Goal: Task Accomplishment & Management: Complete application form

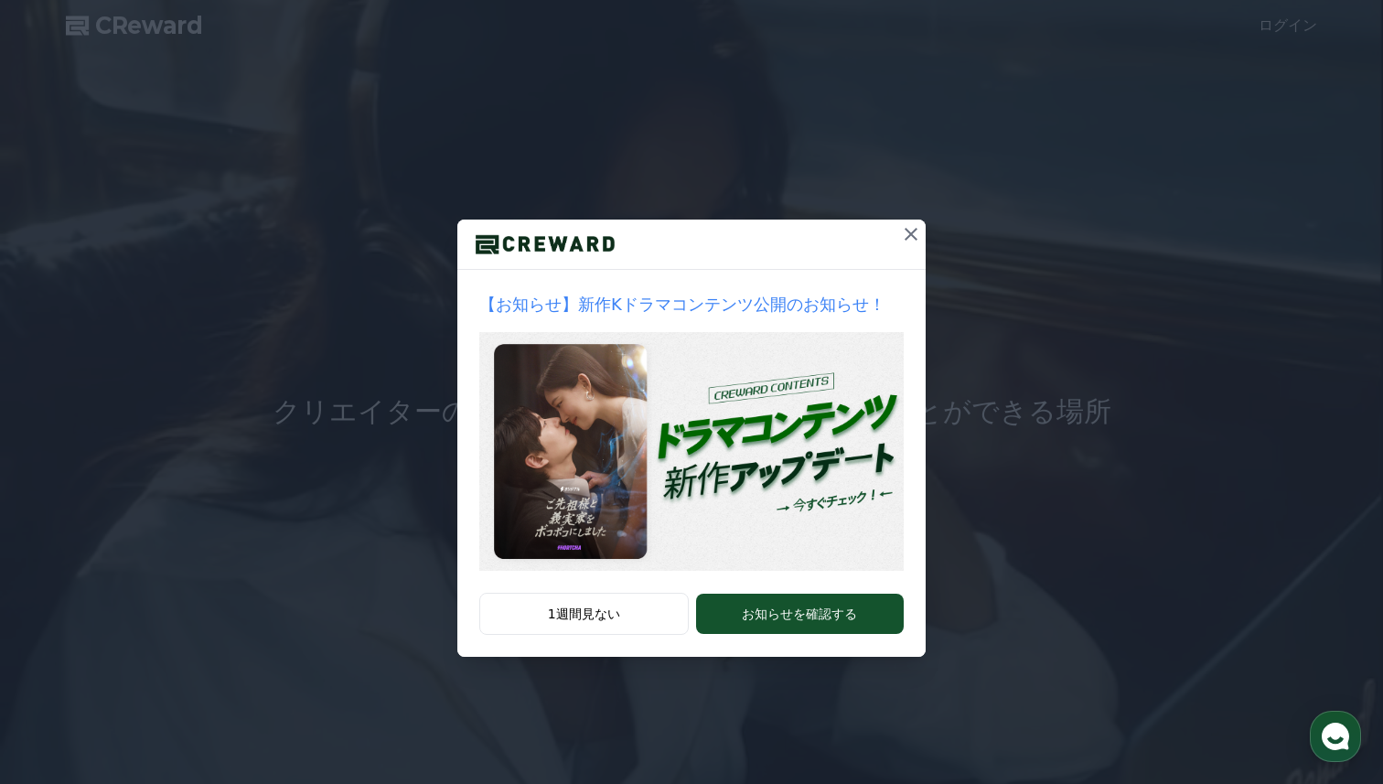
click at [916, 229] on icon at bounding box center [911, 234] width 13 height 13
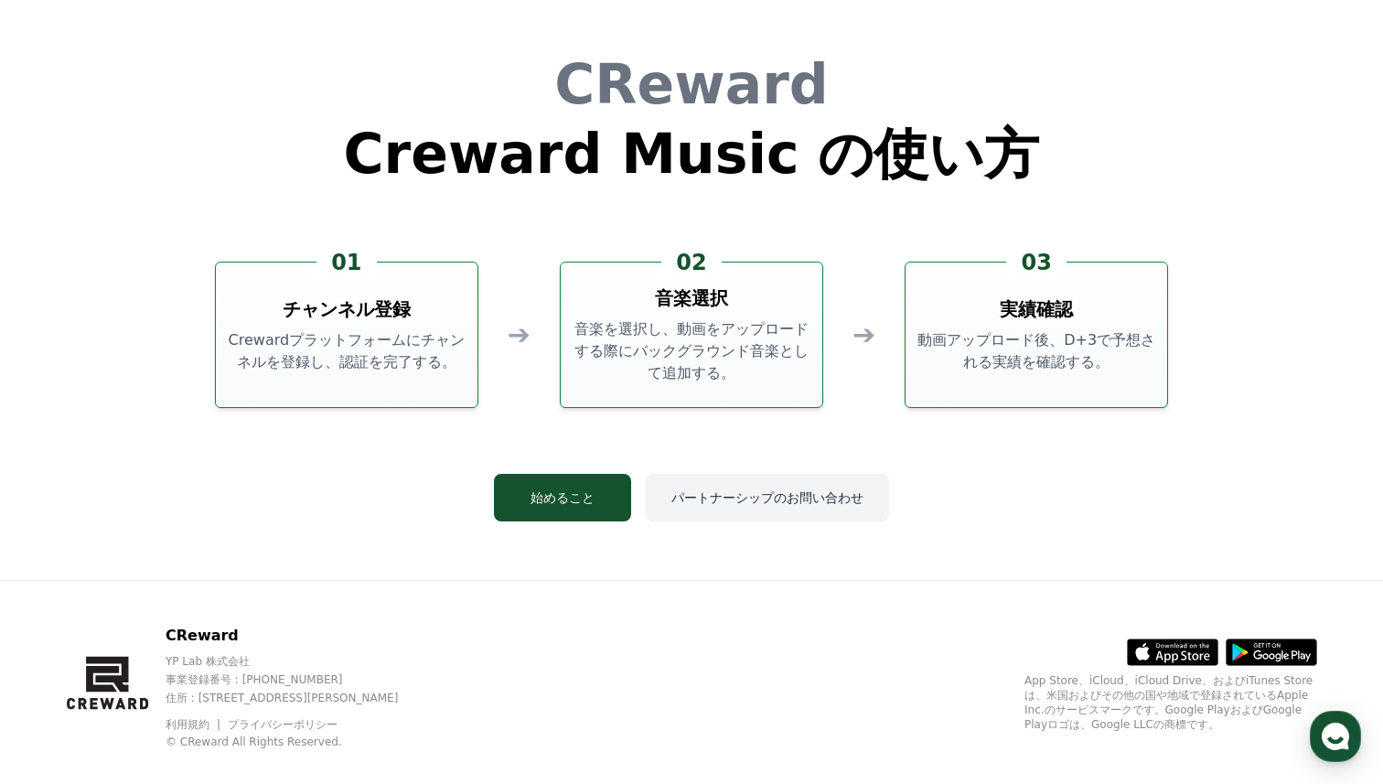
scroll to position [4957, 0]
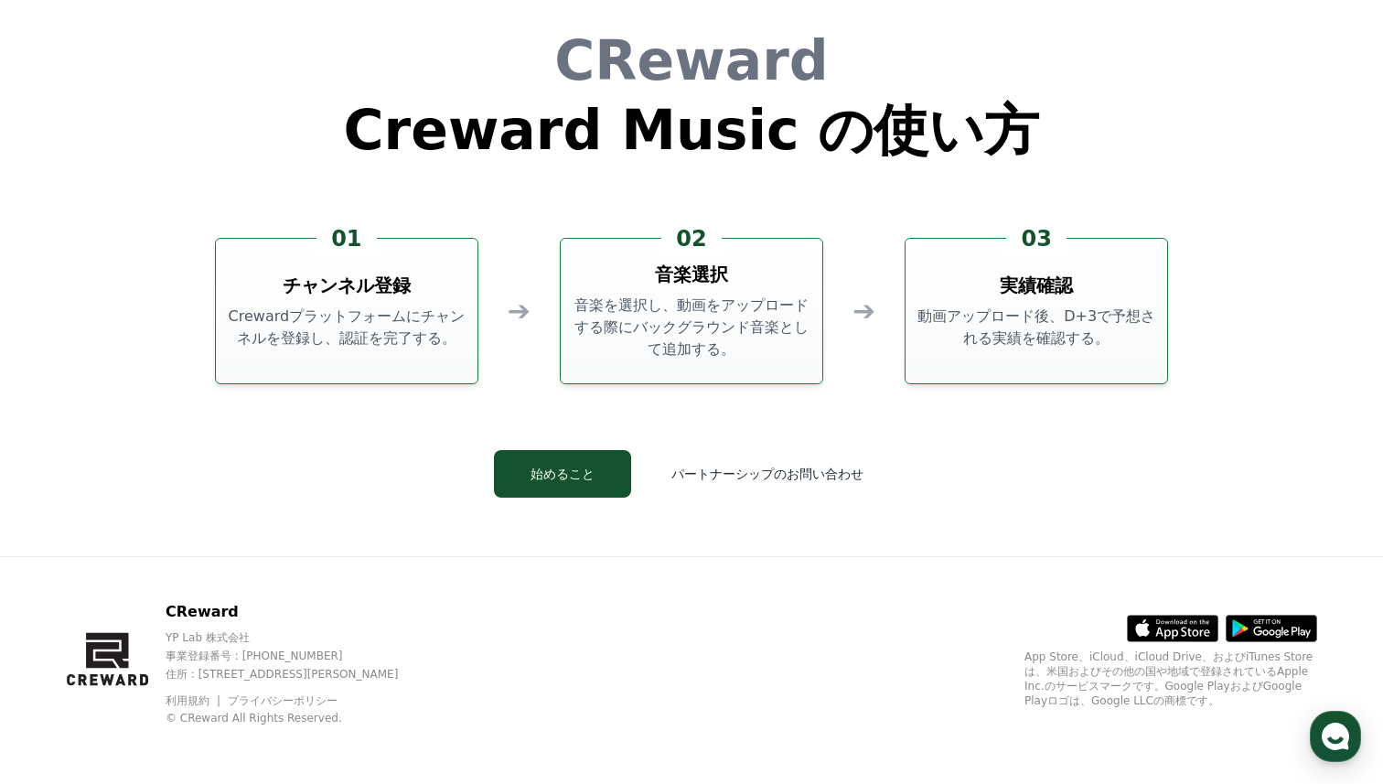
click at [438, 330] on p "Crewardプラットフォームにチャンネルを登録し、認証を完了する。" at bounding box center [346, 328] width 247 height 44
click at [576, 479] on button "始めること" at bounding box center [562, 474] width 137 height 48
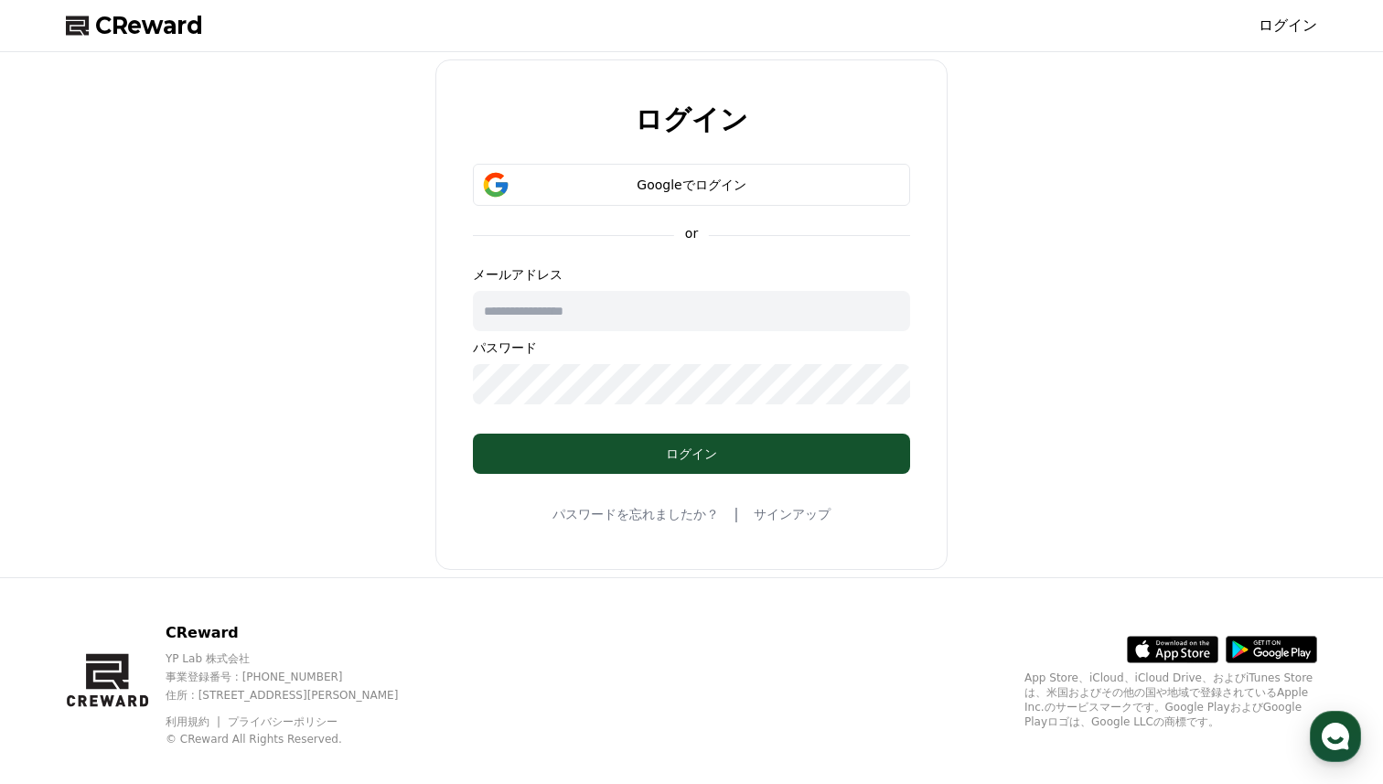
click at [650, 301] on input "text" at bounding box center [691, 311] width 437 height 40
click at [691, 178] on div "Googleでログイン" at bounding box center [692, 185] width 384 height 18
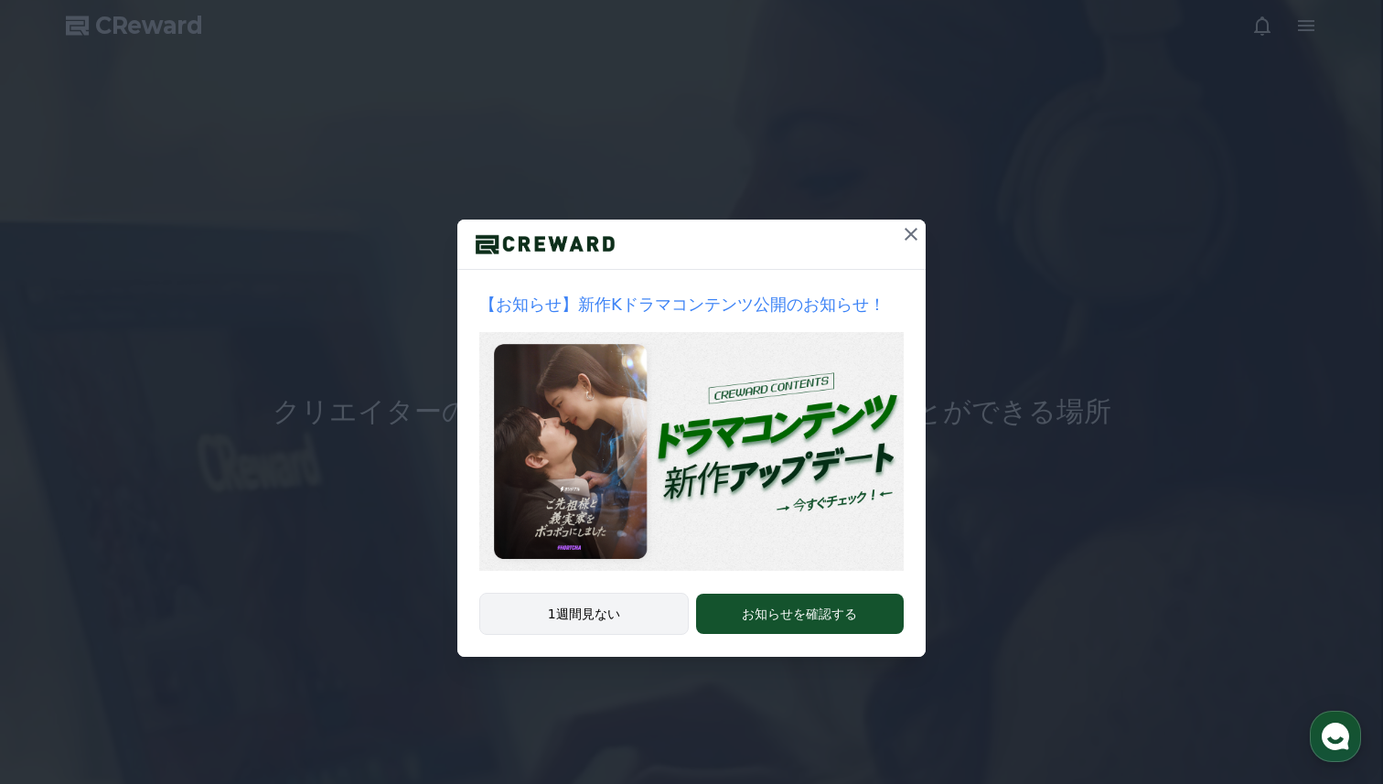
click at [623, 610] on button "1週間見ない" at bounding box center [584, 614] width 210 height 42
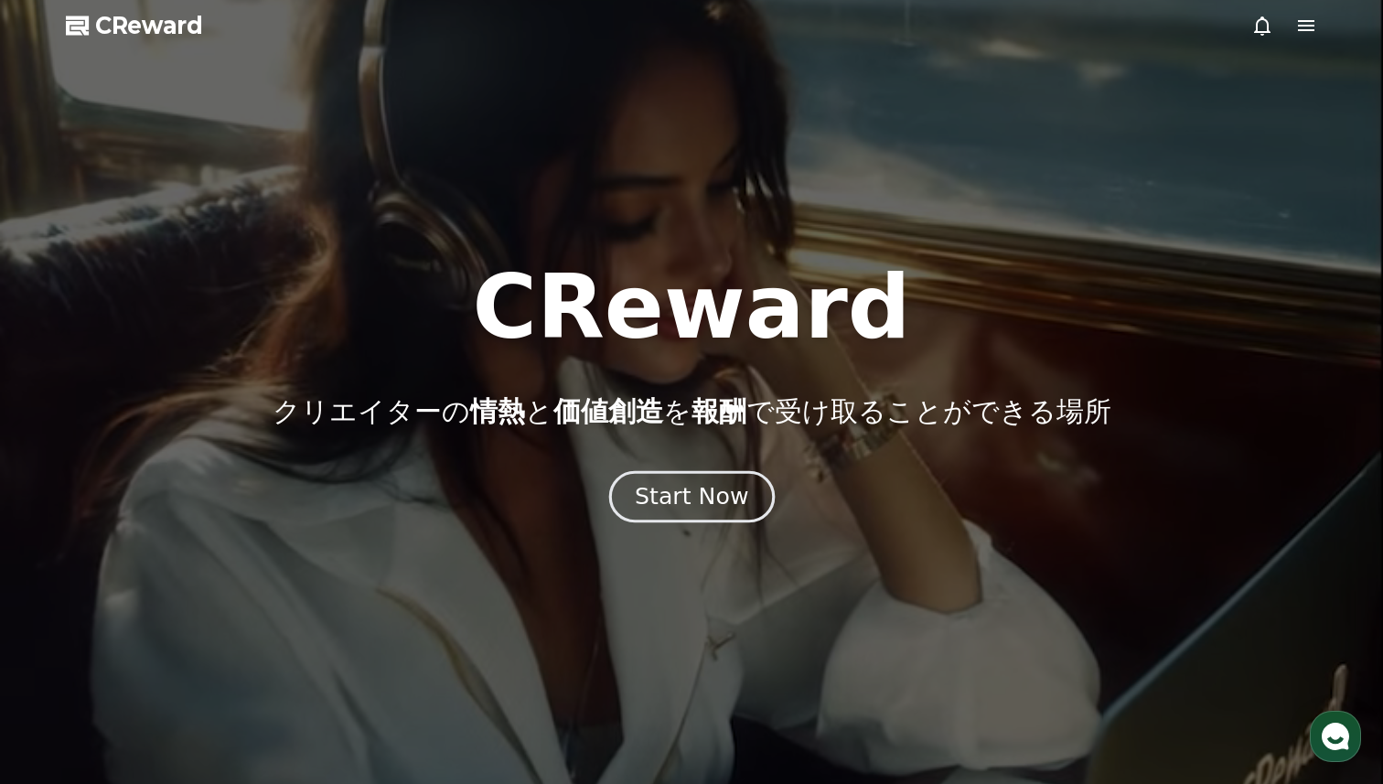
click at [715, 494] on div "Start Now" at bounding box center [691, 496] width 113 height 31
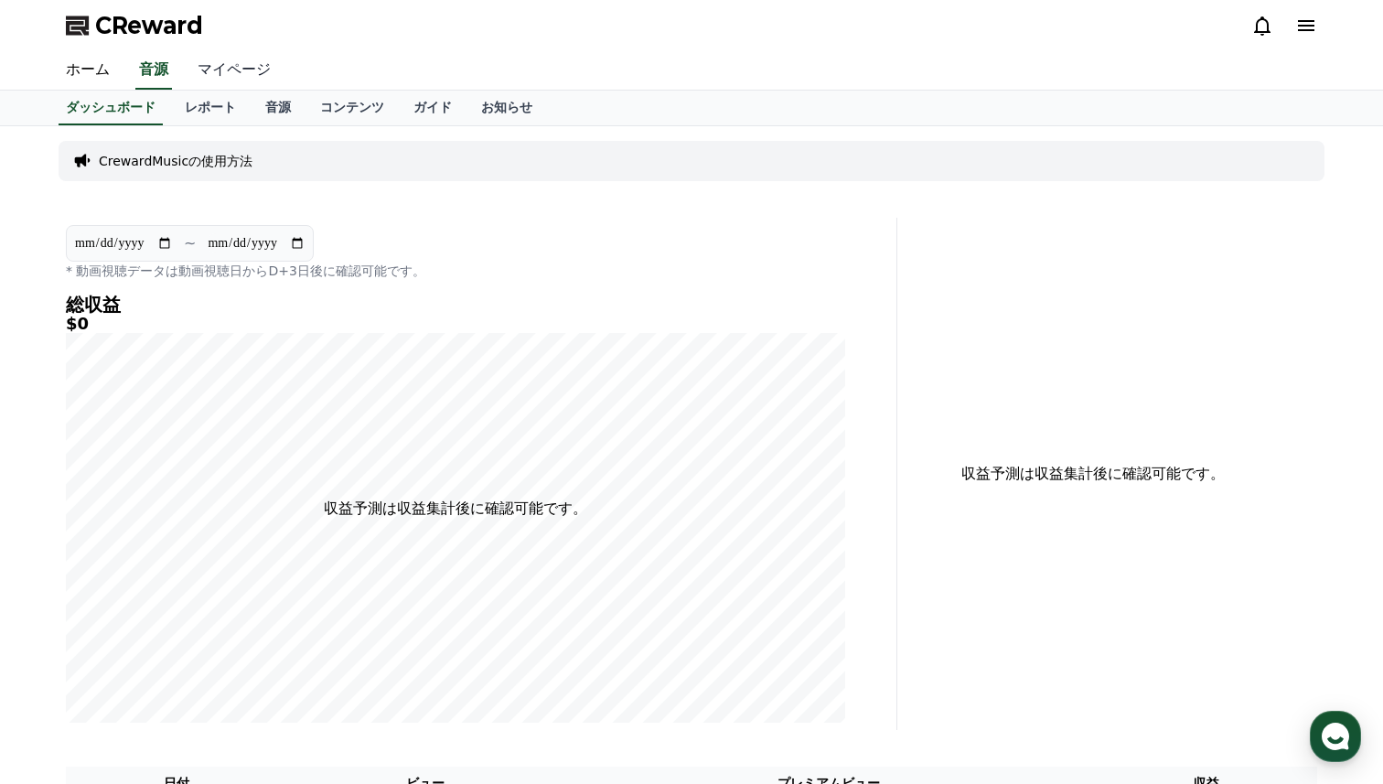
click at [226, 61] on link "マイページ" at bounding box center [234, 70] width 102 height 38
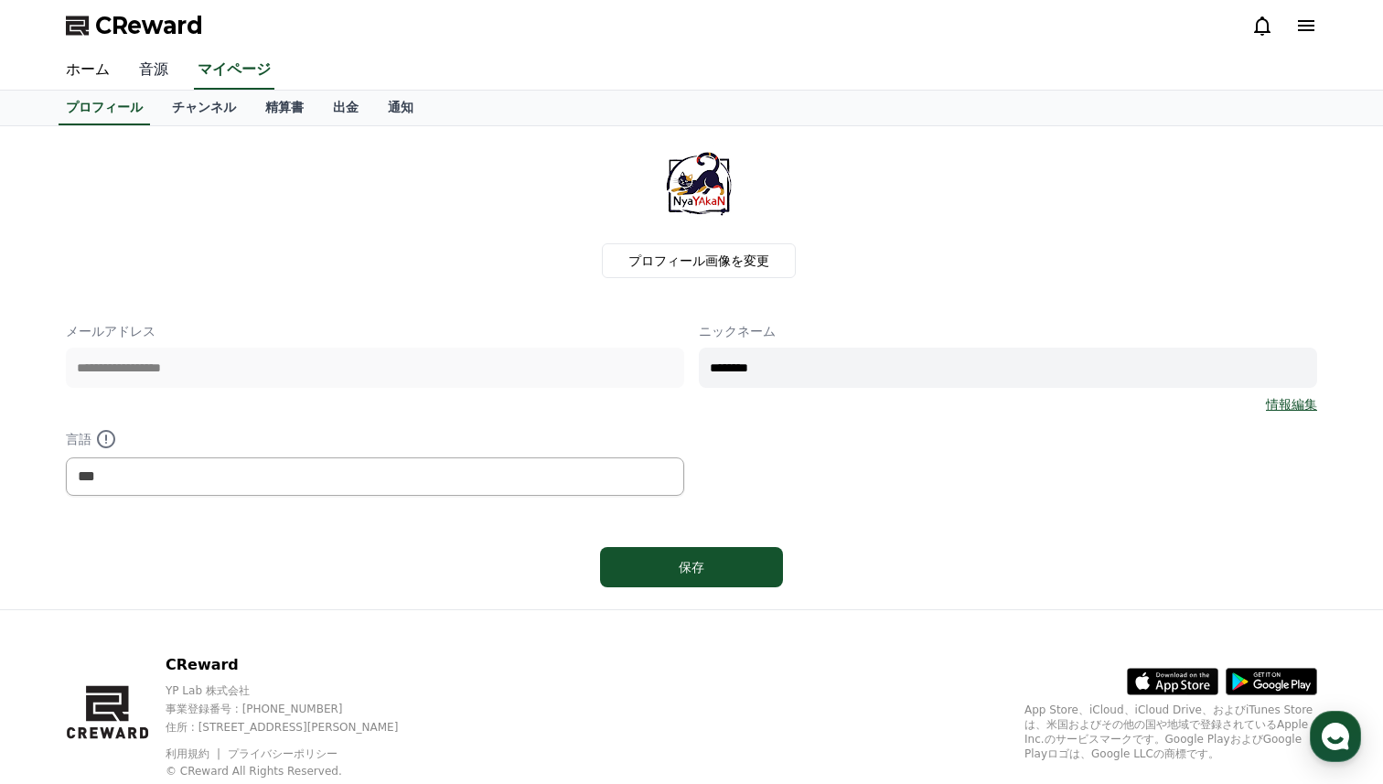
click at [142, 69] on link "音源" at bounding box center [153, 70] width 59 height 38
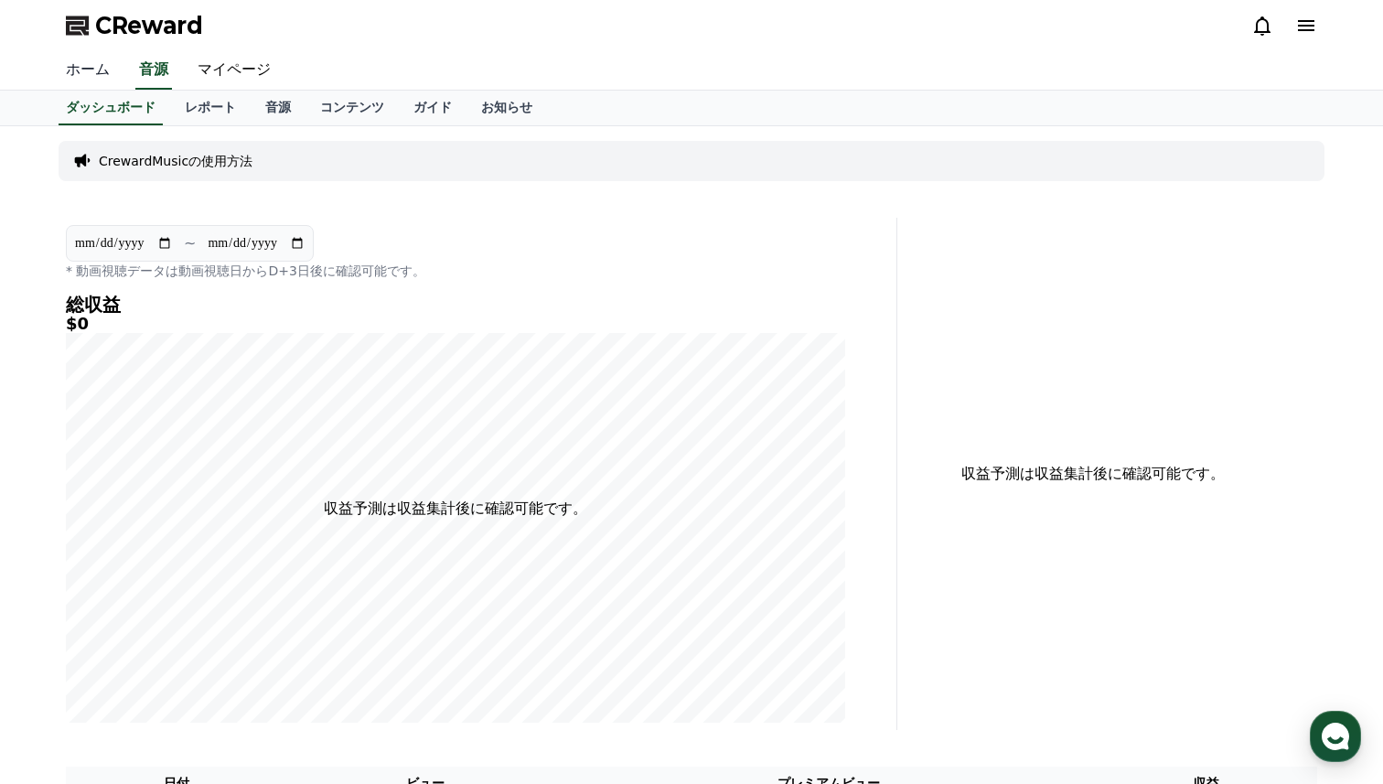
click at [97, 64] on link "ホーム" at bounding box center [87, 70] width 73 height 38
click at [282, 107] on link "音源" at bounding box center [278, 108] width 55 height 35
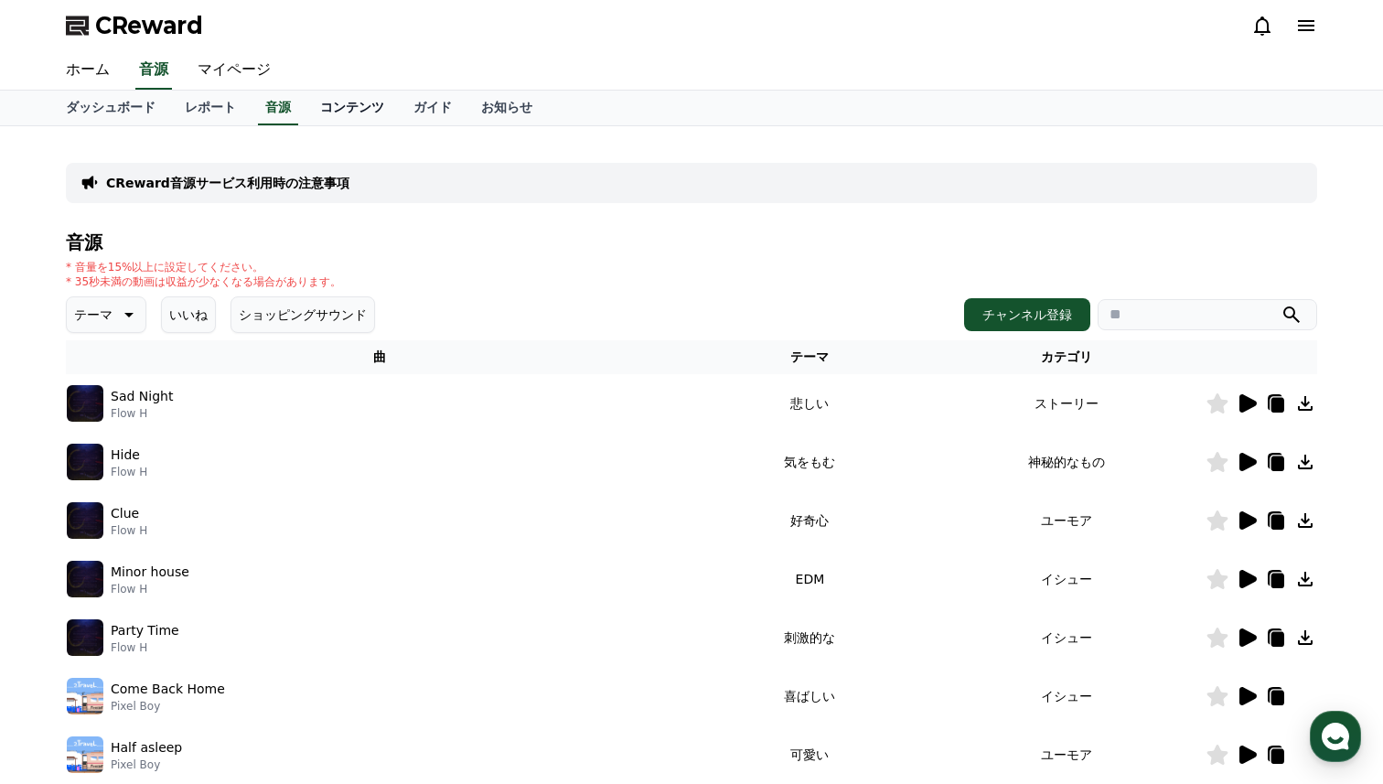
click at [352, 113] on link "コンテンツ" at bounding box center [352, 108] width 93 height 35
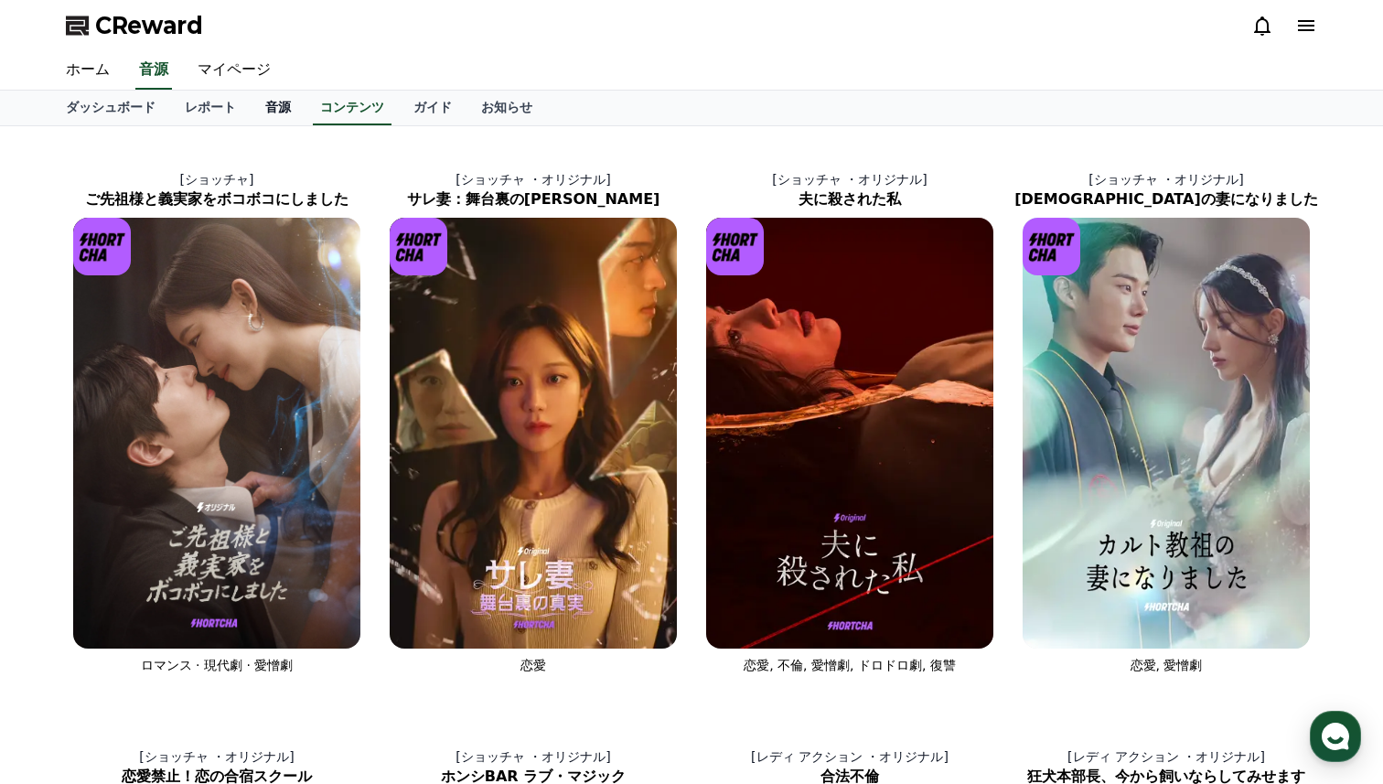
click at [282, 109] on link "音源" at bounding box center [278, 108] width 55 height 35
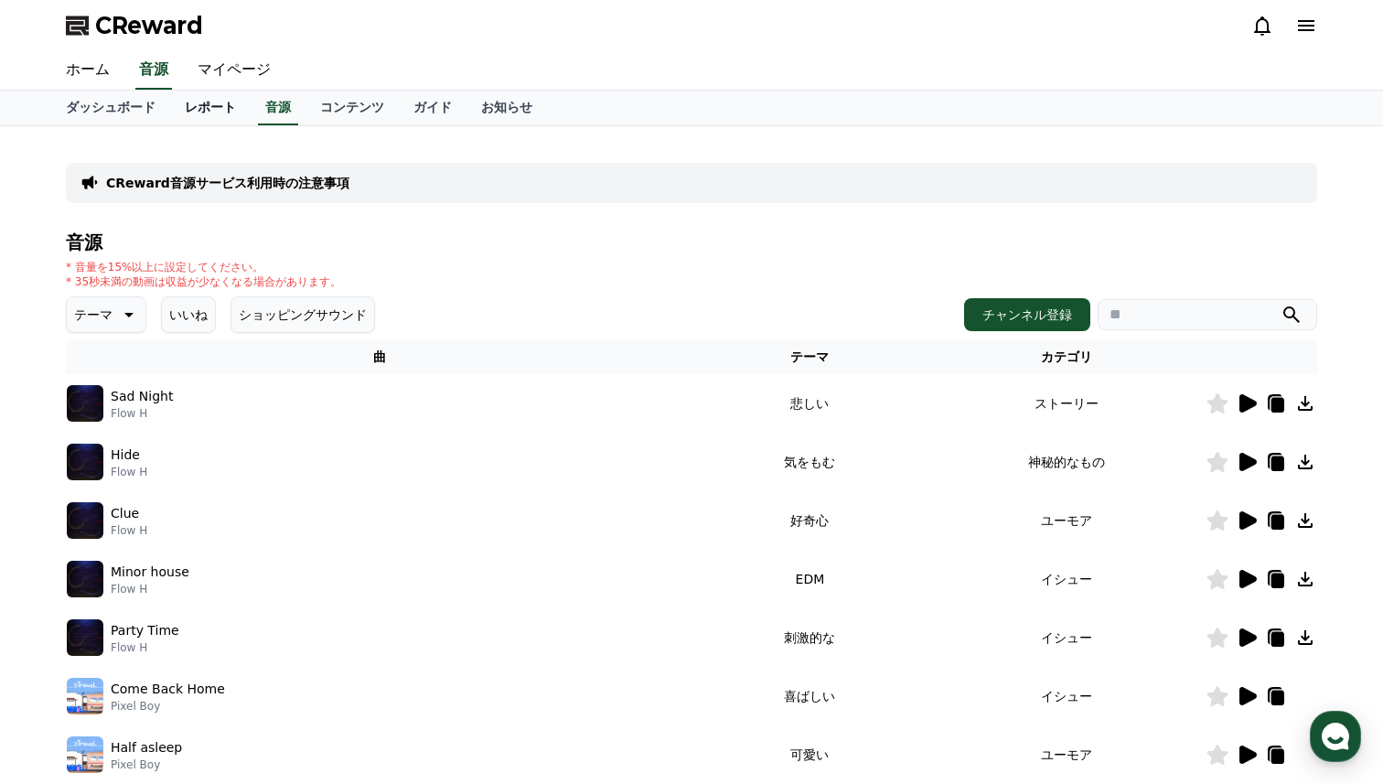
click at [200, 98] on link "レポート" at bounding box center [210, 108] width 81 height 35
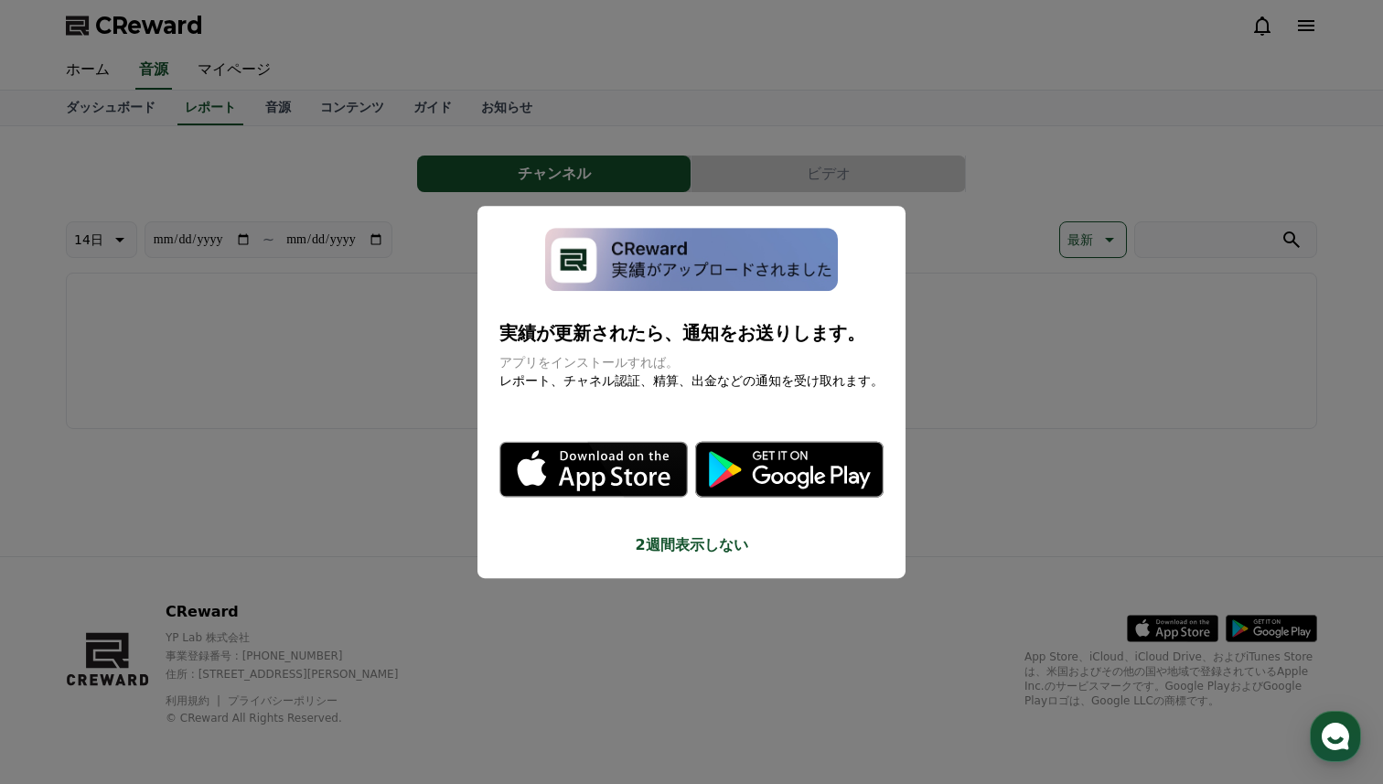
click at [979, 176] on button "close modal" at bounding box center [691, 392] width 1383 height 784
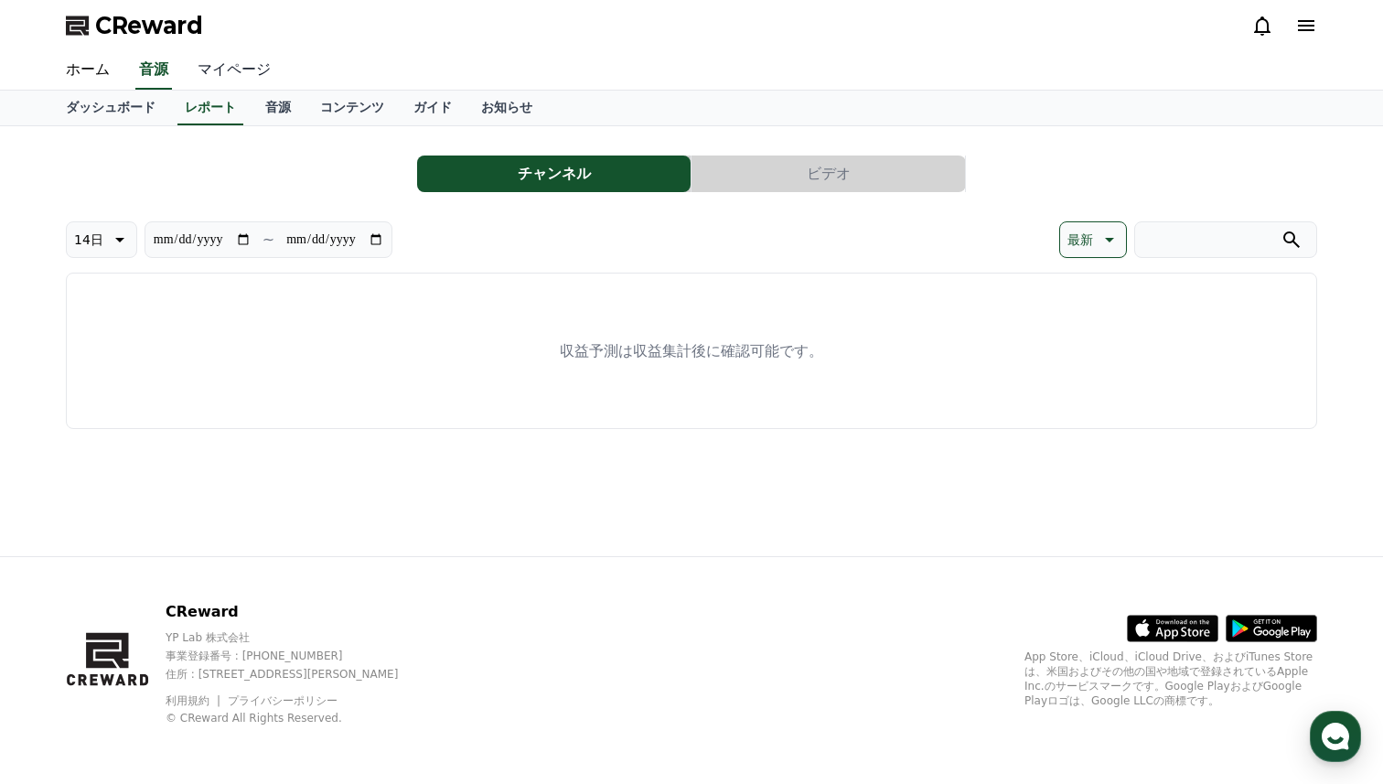
click at [245, 59] on link "マイページ" at bounding box center [234, 70] width 102 height 38
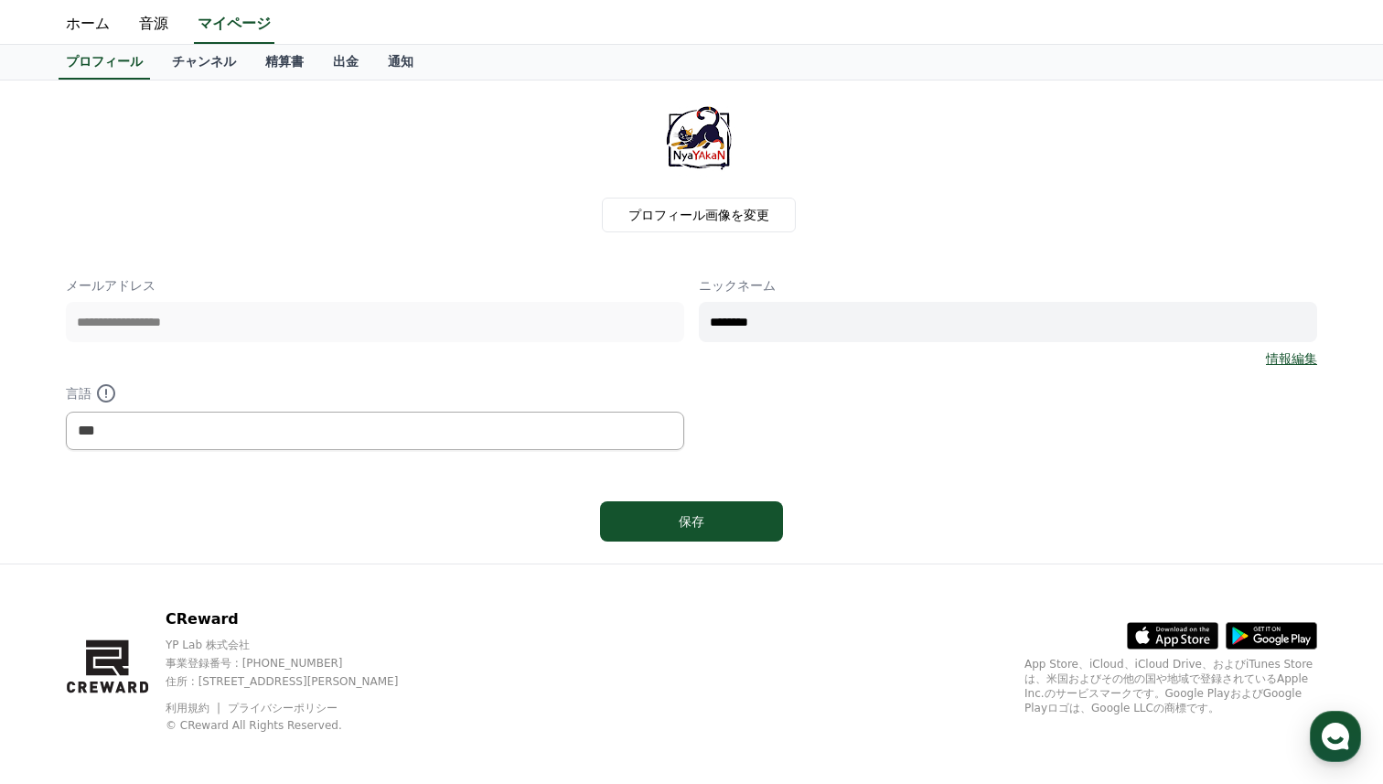
scroll to position [53, 0]
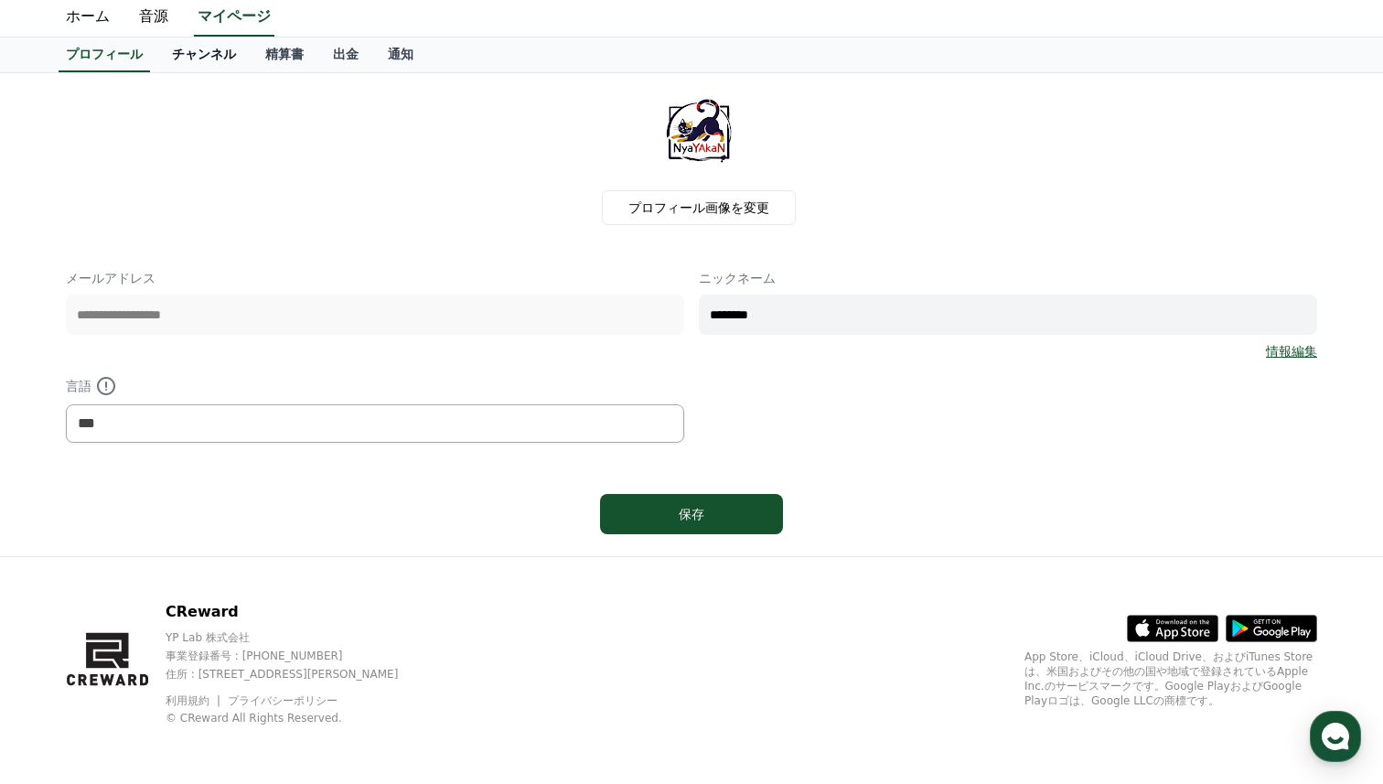
click at [219, 59] on link "チャンネル" at bounding box center [203, 55] width 93 height 35
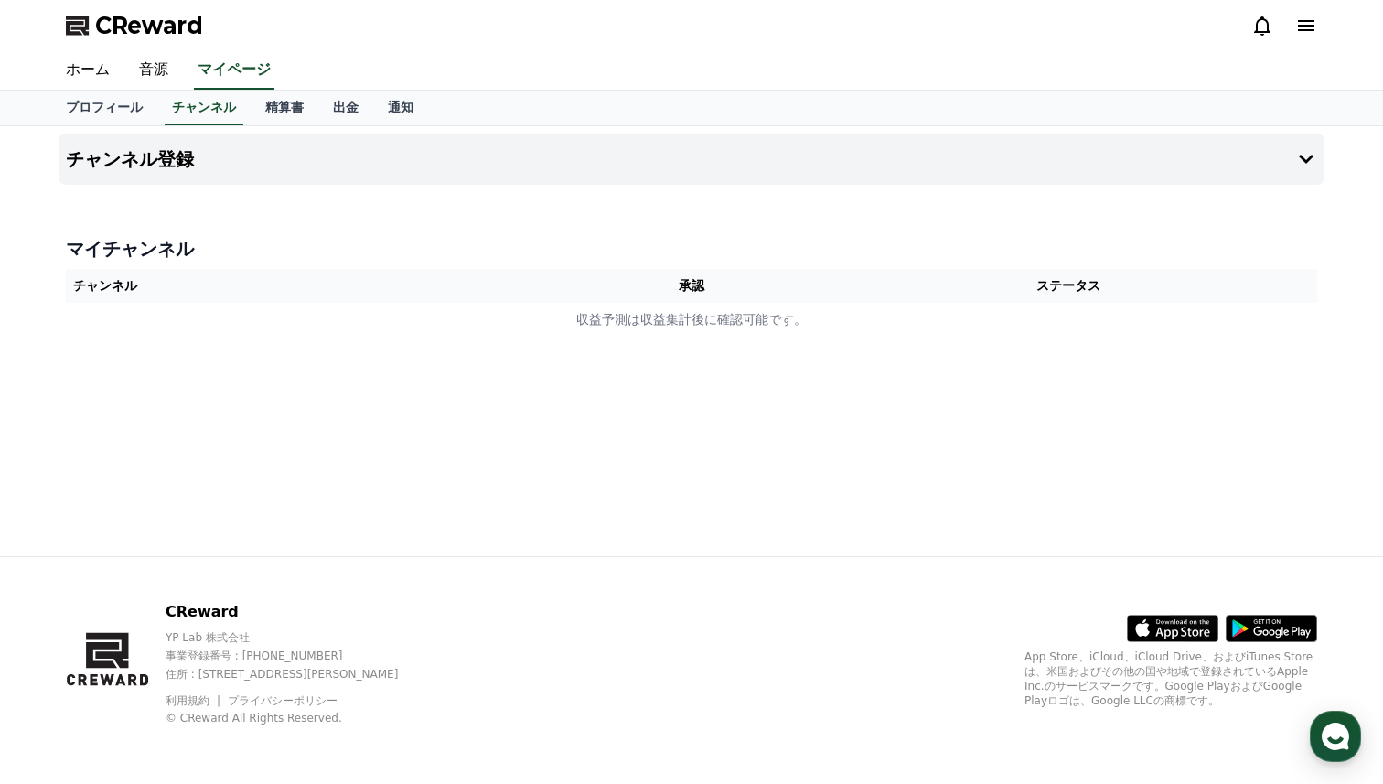
click at [328, 288] on th "チャンネル" at bounding box center [315, 286] width 499 height 34
click at [180, 152] on h4 "チャンネル登録" at bounding box center [130, 159] width 128 height 20
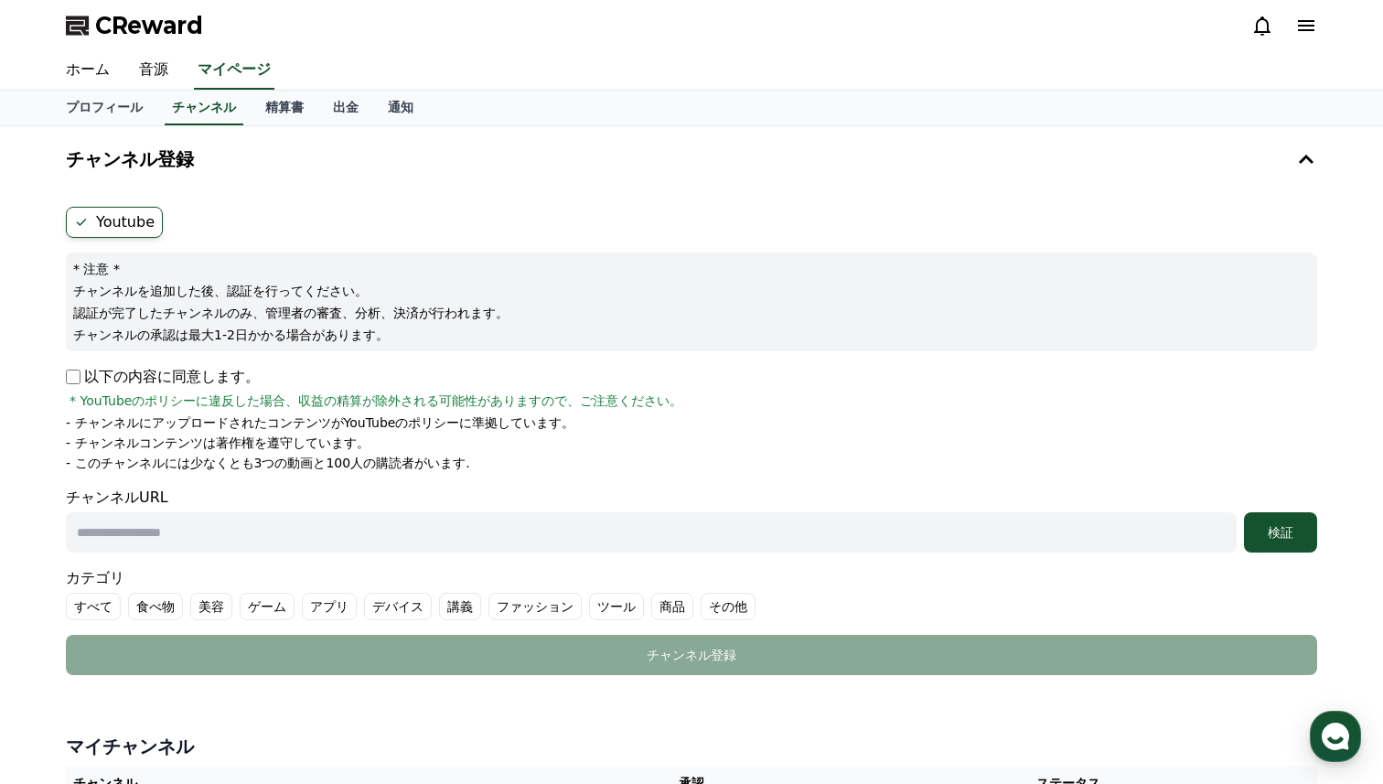
click at [156, 544] on input "text" at bounding box center [651, 532] width 1171 height 40
paste input "**********"
type input "**********"
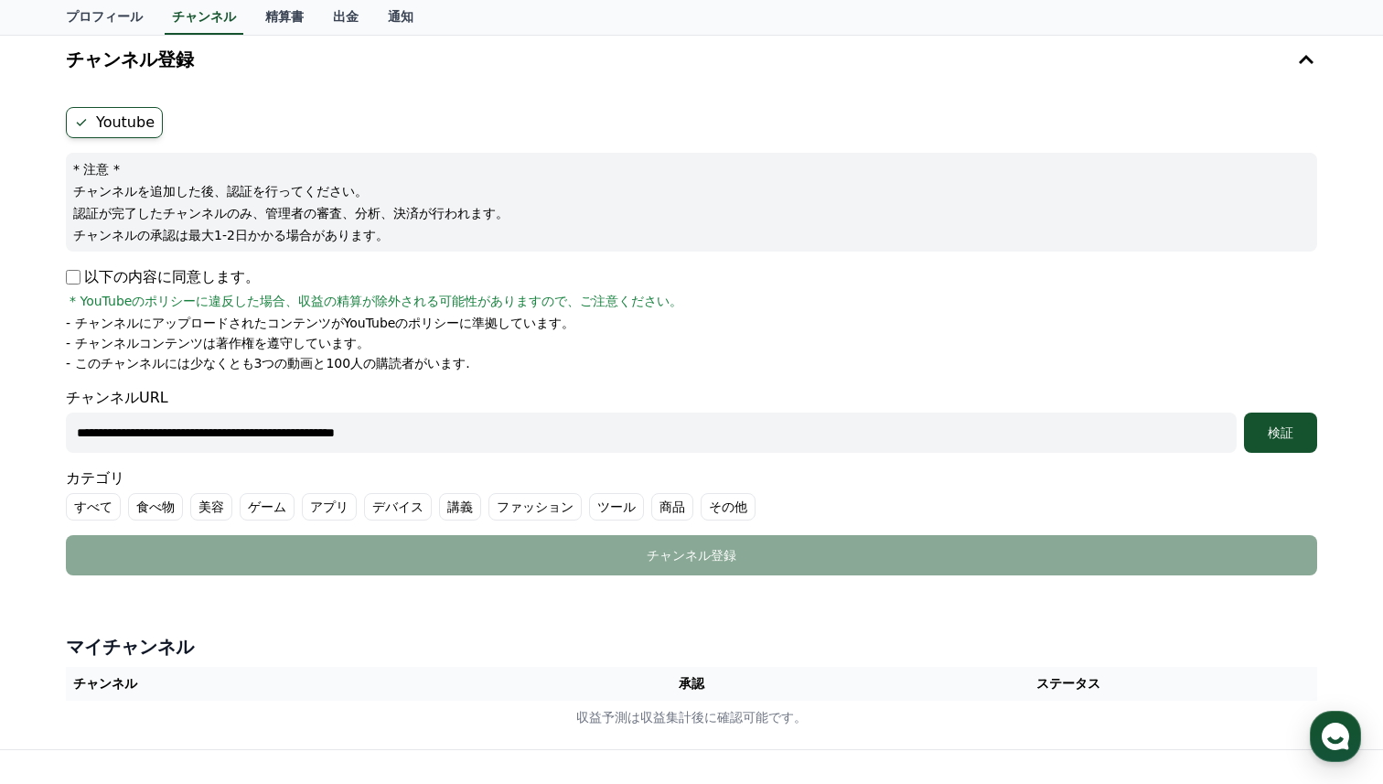
scroll to position [101, 0]
click at [1278, 428] on div "検証" at bounding box center [1281, 432] width 59 height 18
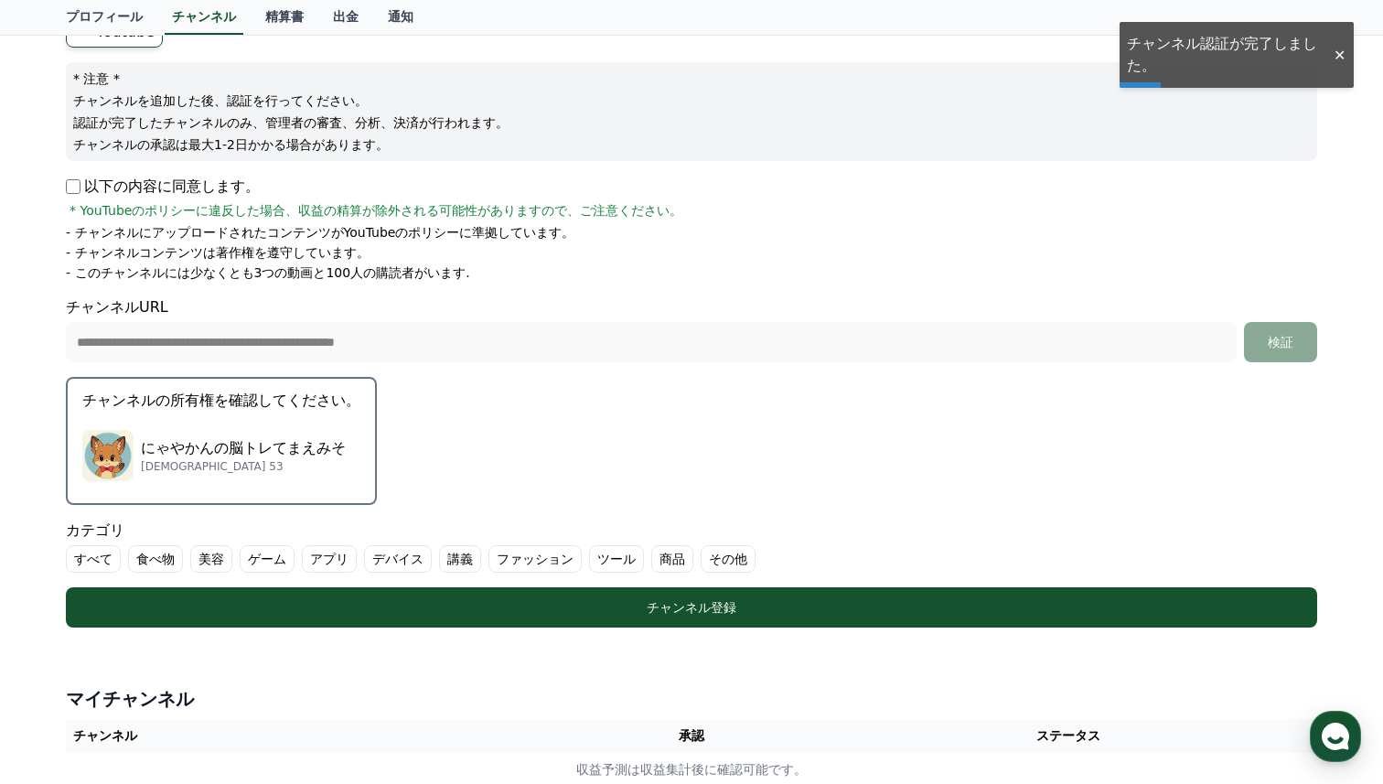
scroll to position [205, 0]
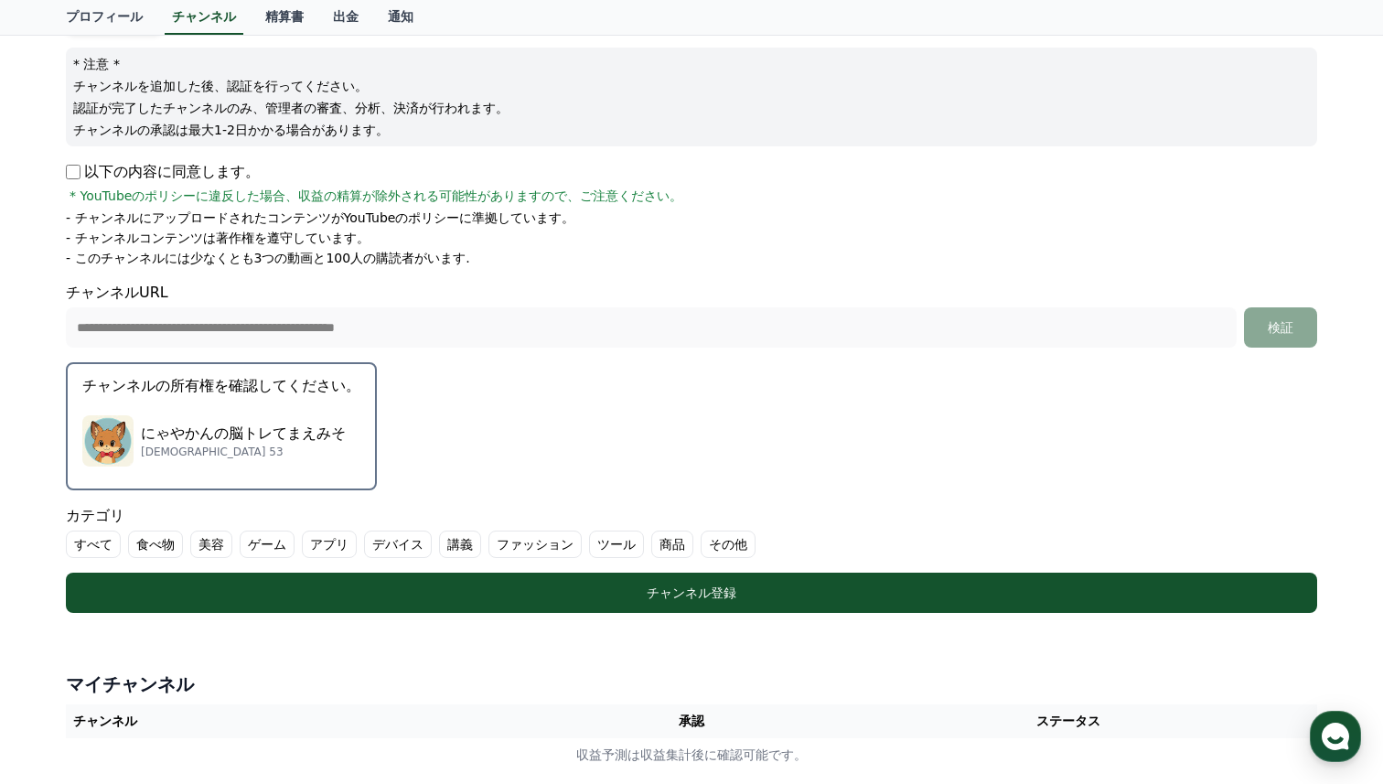
click at [298, 458] on p "サブスクライバー 53" at bounding box center [243, 452] width 205 height 15
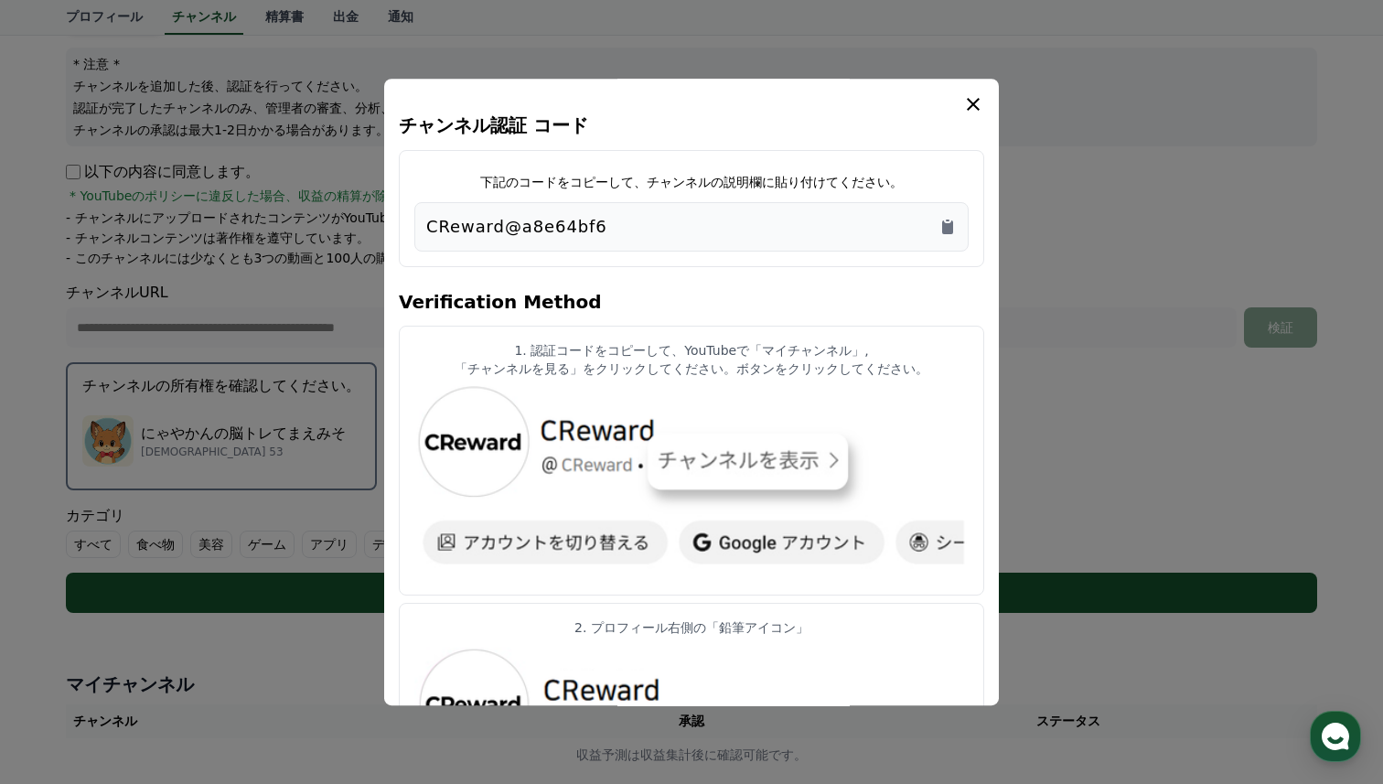
click at [754, 209] on div "CReward@a8e64bf6" at bounding box center [691, 226] width 554 height 49
click at [664, 223] on div "CReward@a8e64bf6" at bounding box center [691, 227] width 531 height 26
click at [950, 225] on icon "Copy to clipboard" at bounding box center [947, 227] width 11 height 14
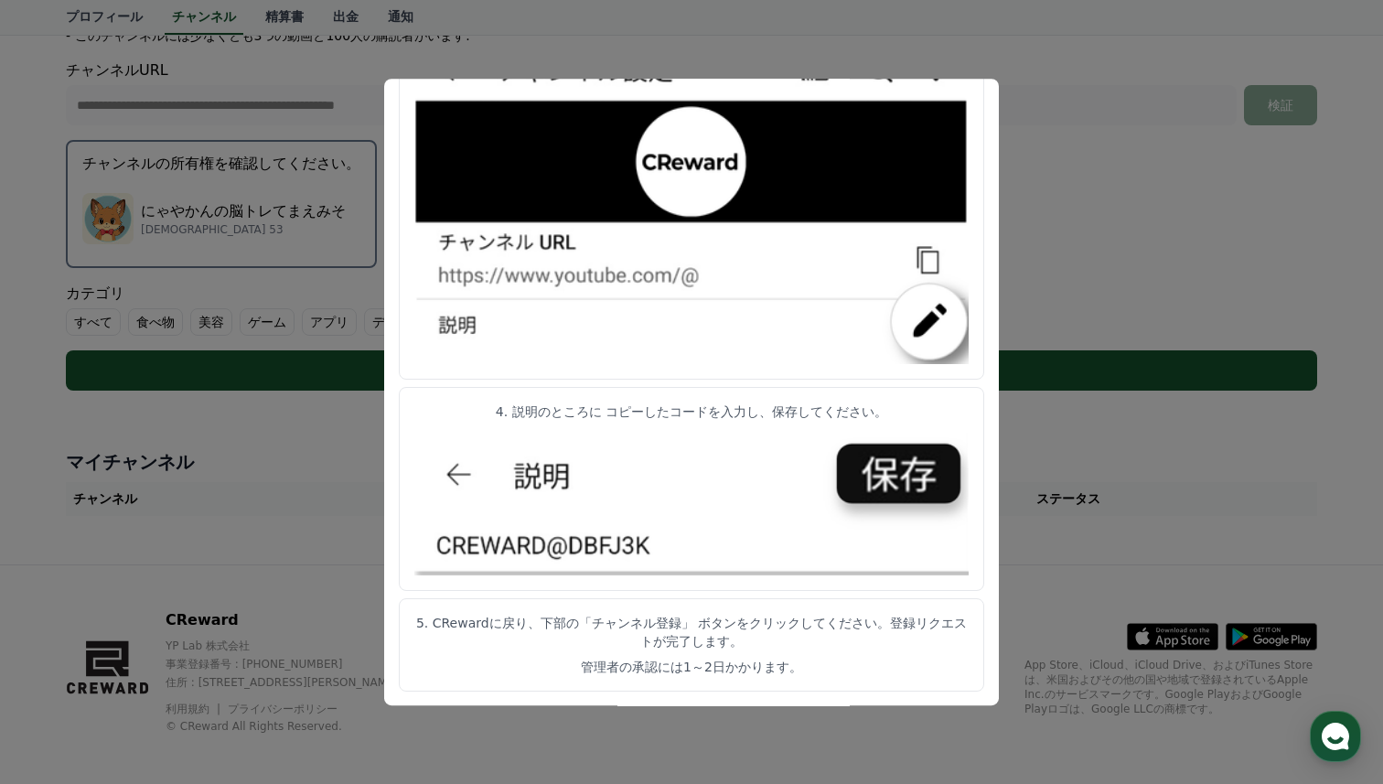
scroll to position [421, 0]
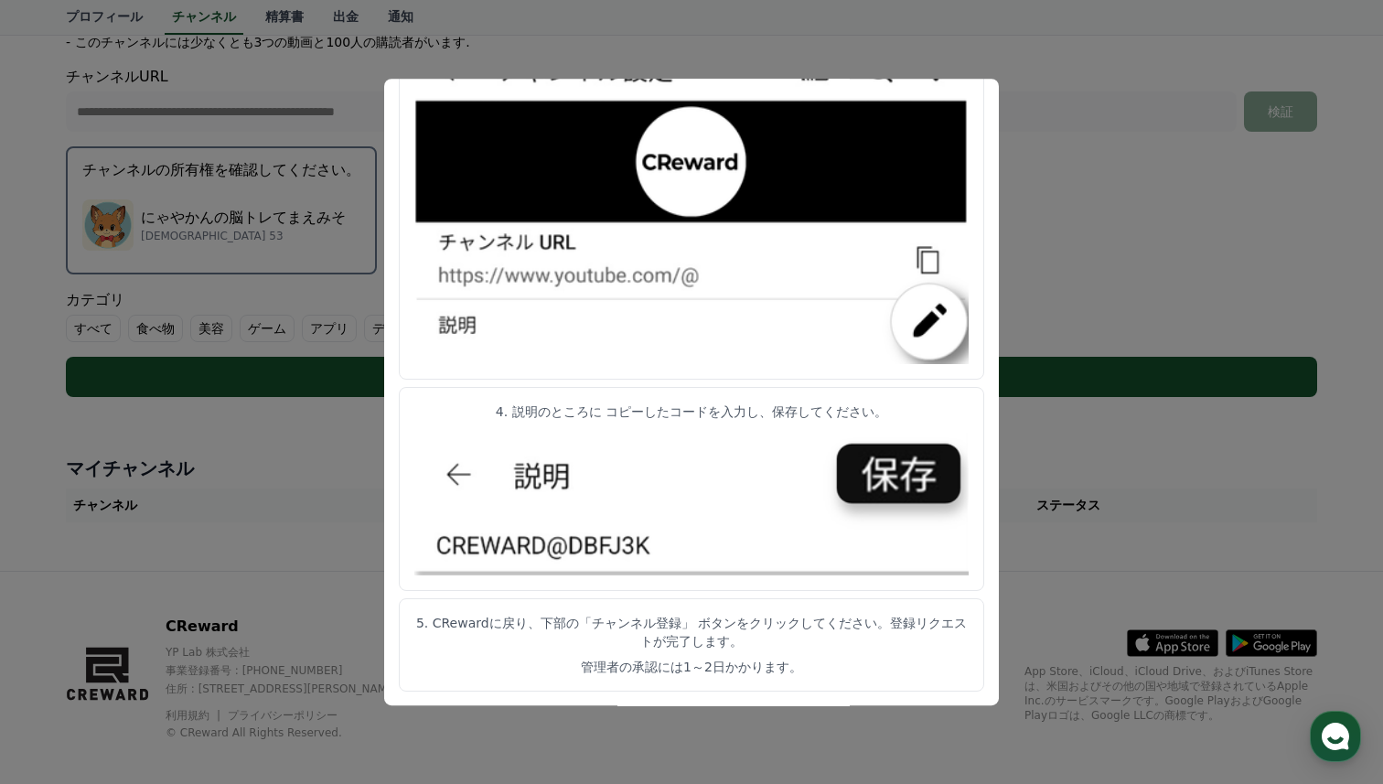
click at [1067, 263] on button "close modal" at bounding box center [691, 392] width 1383 height 784
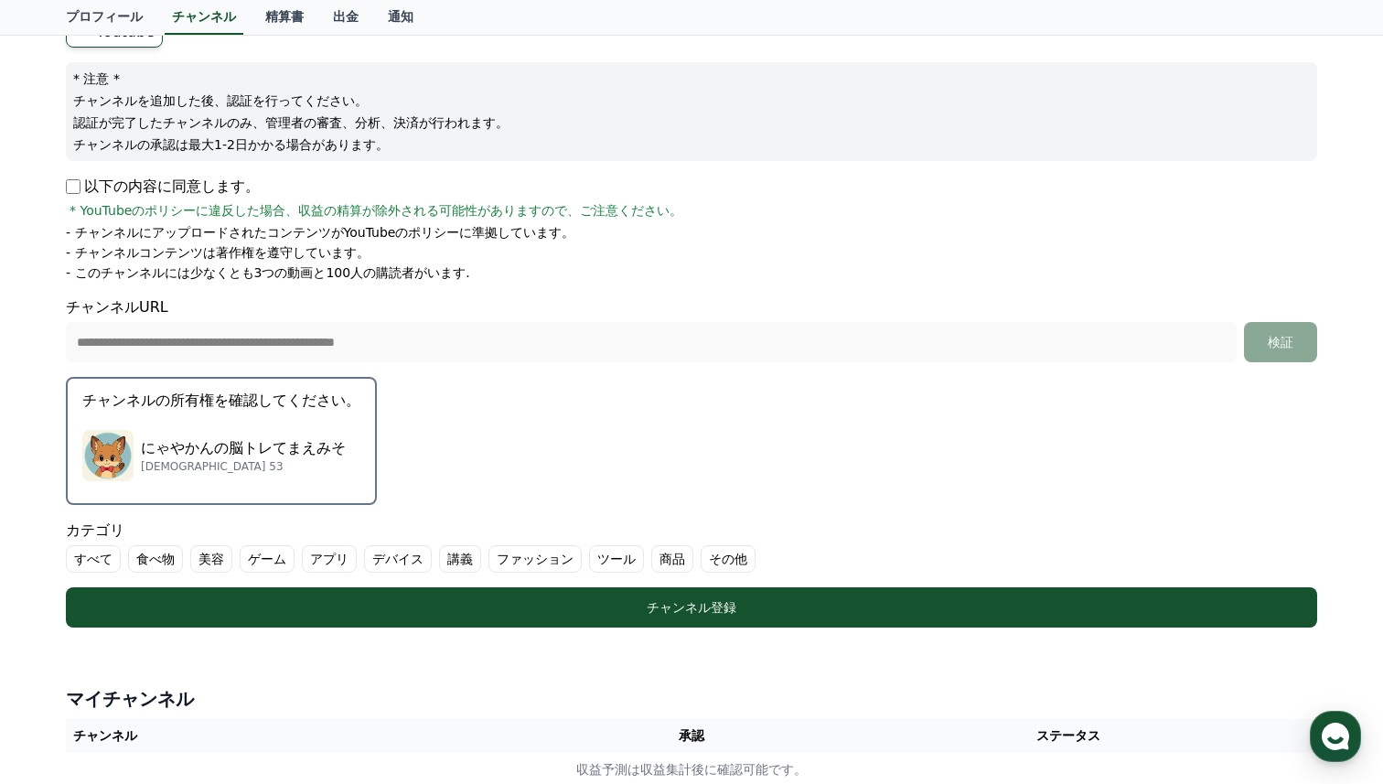
scroll to position [167, 0]
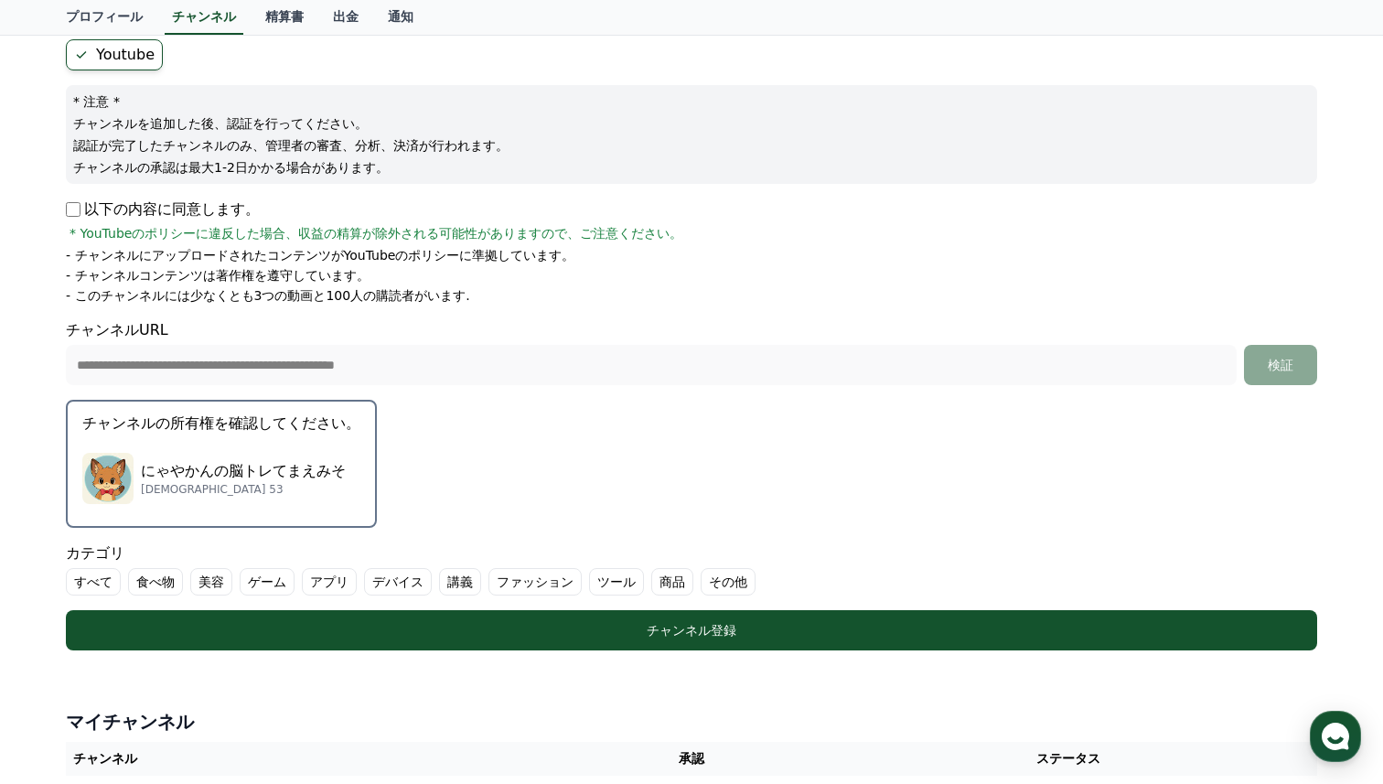
click at [843, 338] on div "**********" at bounding box center [692, 352] width 1252 height 66
click at [295, 445] on div "にゃやかんの脳トレてまえみそ サブスクライバー 53" at bounding box center [221, 478] width 278 height 73
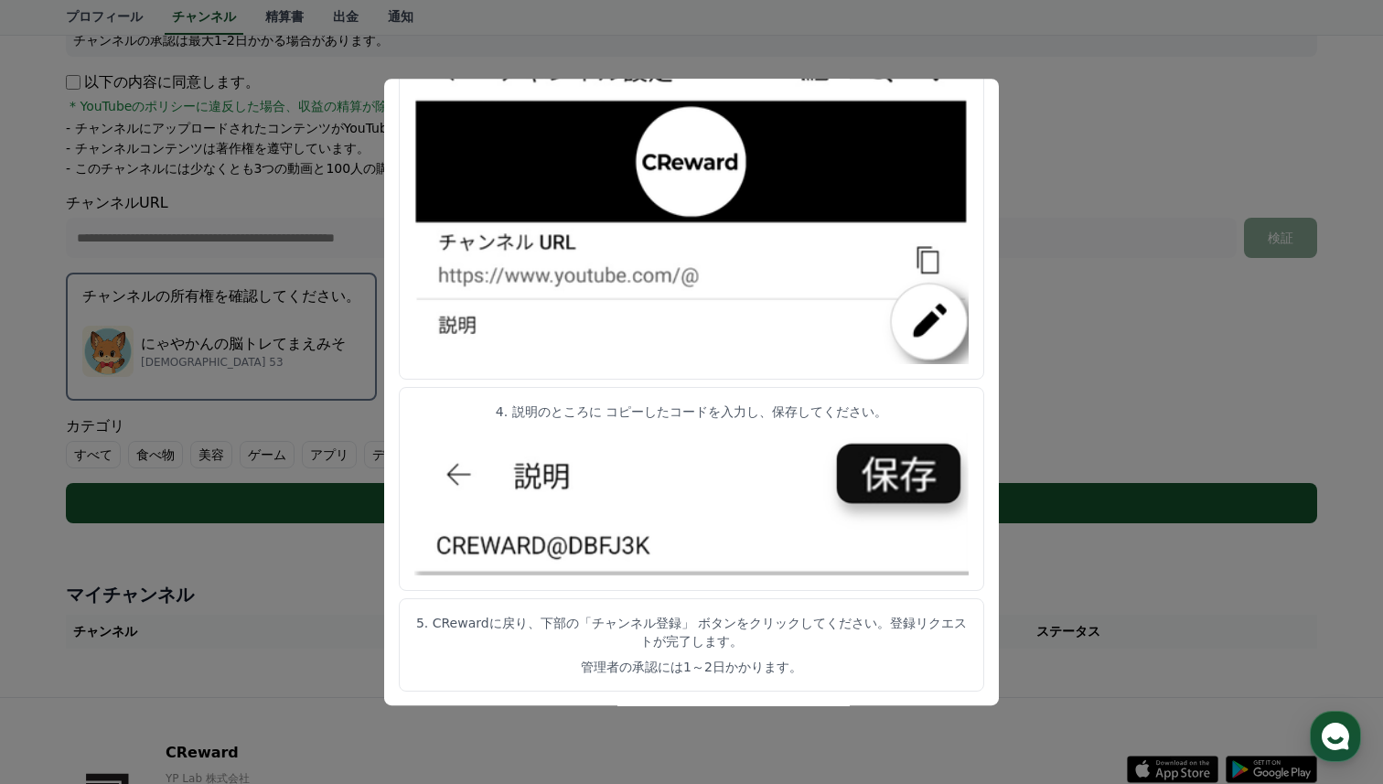
scroll to position [296, 0]
click at [1053, 126] on button "close modal" at bounding box center [691, 392] width 1383 height 784
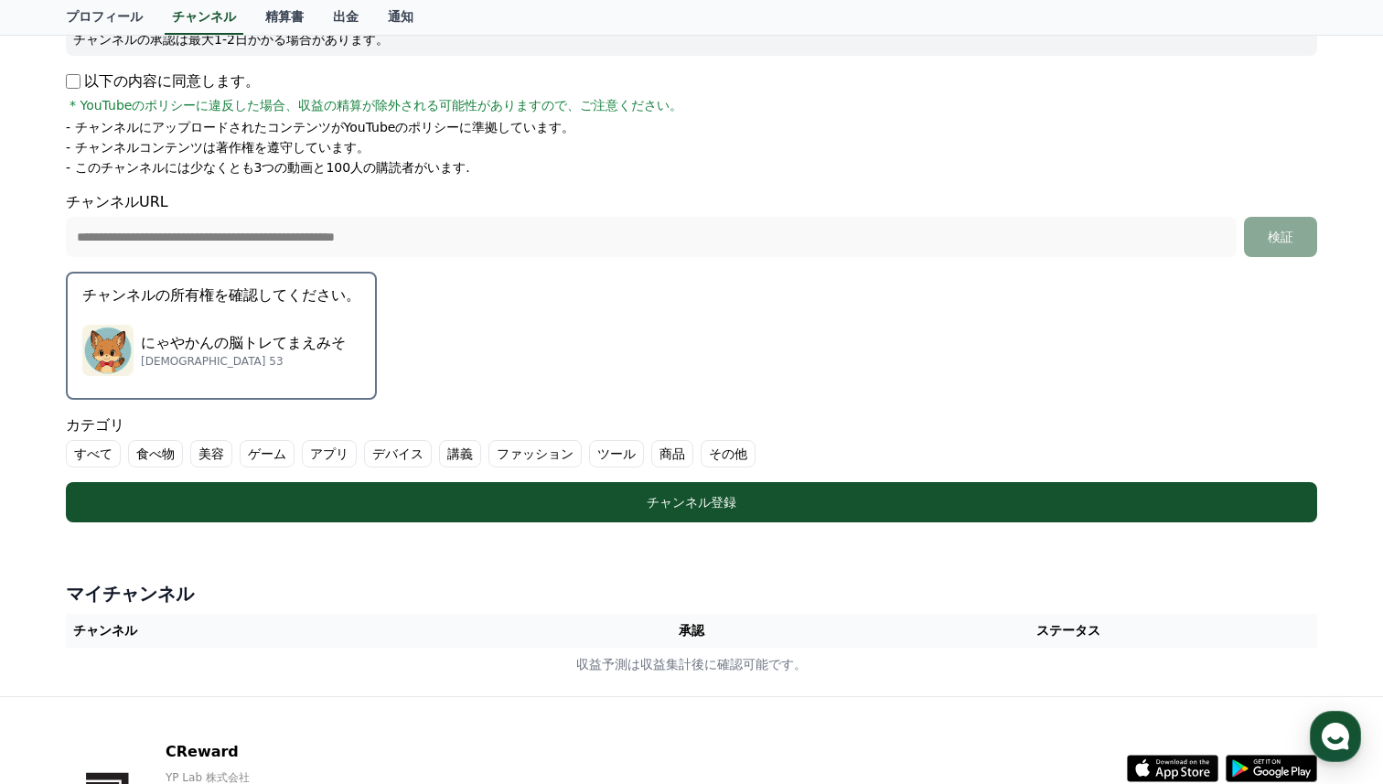
click at [446, 371] on form "**********" at bounding box center [692, 216] width 1252 height 611
click at [751, 454] on label "その他" at bounding box center [728, 453] width 55 height 27
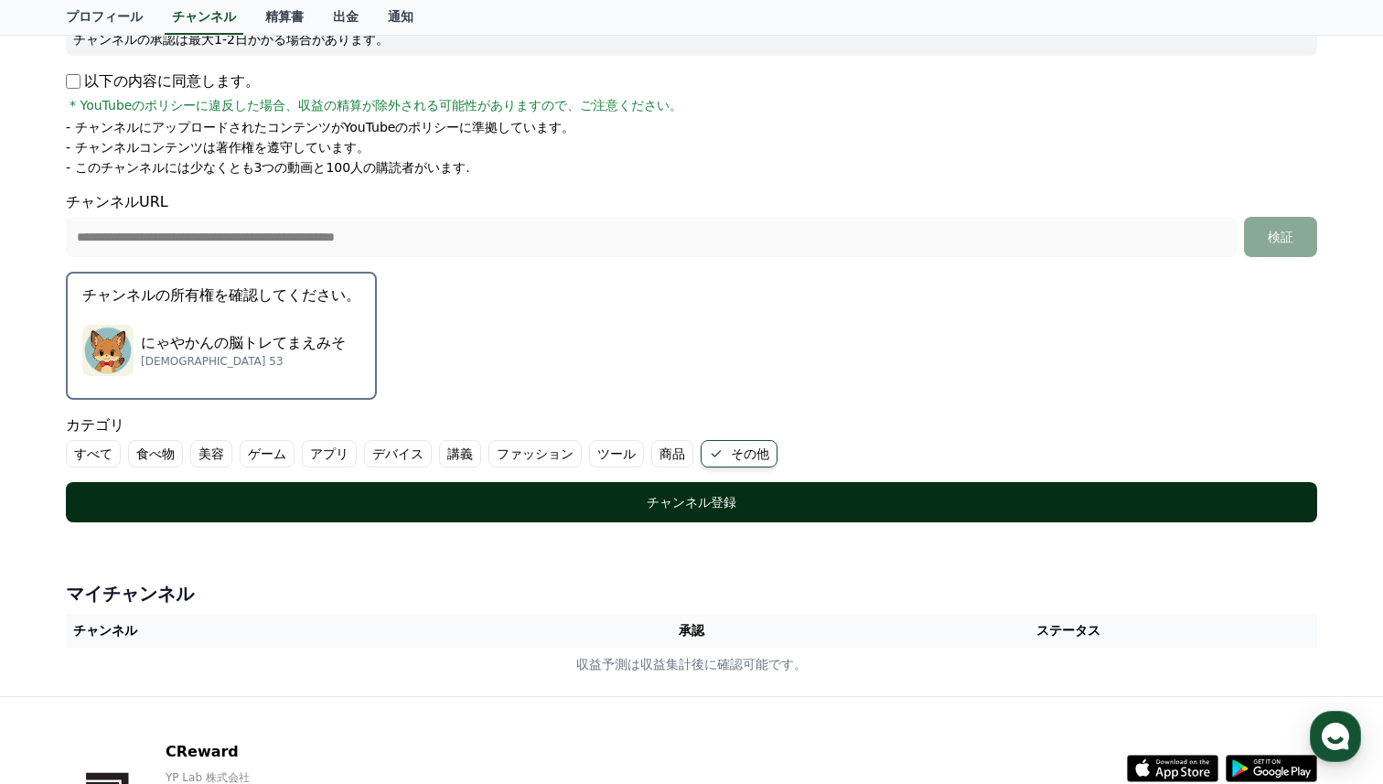
click at [315, 497] on div "チャンネル登録" at bounding box center [691, 502] width 1178 height 18
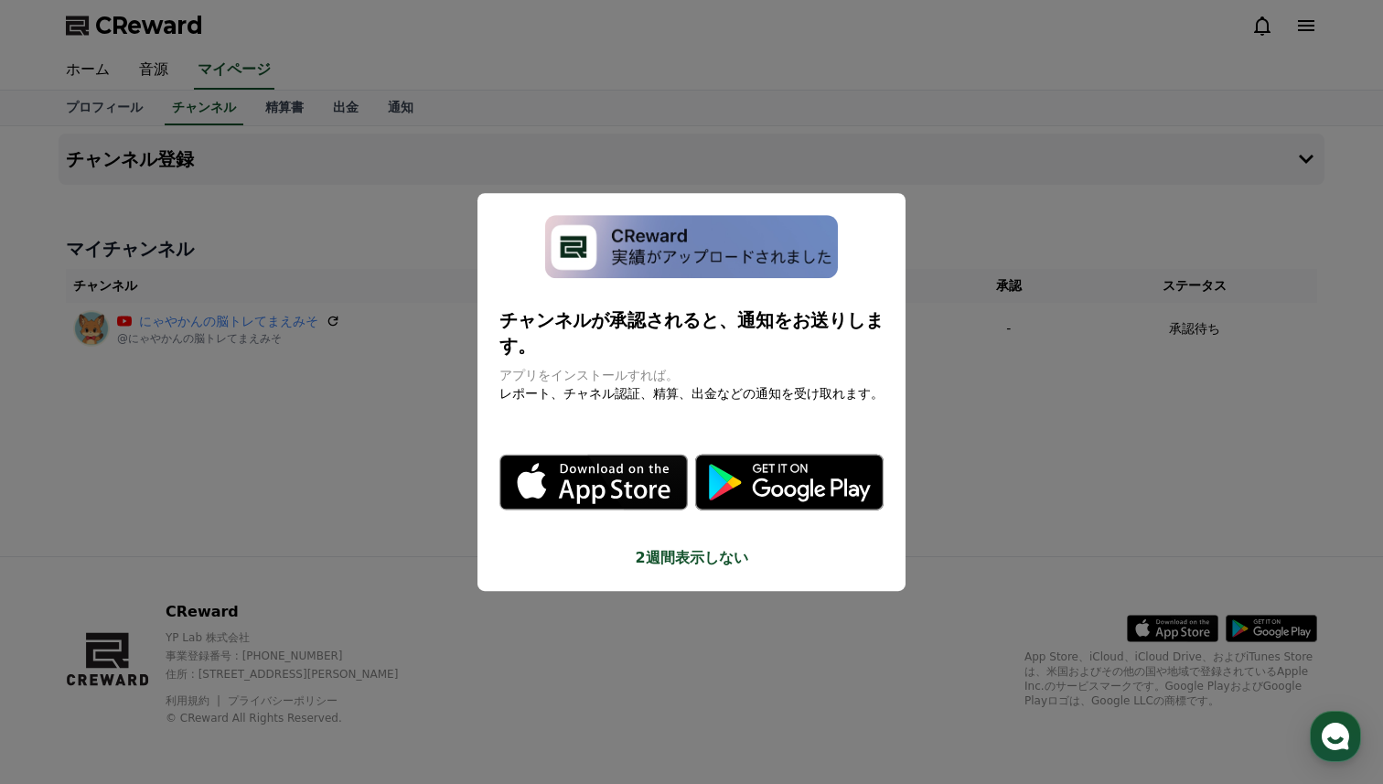
click at [1147, 349] on button "close modal" at bounding box center [691, 392] width 1383 height 784
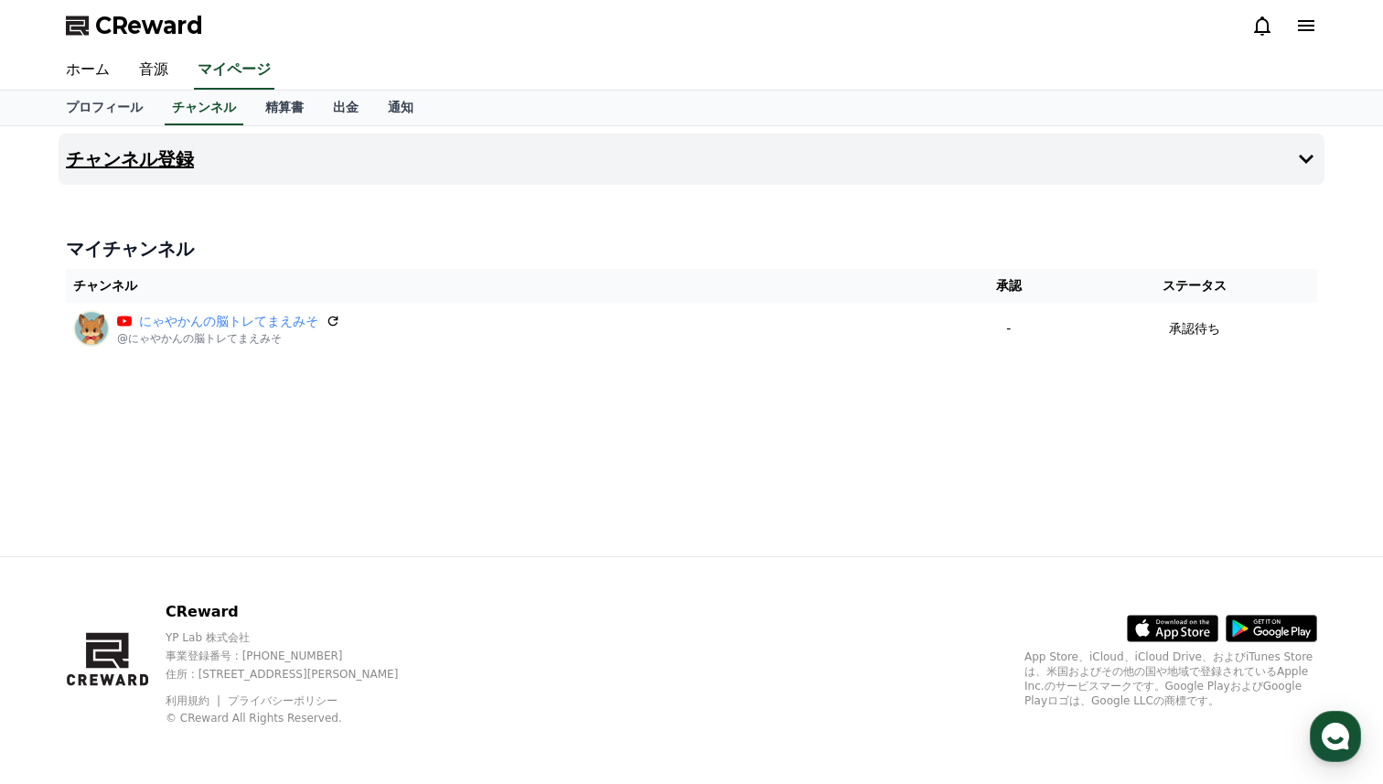
click at [179, 155] on h4 "チャンネル登録" at bounding box center [130, 159] width 128 height 20
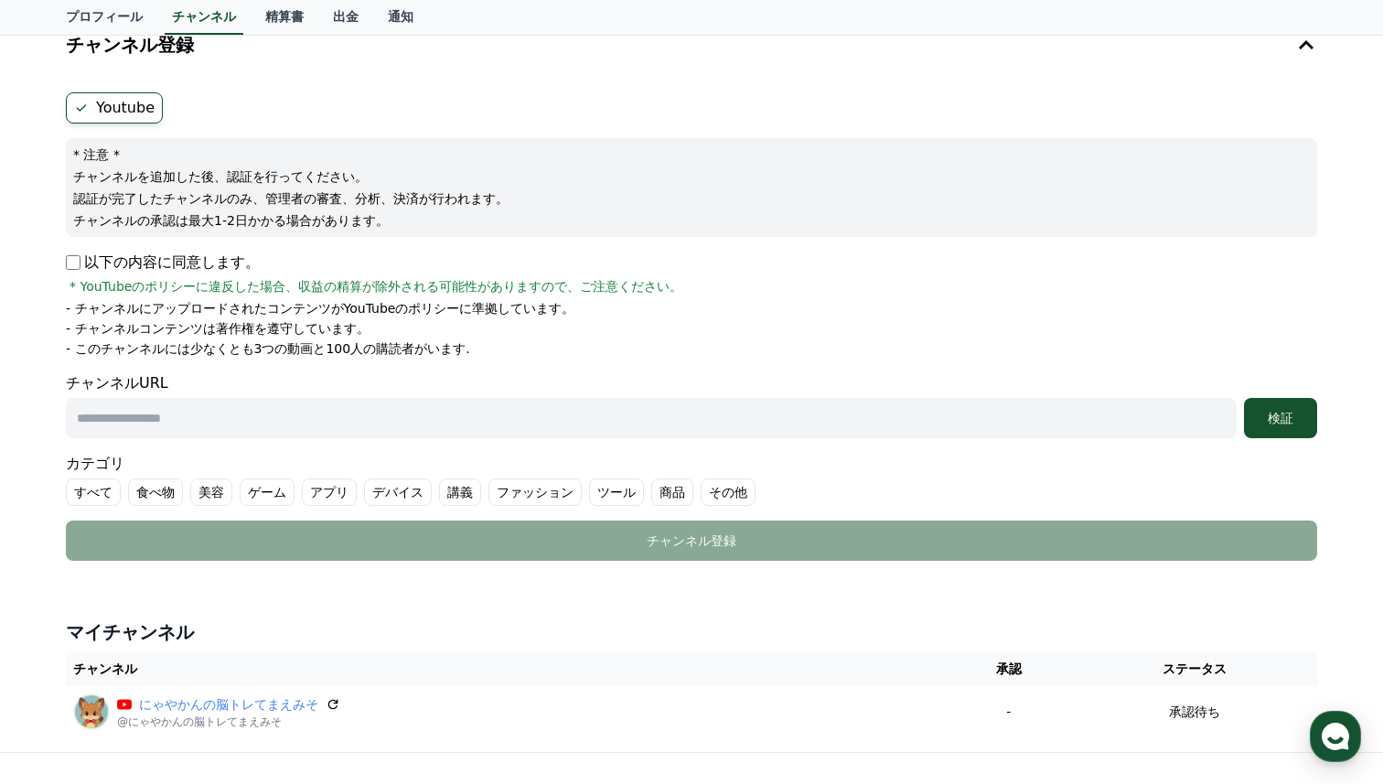
scroll to position [142, 0]
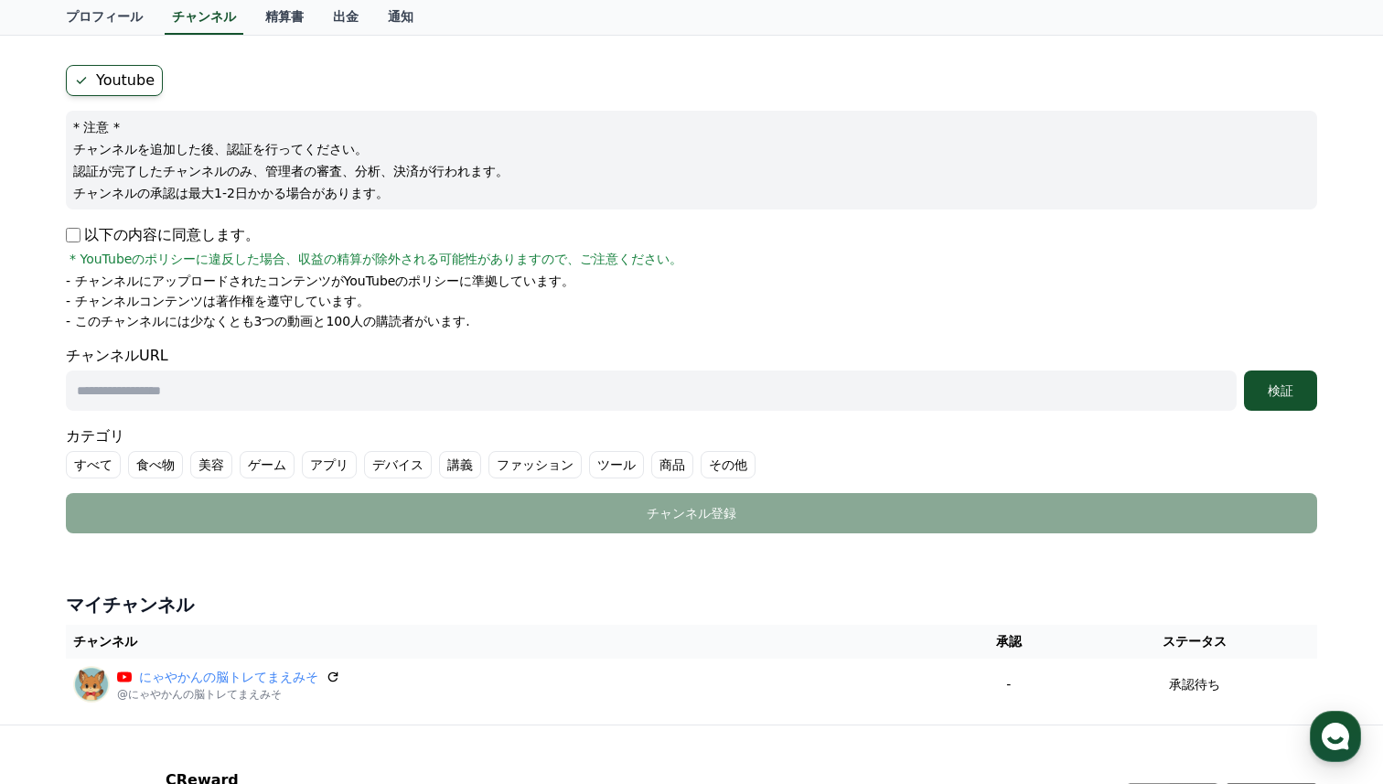
click at [130, 82] on label "Youtube" at bounding box center [114, 80] width 97 height 31
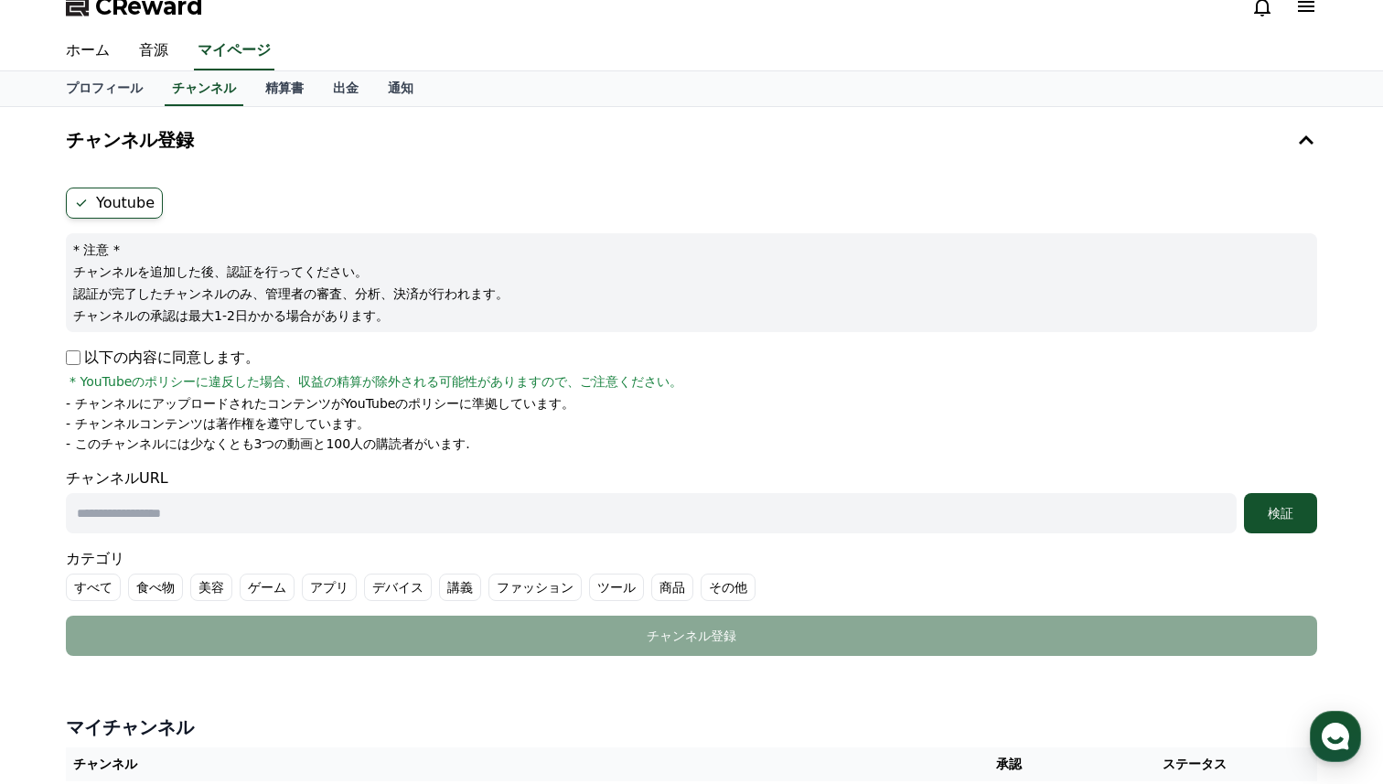
scroll to position [4, 0]
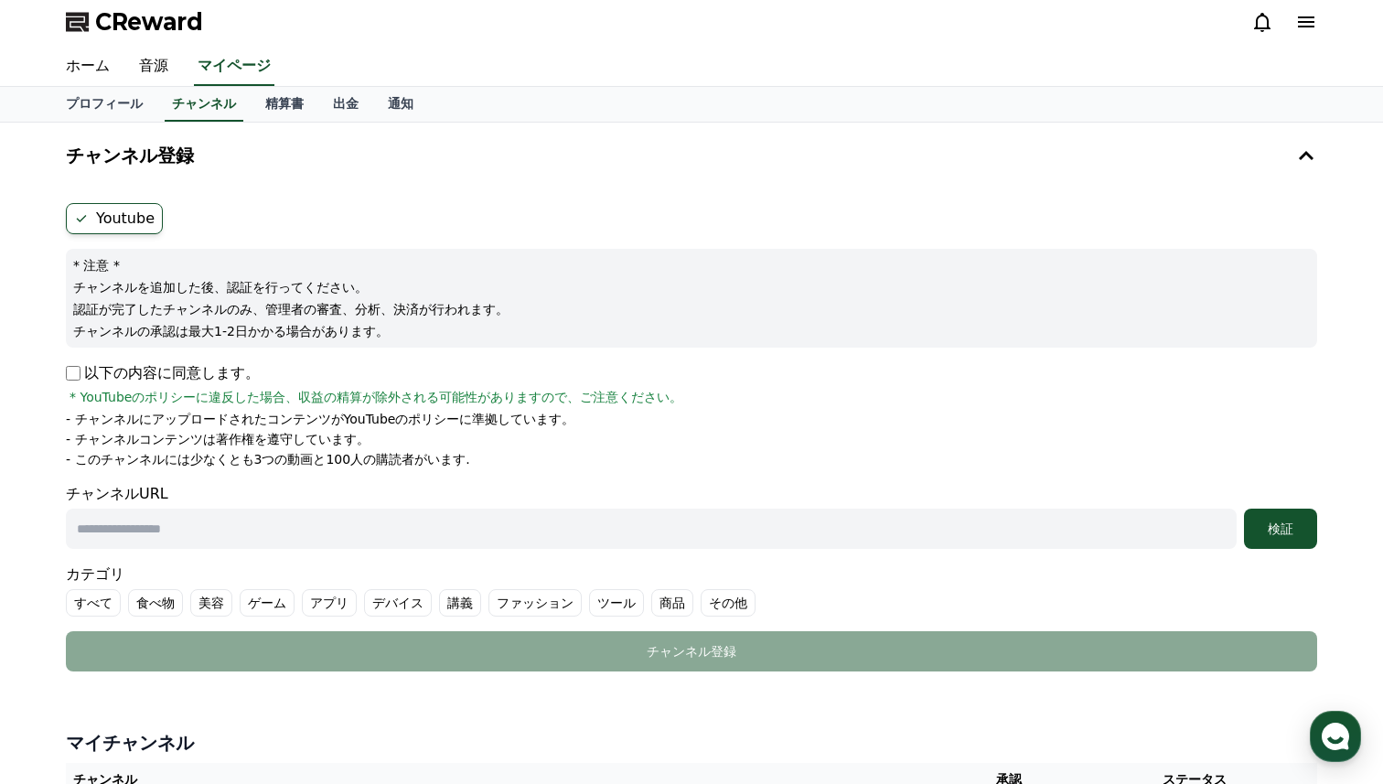
click at [102, 222] on label "Youtube" at bounding box center [114, 218] width 97 height 31
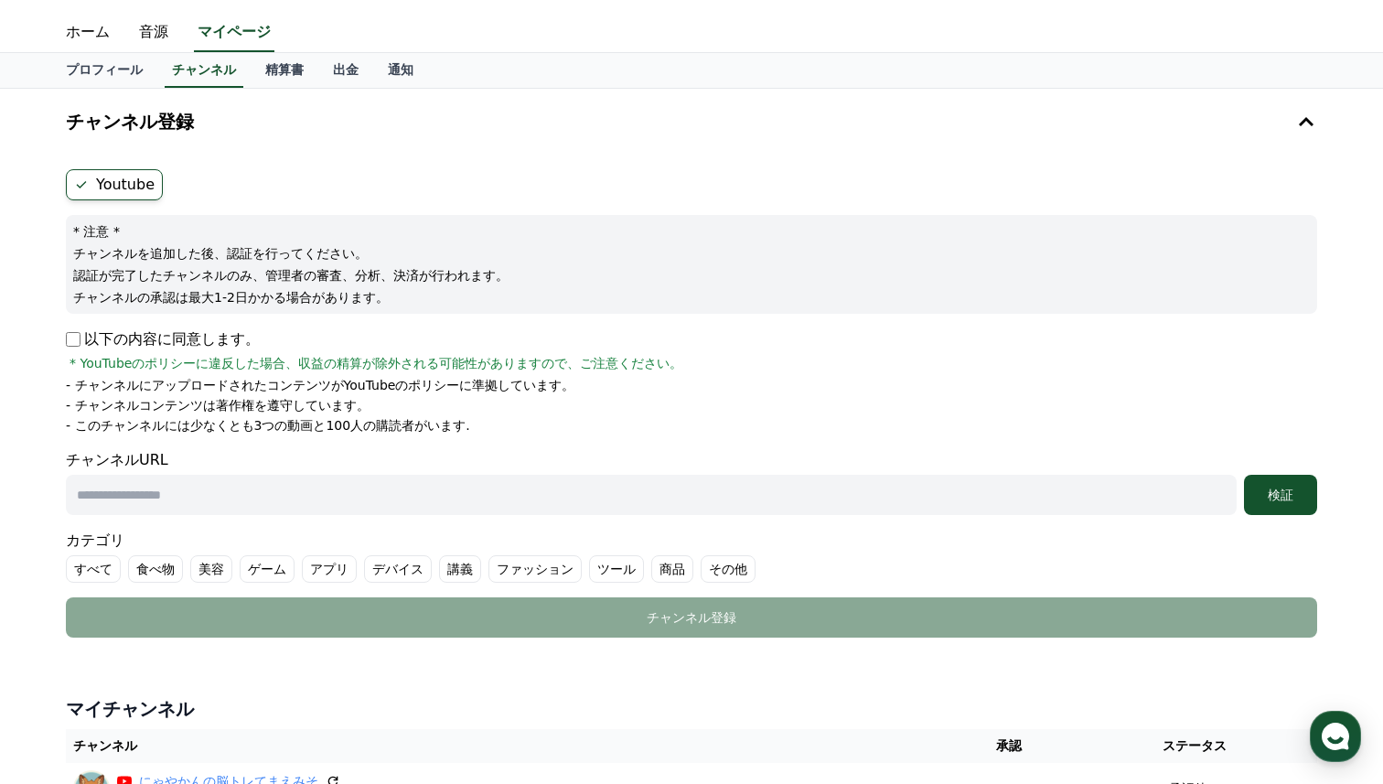
scroll to position [0, 0]
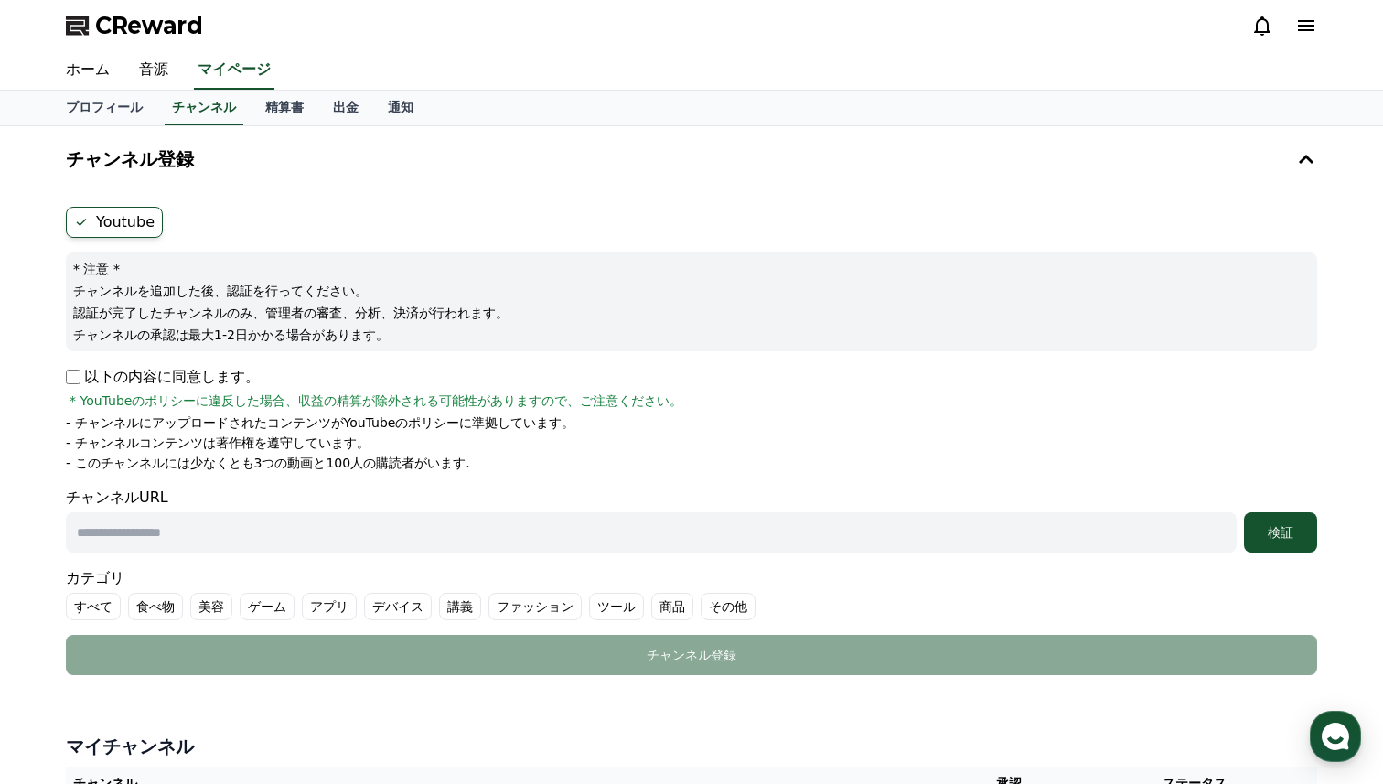
click at [140, 207] on label "Youtube" at bounding box center [114, 222] width 97 height 31
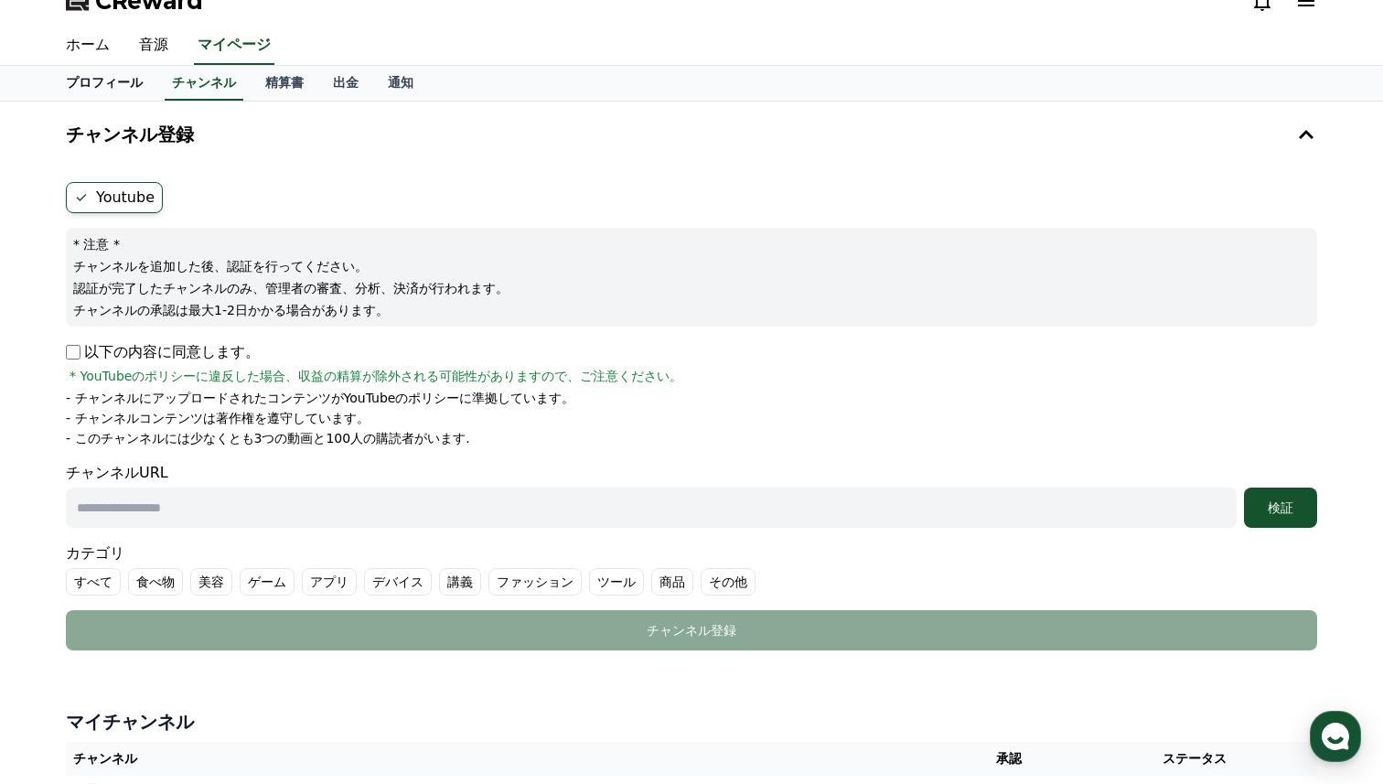
click at [120, 81] on link "プロフィール" at bounding box center [104, 83] width 106 height 35
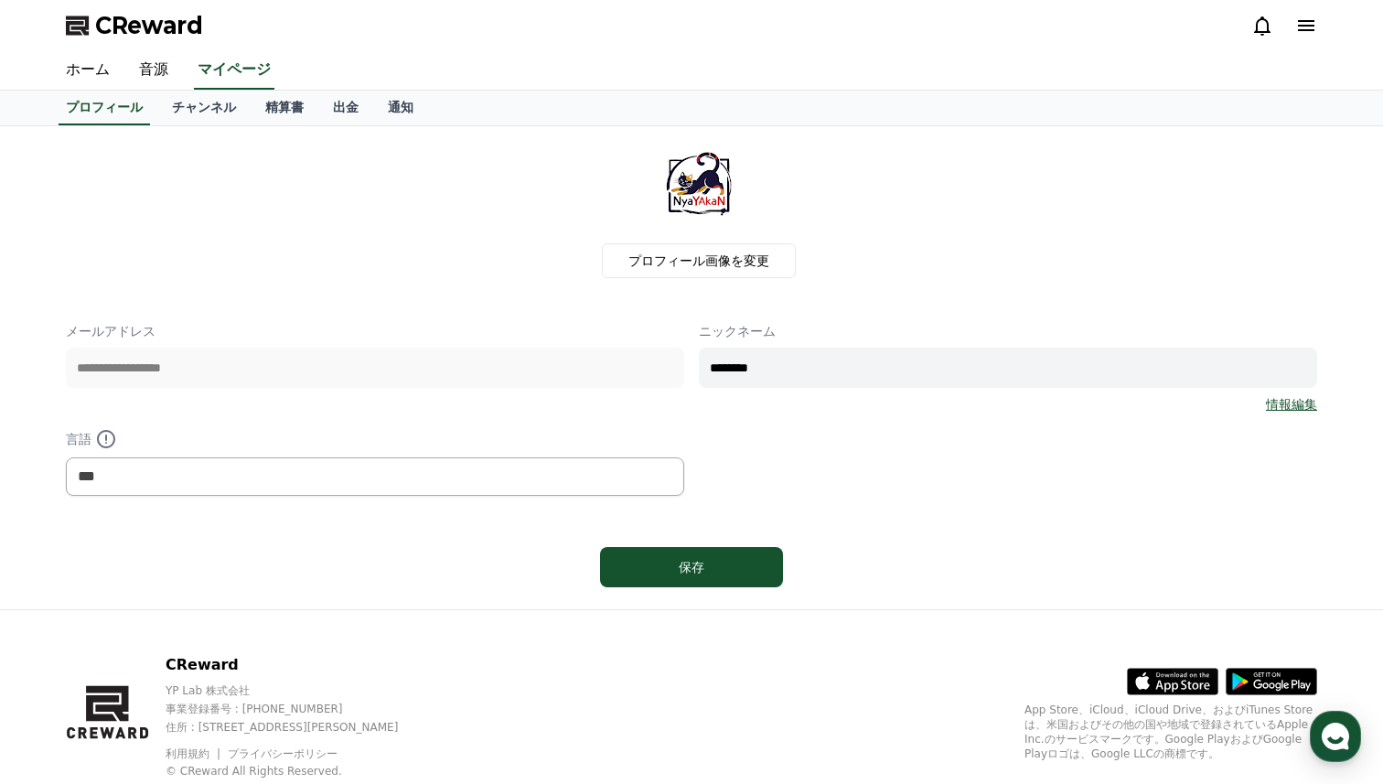
scroll to position [32, 0]
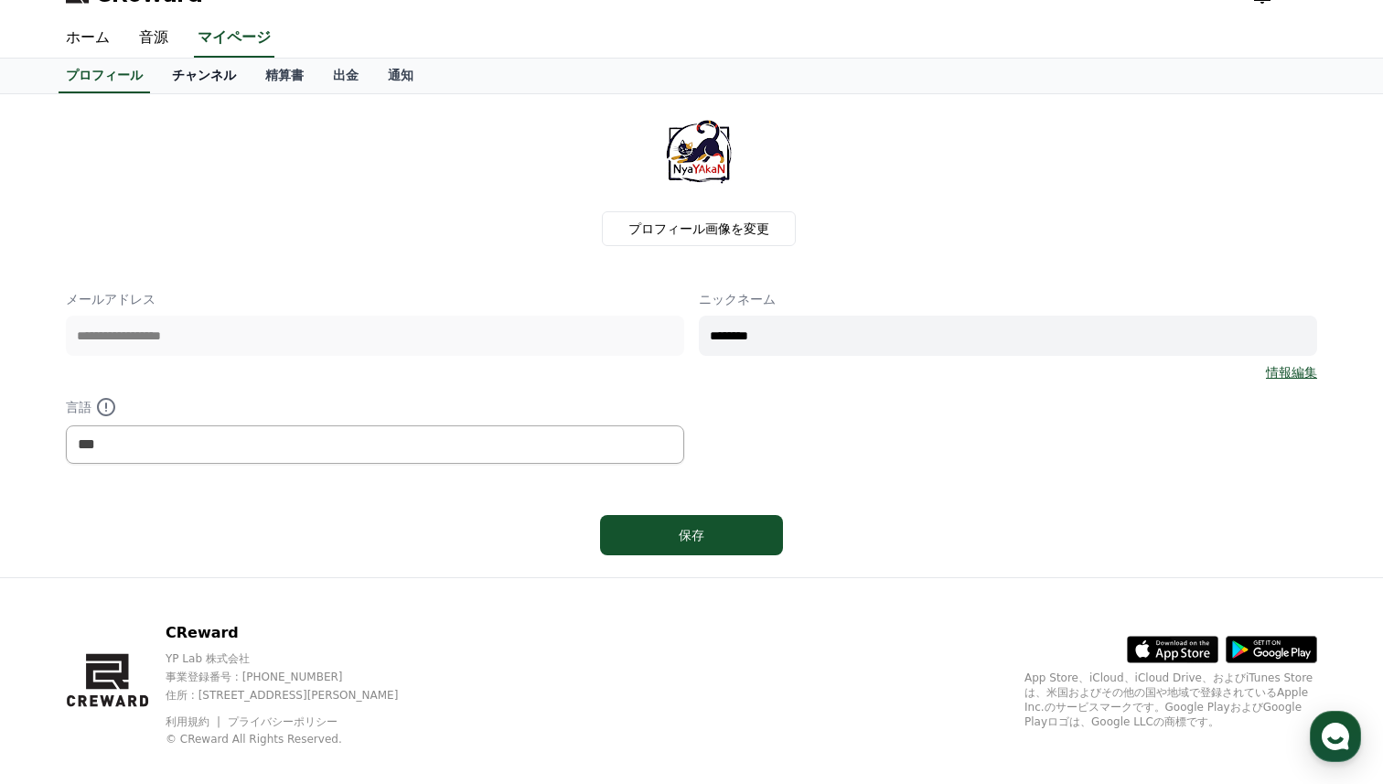
click at [225, 72] on link "チャンネル" at bounding box center [203, 76] width 93 height 35
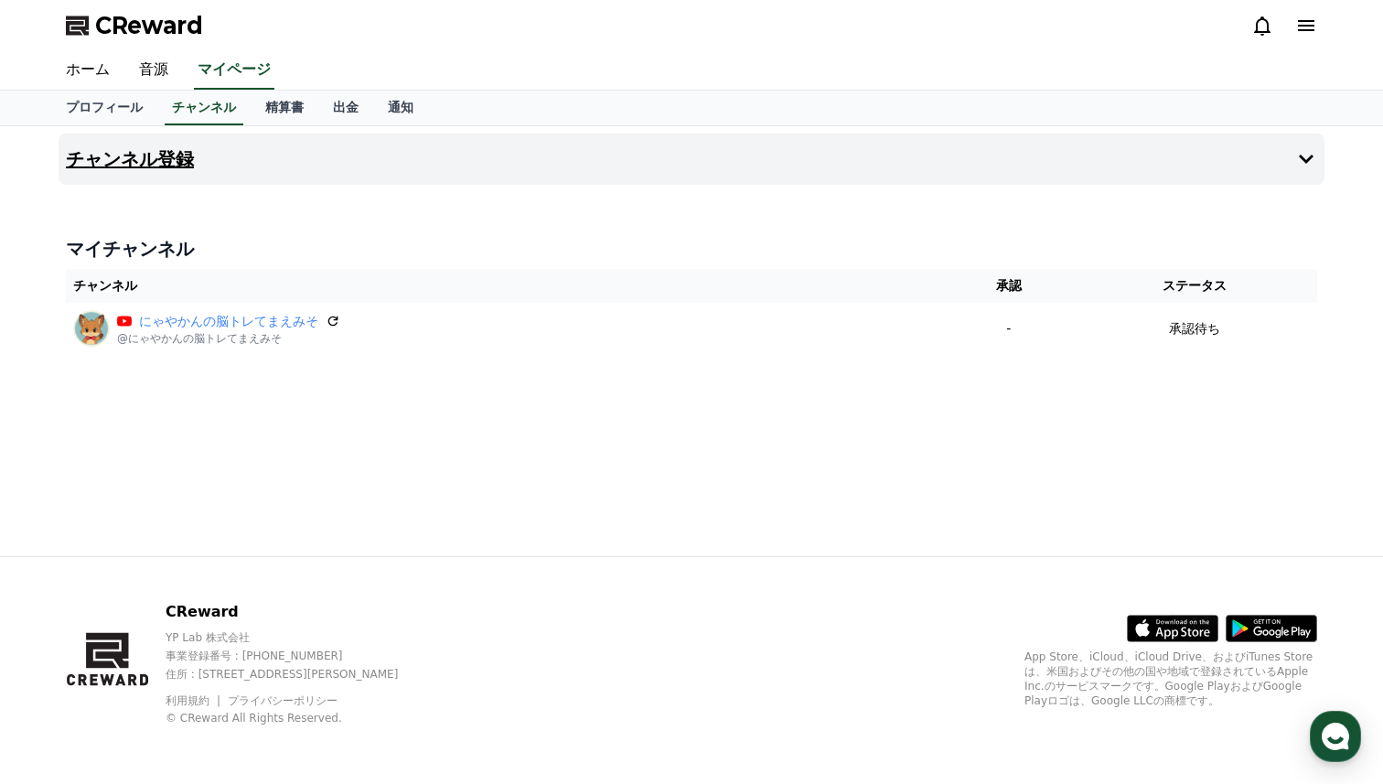
click at [174, 170] on button "チャンネル登録" at bounding box center [692, 159] width 1266 height 51
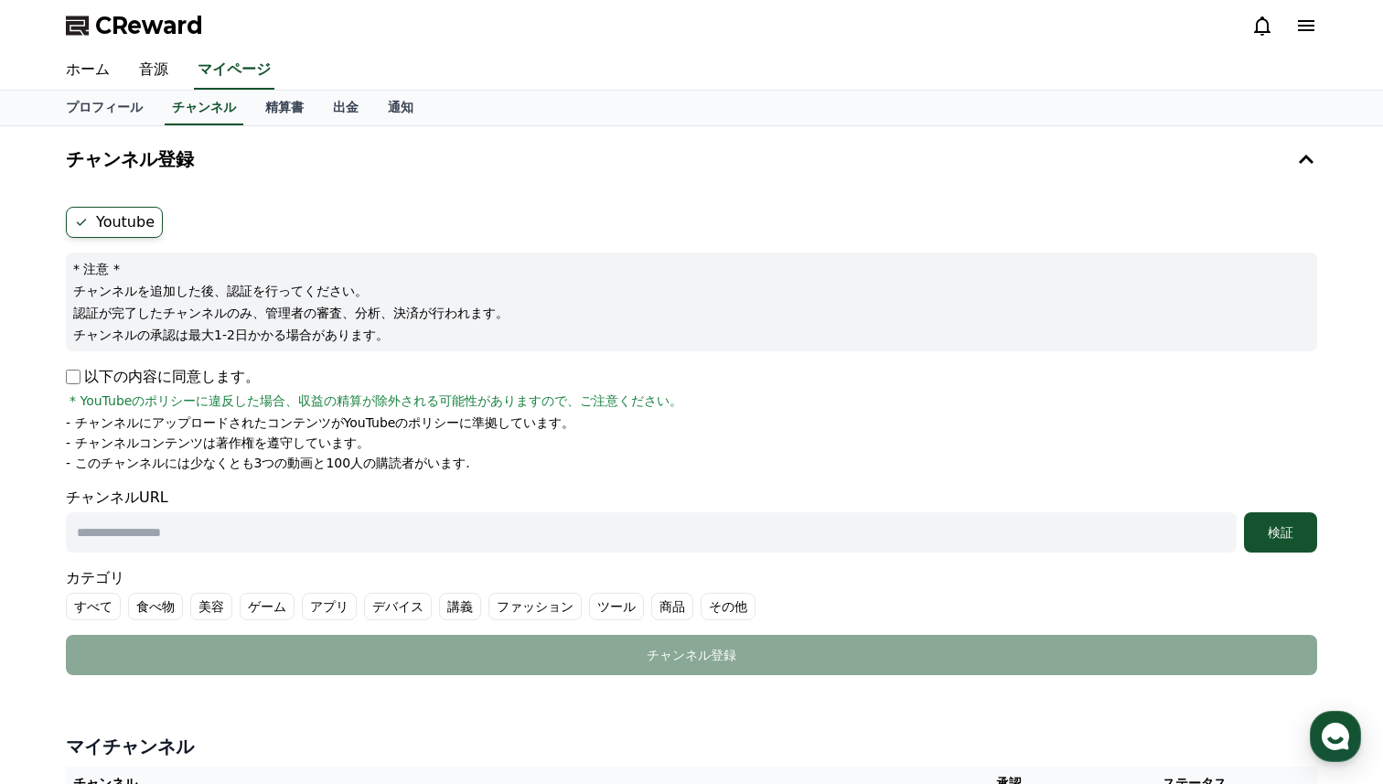
click at [148, 223] on label "Youtube" at bounding box center [114, 222] width 97 height 31
drag, startPoint x: 219, startPoint y: 294, endPoint x: 381, endPoint y: 311, distance: 162.9
click at [381, 311] on div "* 注意 * チャンネルを追加した後、認証を行ってください。 認証が完了したチャンネルのみ、管理者の審査、分析、決済が行われます。 チャンネルの承認は最大1-…" at bounding box center [692, 302] width 1252 height 99
click at [333, 319] on p "認証が完了したチャンネルのみ、管理者の審査、分析、決済が行われます。" at bounding box center [691, 313] width 1237 height 18
click at [126, 374] on p "以下の内容に同意します。" at bounding box center [163, 377] width 194 height 22
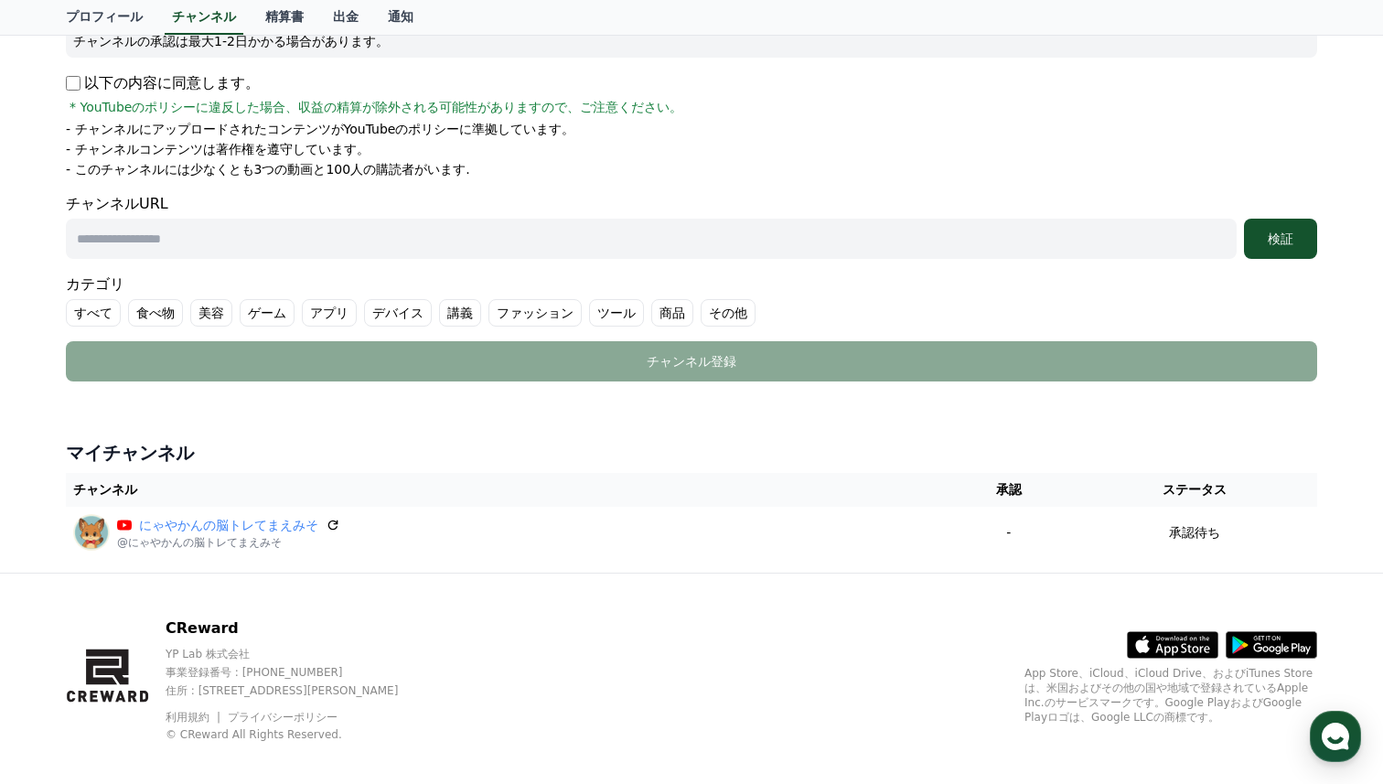
scroll to position [310, 0]
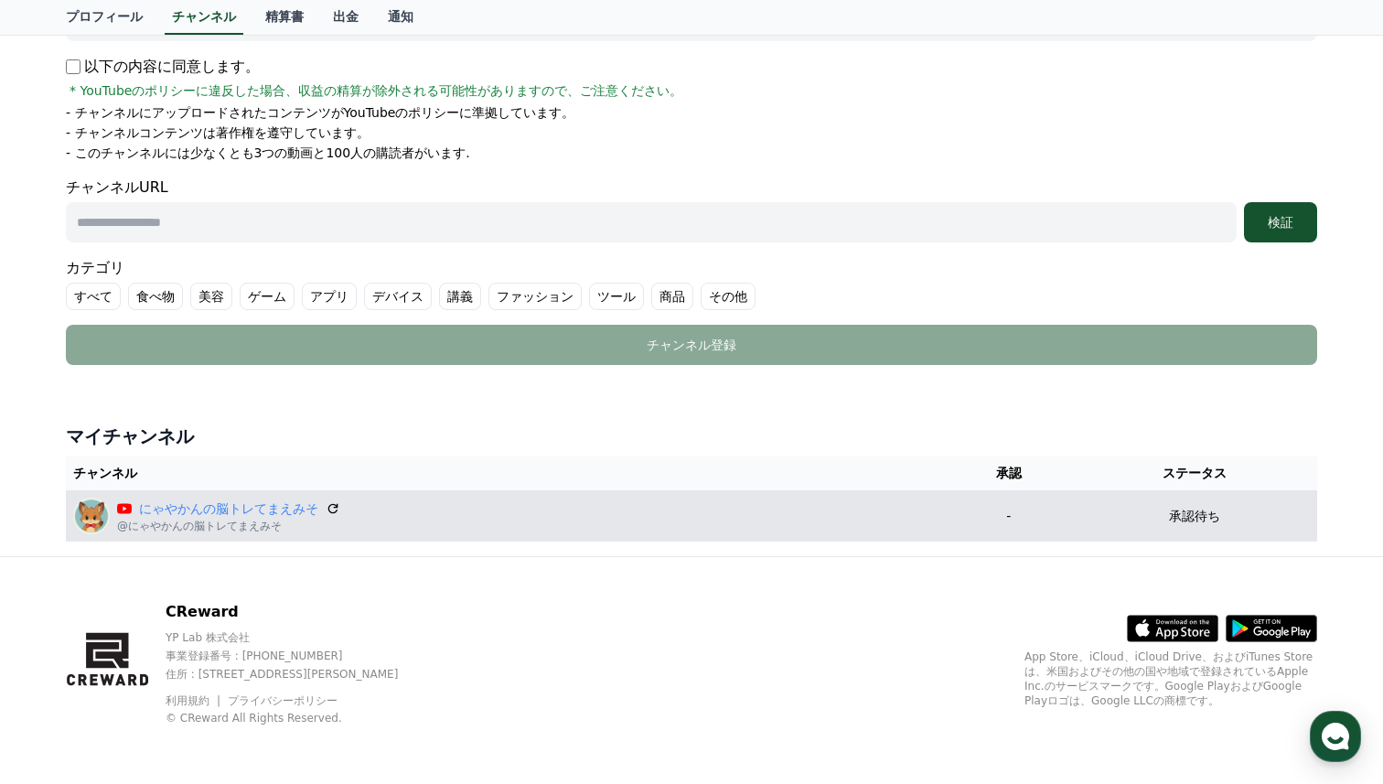
click at [424, 510] on div "にゃやかんの脳トレてまえみそ @にゃやかんの脳トレてまえみそ" at bounding box center [505, 516] width 865 height 37
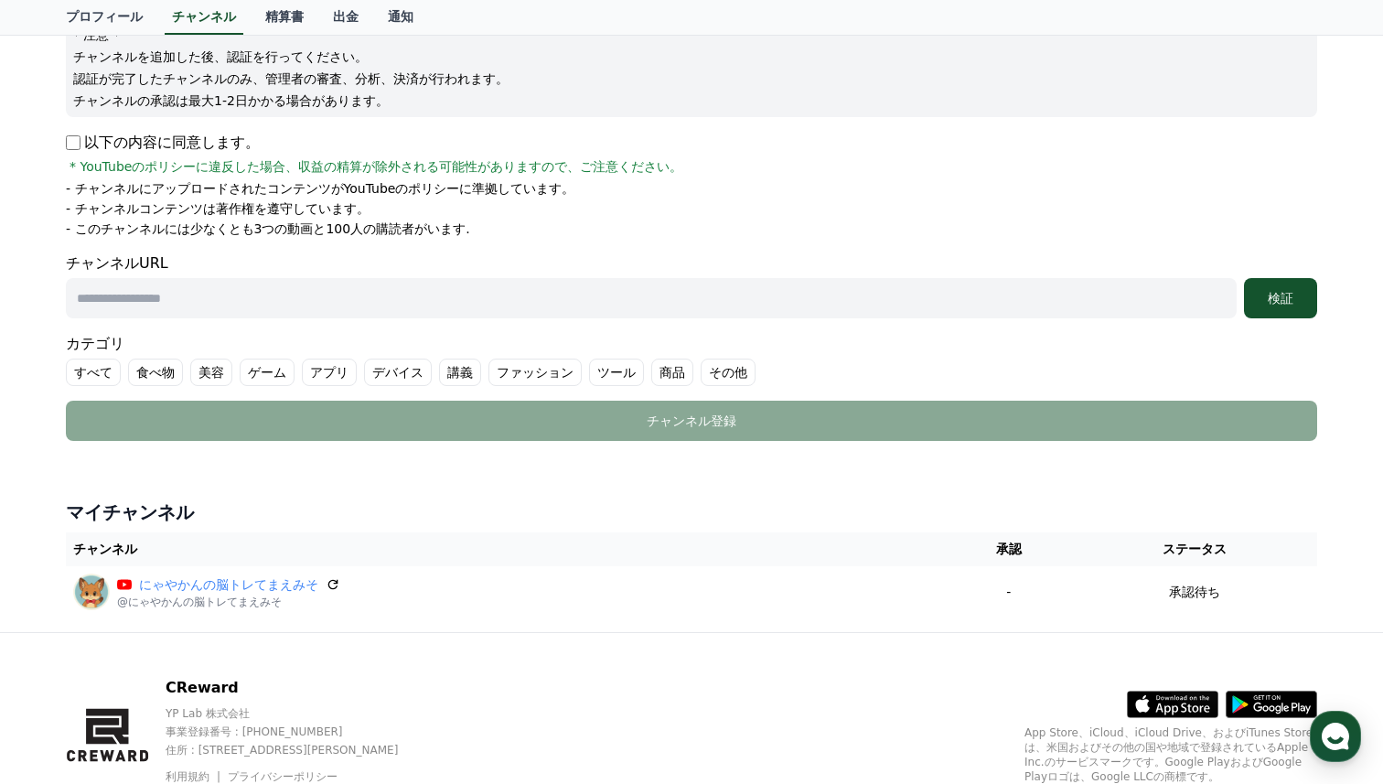
scroll to position [229, 0]
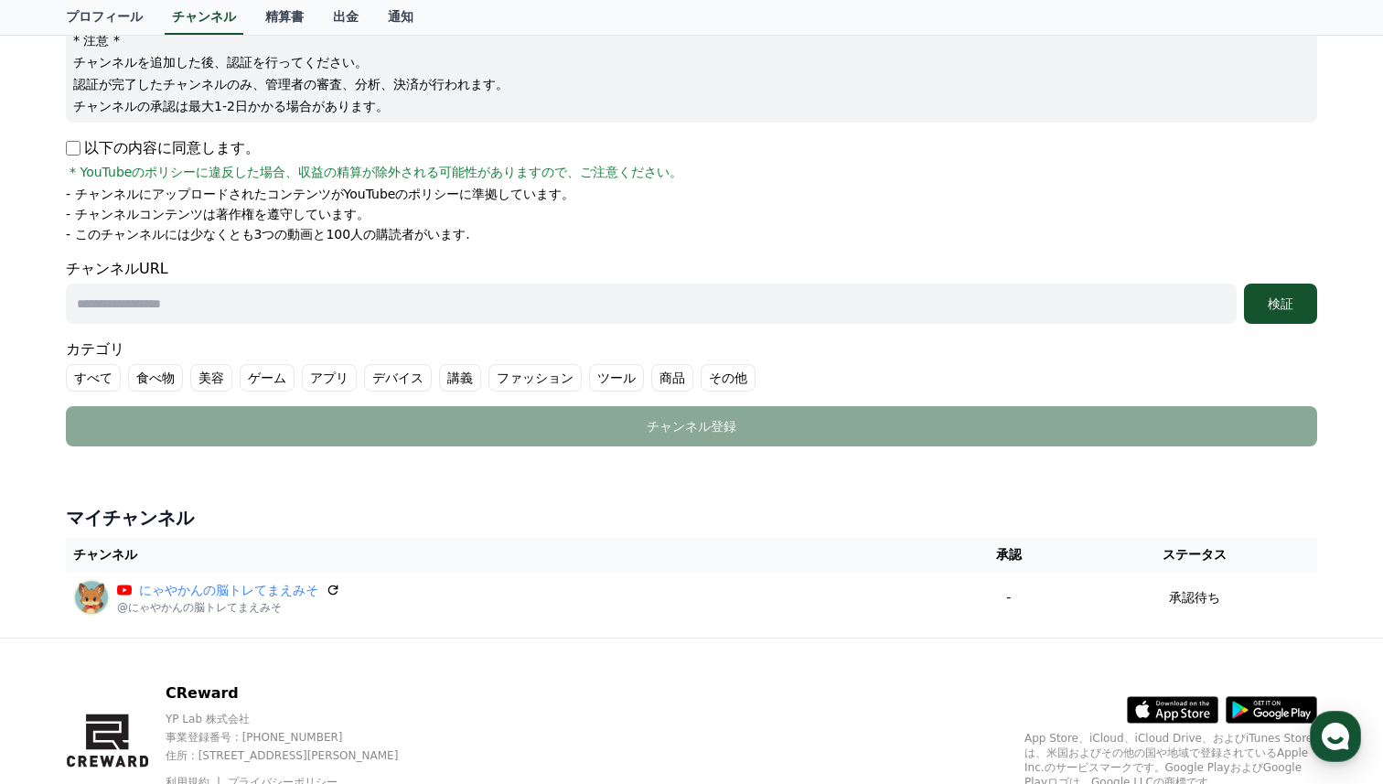
click at [284, 308] on input "text" at bounding box center [651, 304] width 1171 height 40
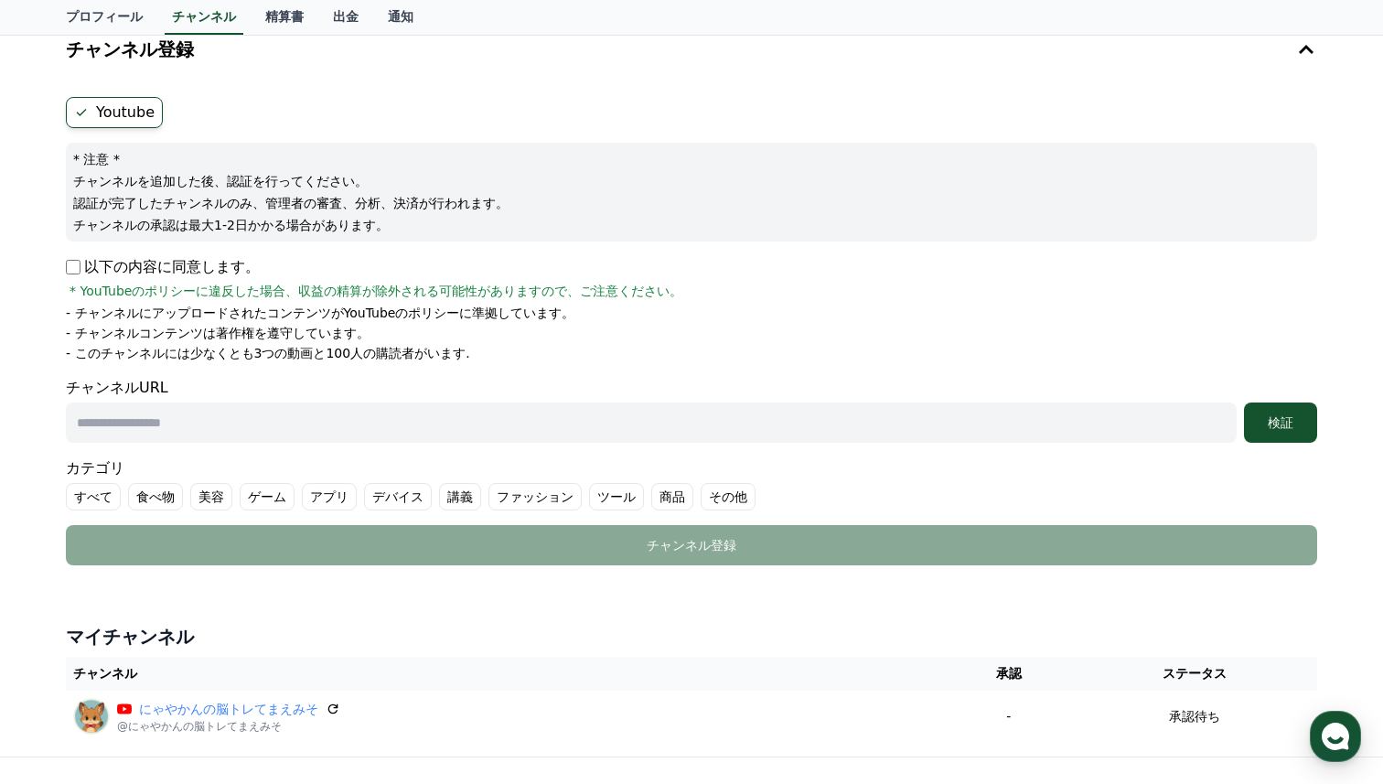
scroll to position [0, 0]
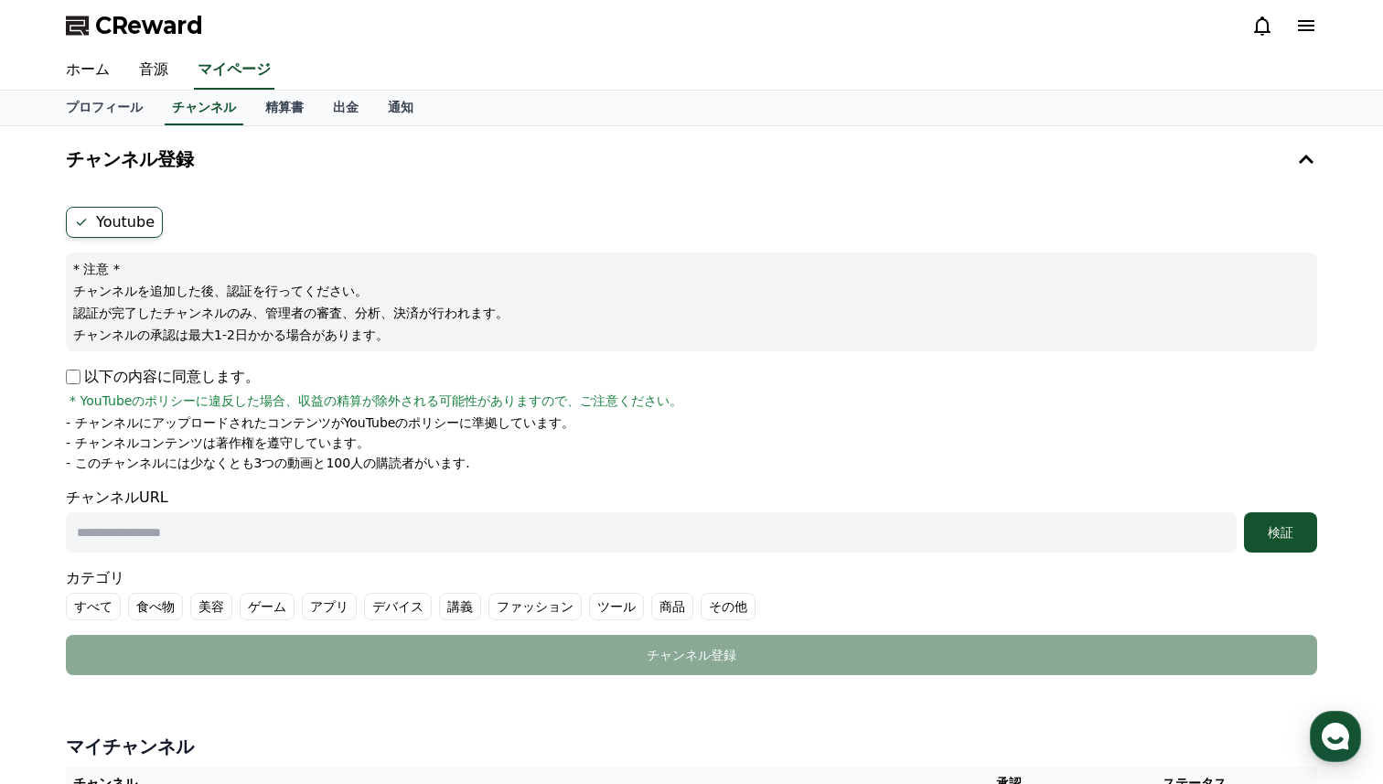
click at [123, 222] on label "Youtube" at bounding box center [114, 222] width 97 height 31
click at [137, 220] on label "Youtube" at bounding box center [114, 222] width 97 height 31
click at [161, 74] on link "音源" at bounding box center [153, 70] width 59 height 38
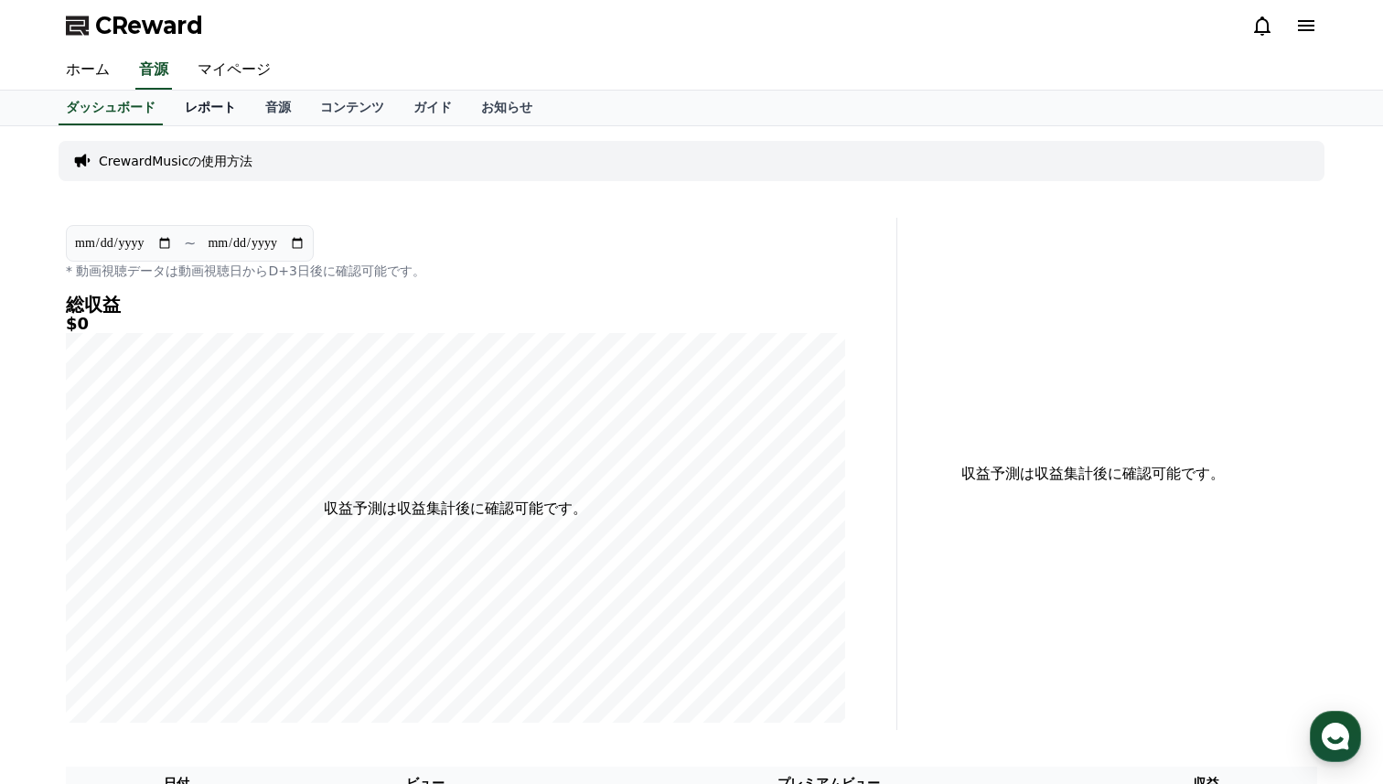
click at [220, 107] on link "レポート" at bounding box center [210, 108] width 81 height 35
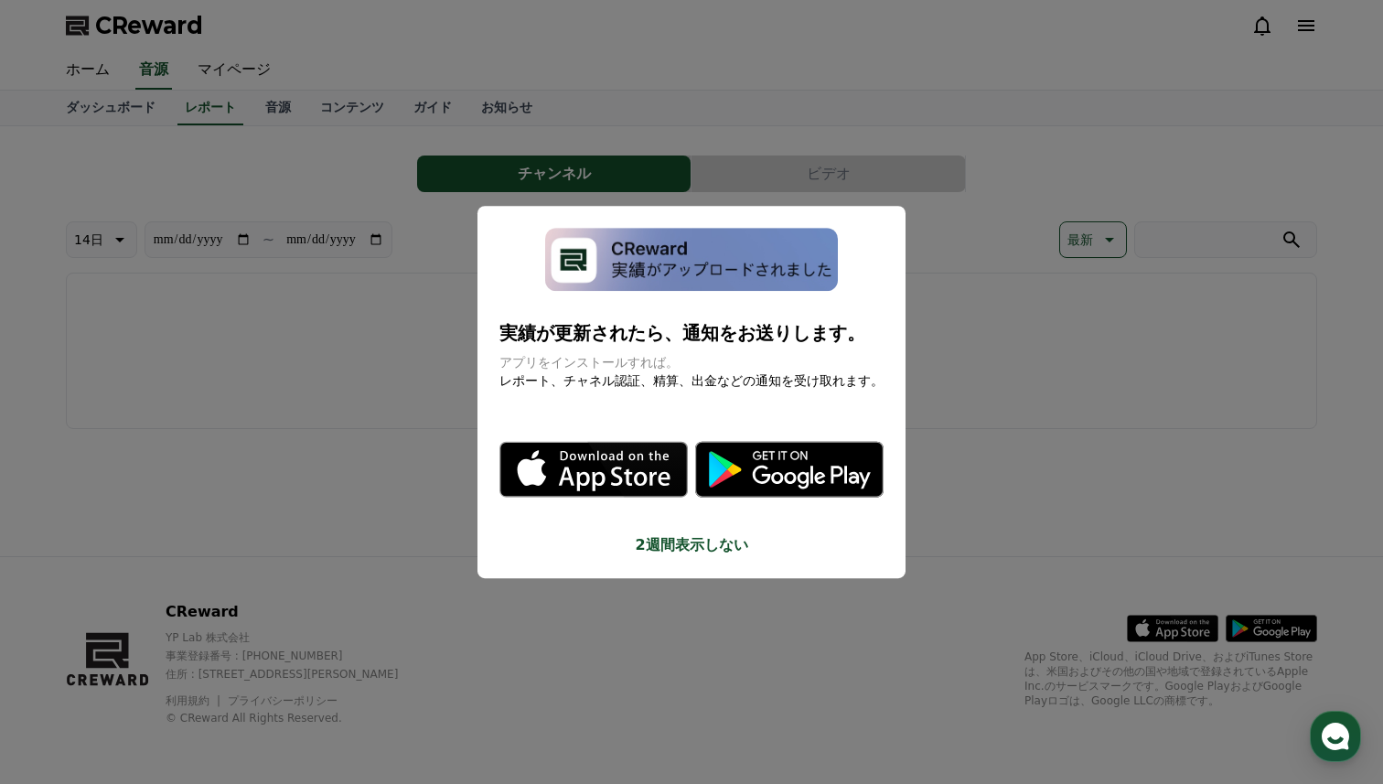
click at [298, 106] on button "close modal" at bounding box center [691, 392] width 1383 height 784
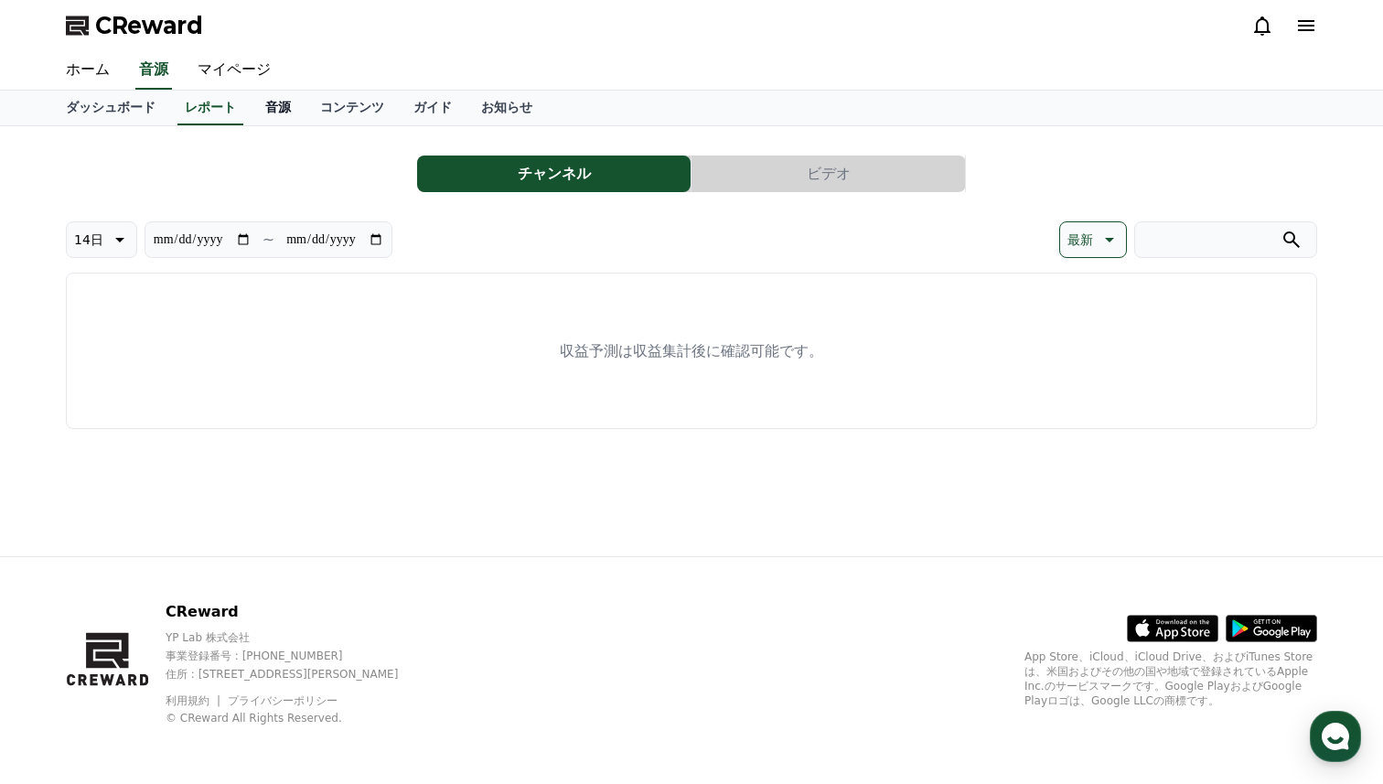
click at [269, 101] on link "音源" at bounding box center [278, 108] width 55 height 35
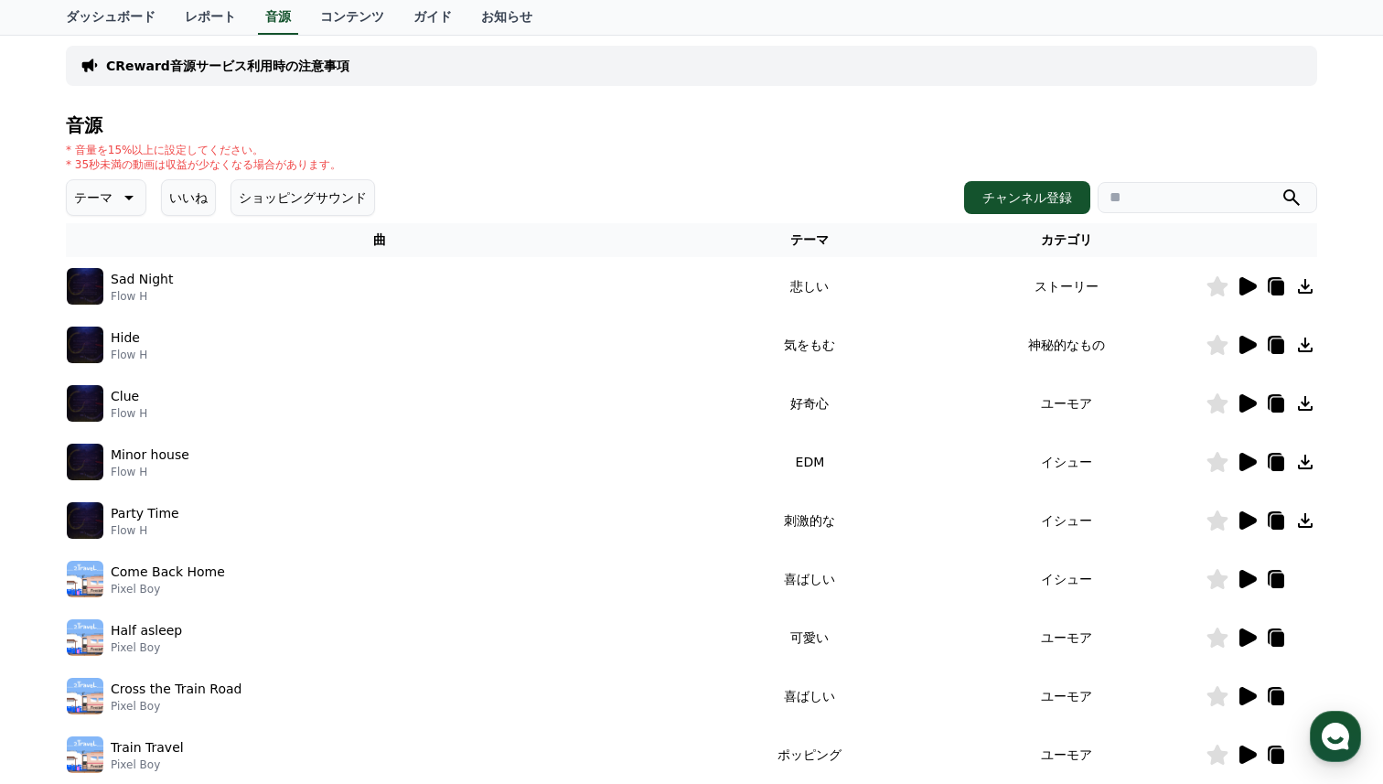
scroll to position [153, 0]
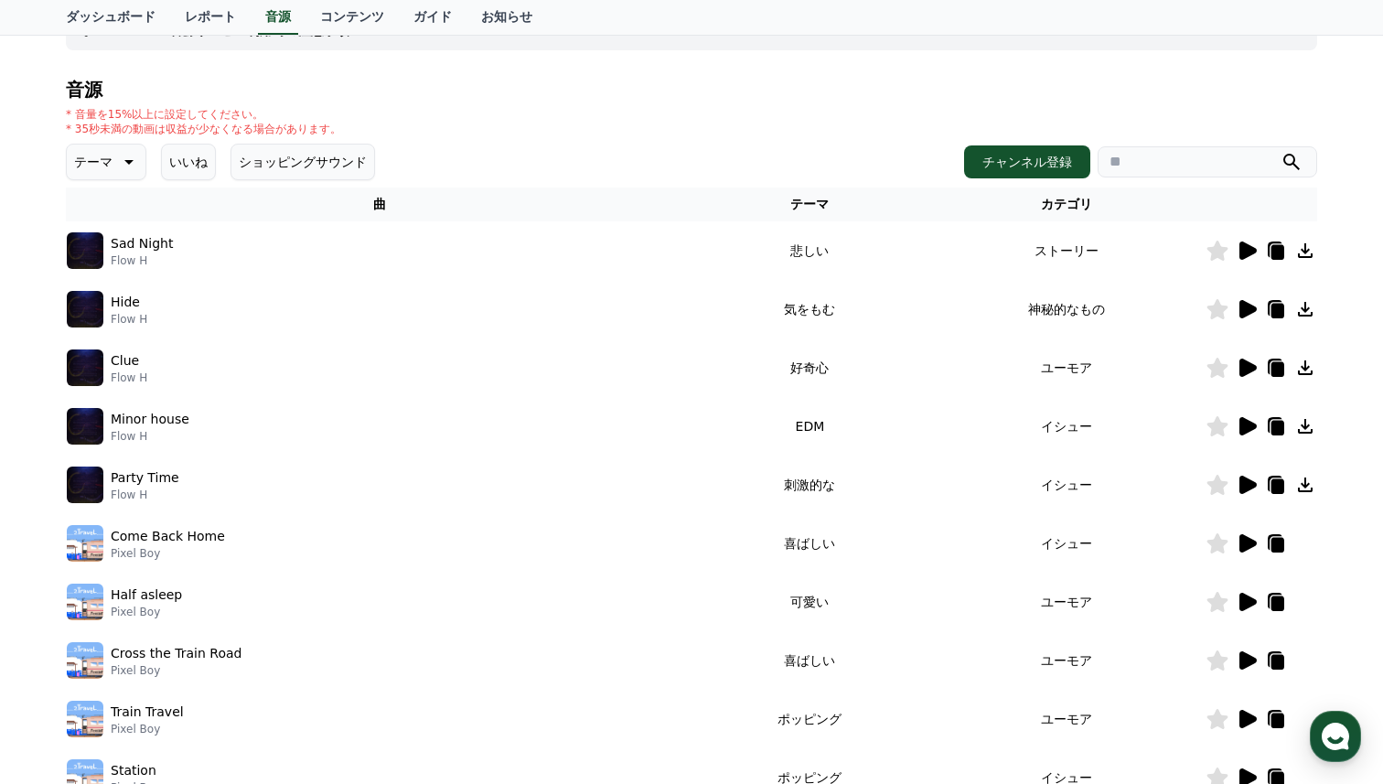
click at [91, 245] on img at bounding box center [85, 250] width 37 height 37
click at [1244, 253] on icon at bounding box center [1248, 251] width 17 height 18
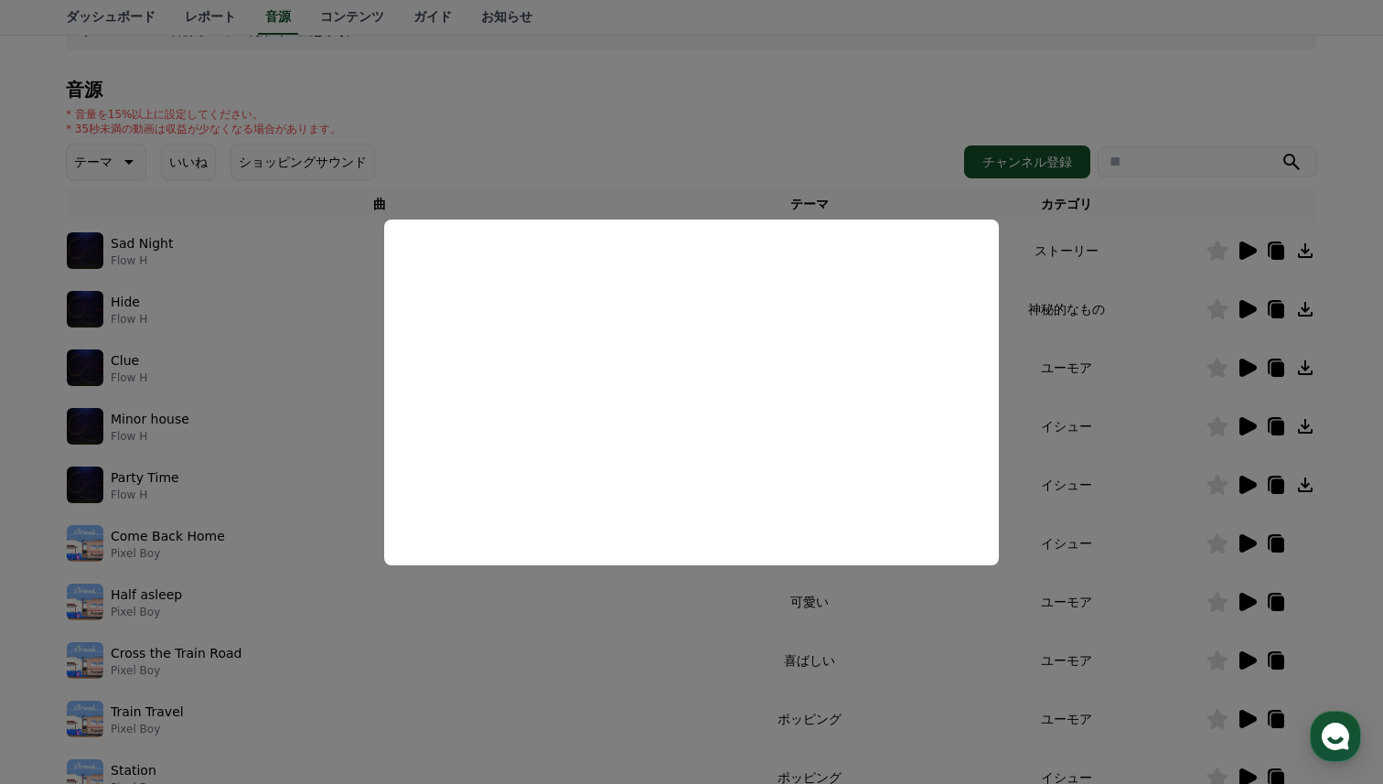
click at [1057, 368] on button "close modal" at bounding box center [691, 392] width 1383 height 784
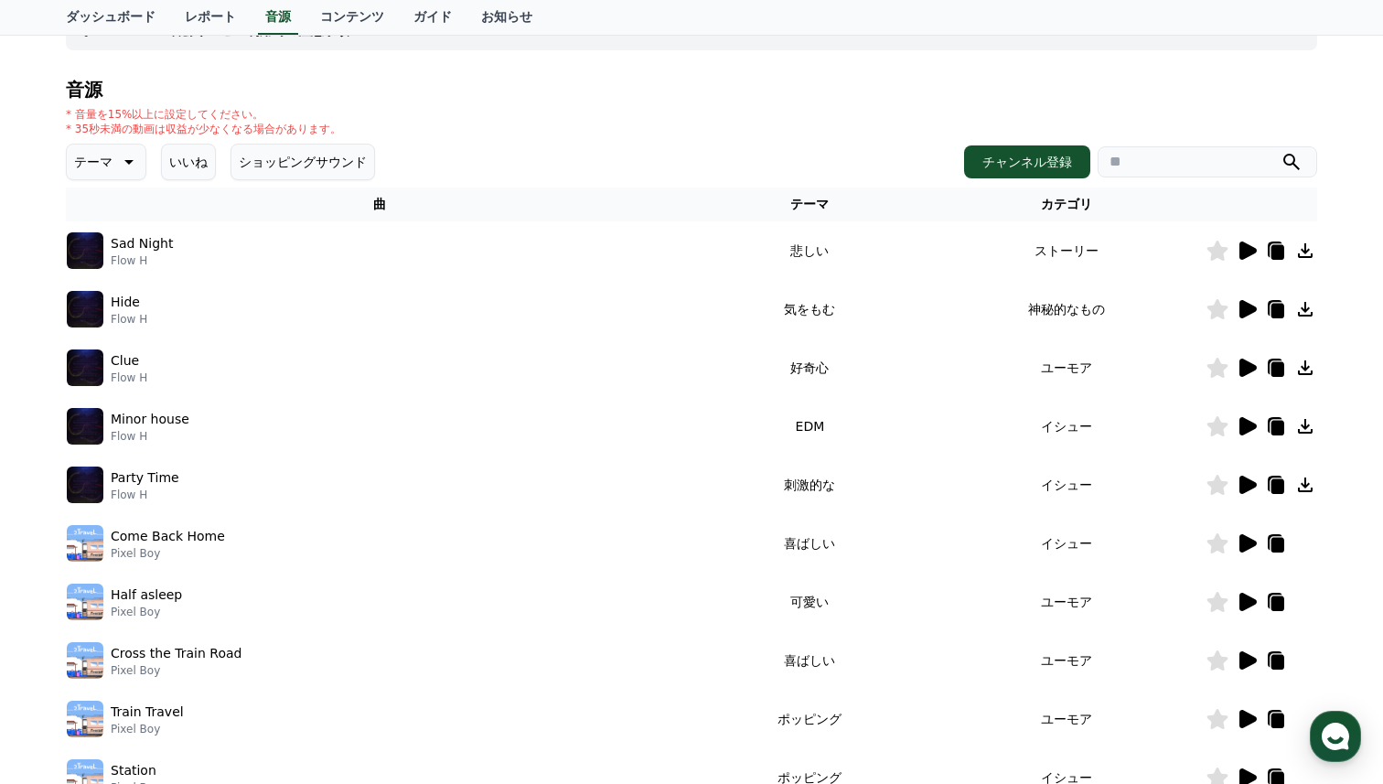
click at [1244, 302] on icon at bounding box center [1248, 309] width 17 height 18
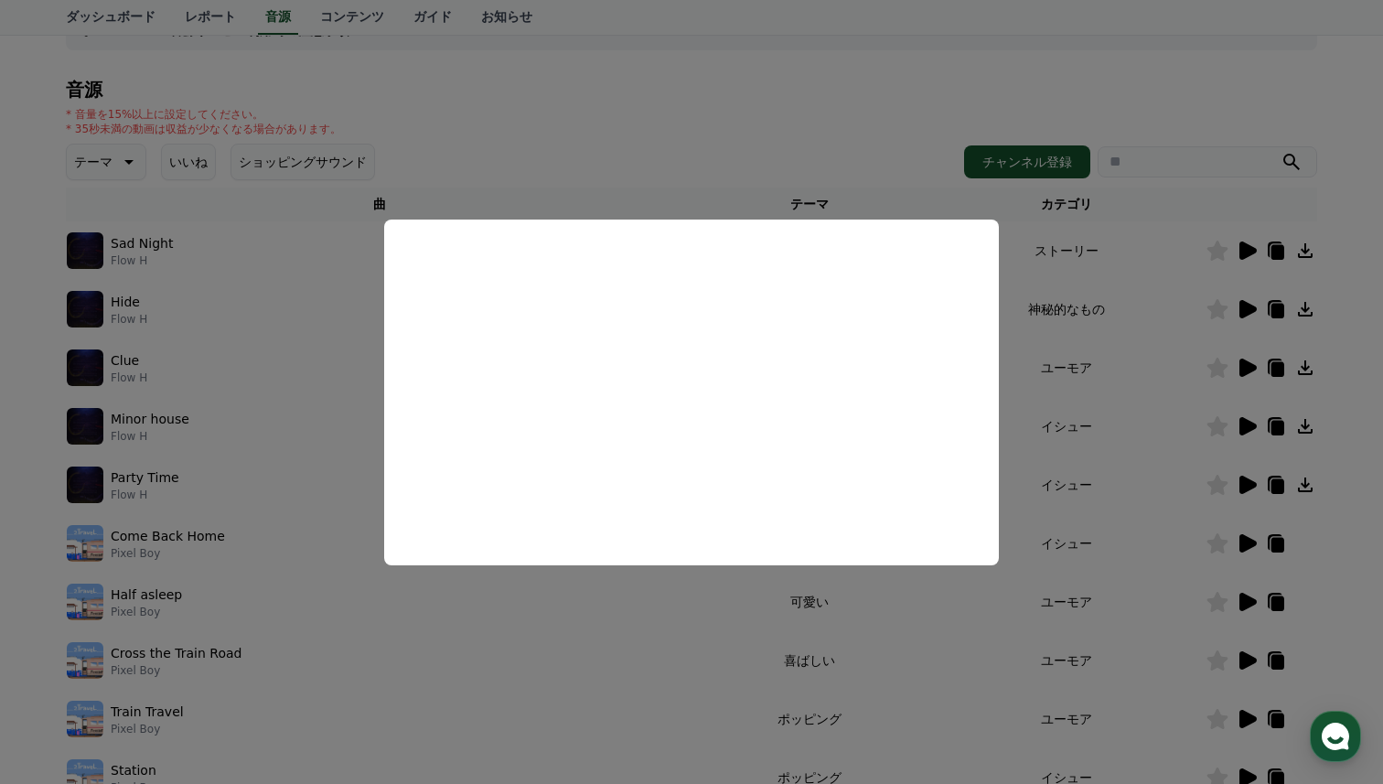
click at [1191, 349] on button "close modal" at bounding box center [691, 392] width 1383 height 784
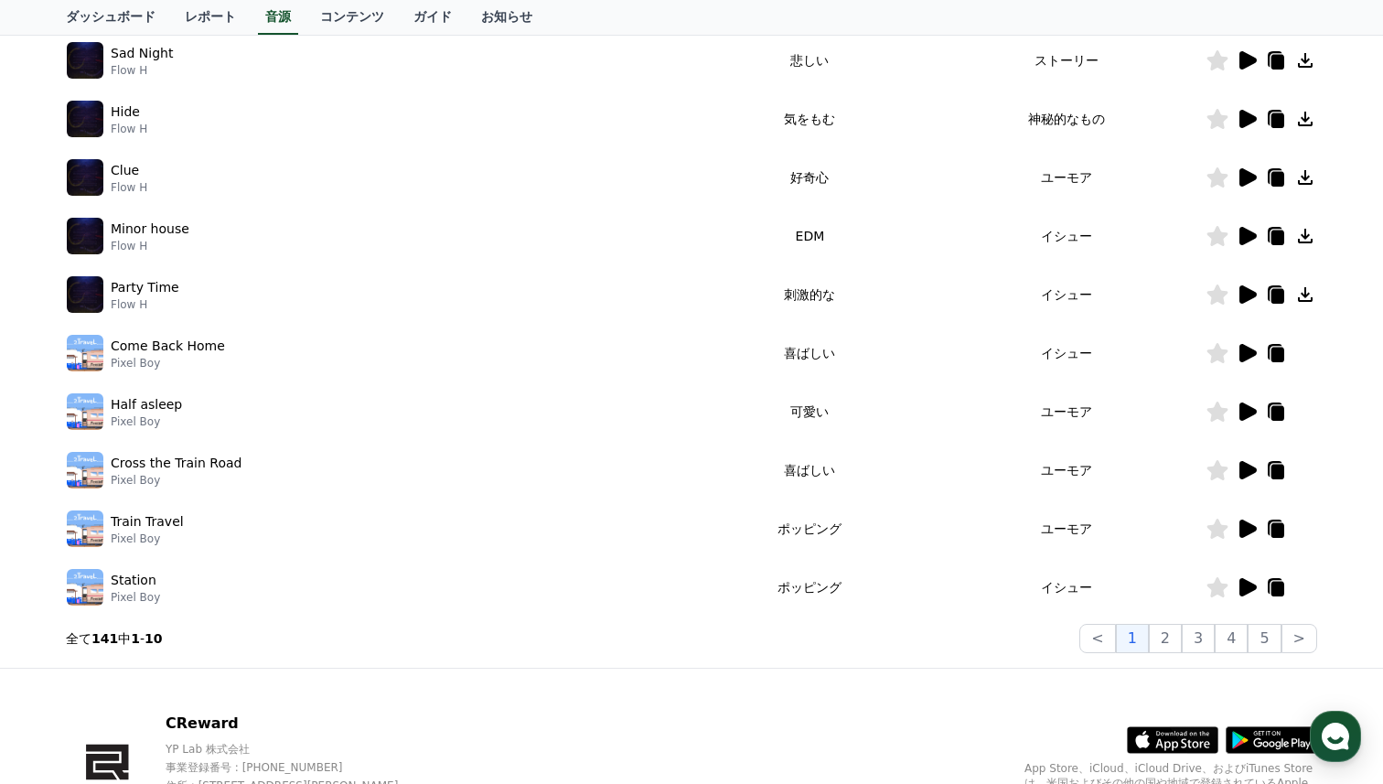
scroll to position [0, 0]
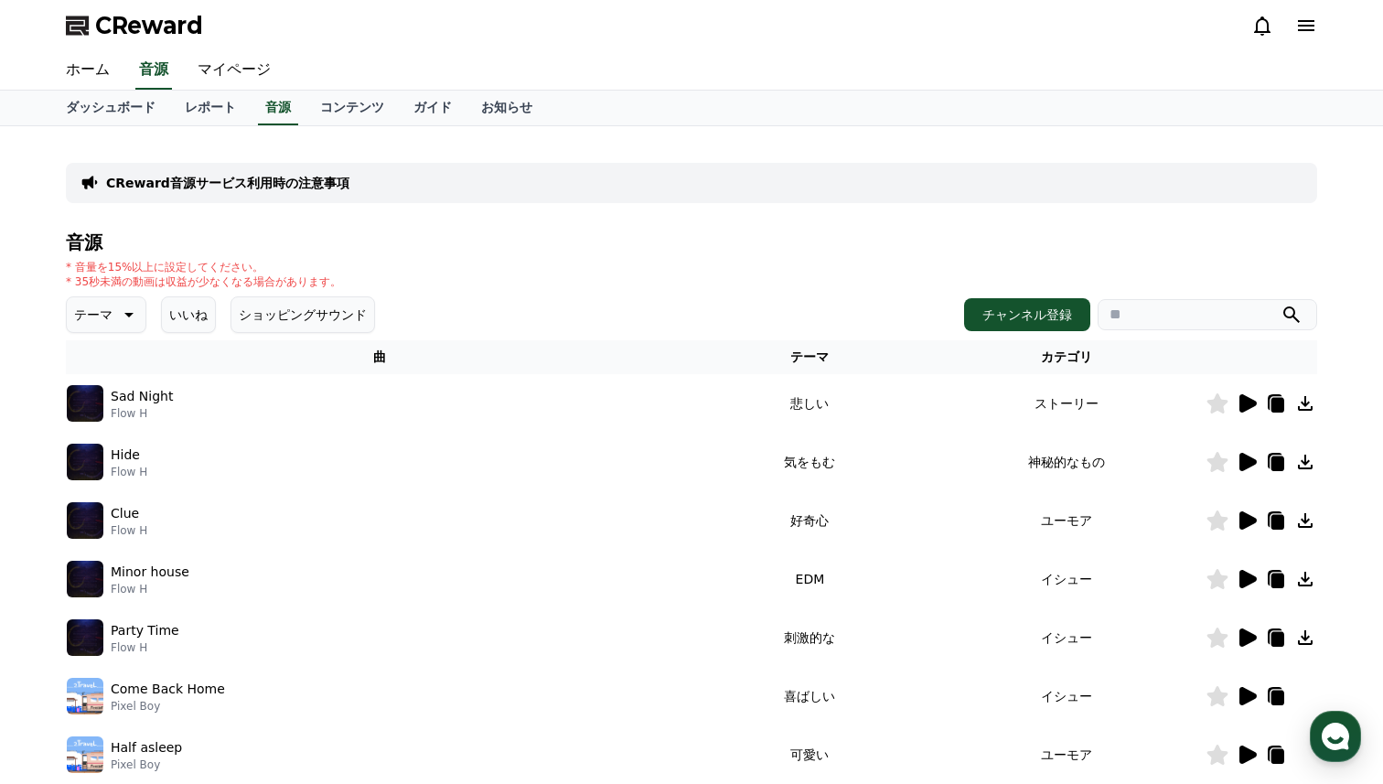
click at [114, 311] on button "テーマ" at bounding box center [106, 314] width 81 height 37
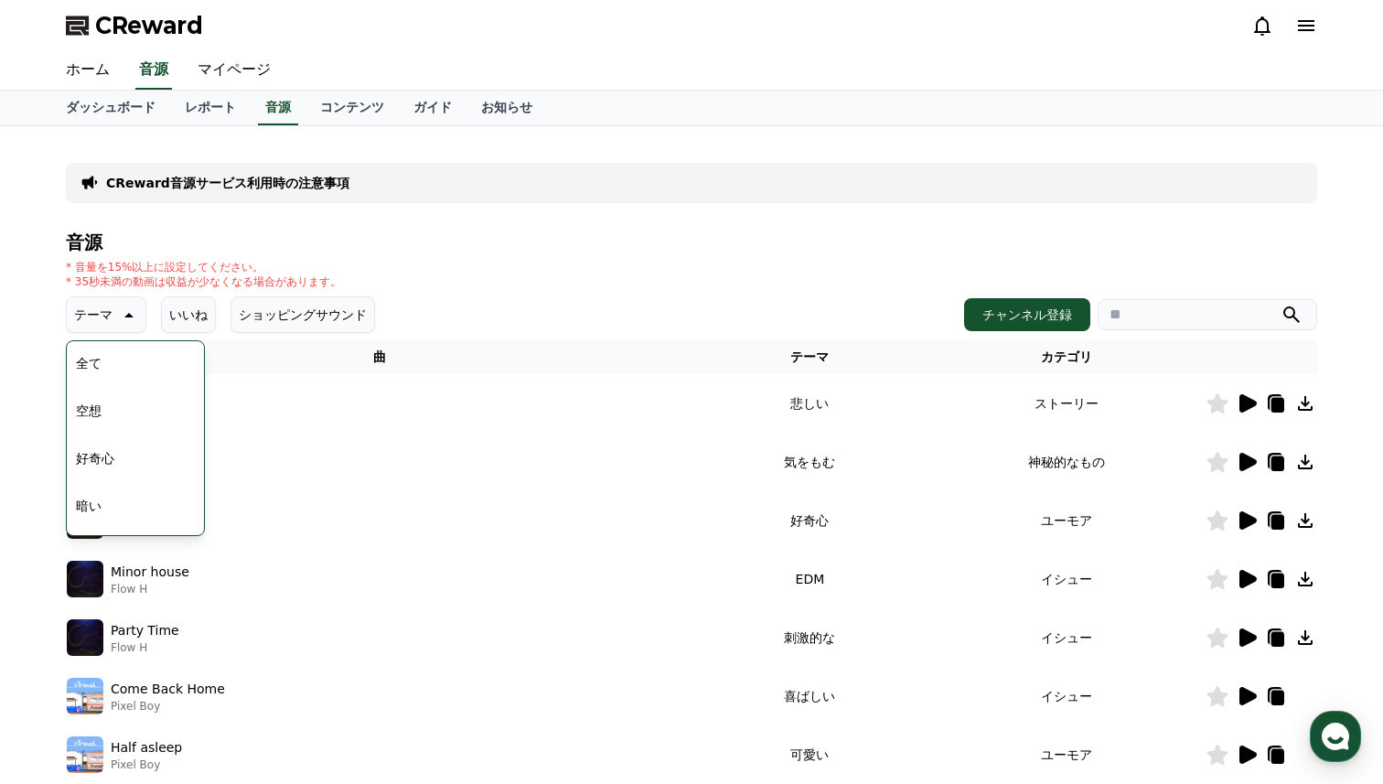
click at [93, 414] on button "空想" at bounding box center [89, 411] width 40 height 40
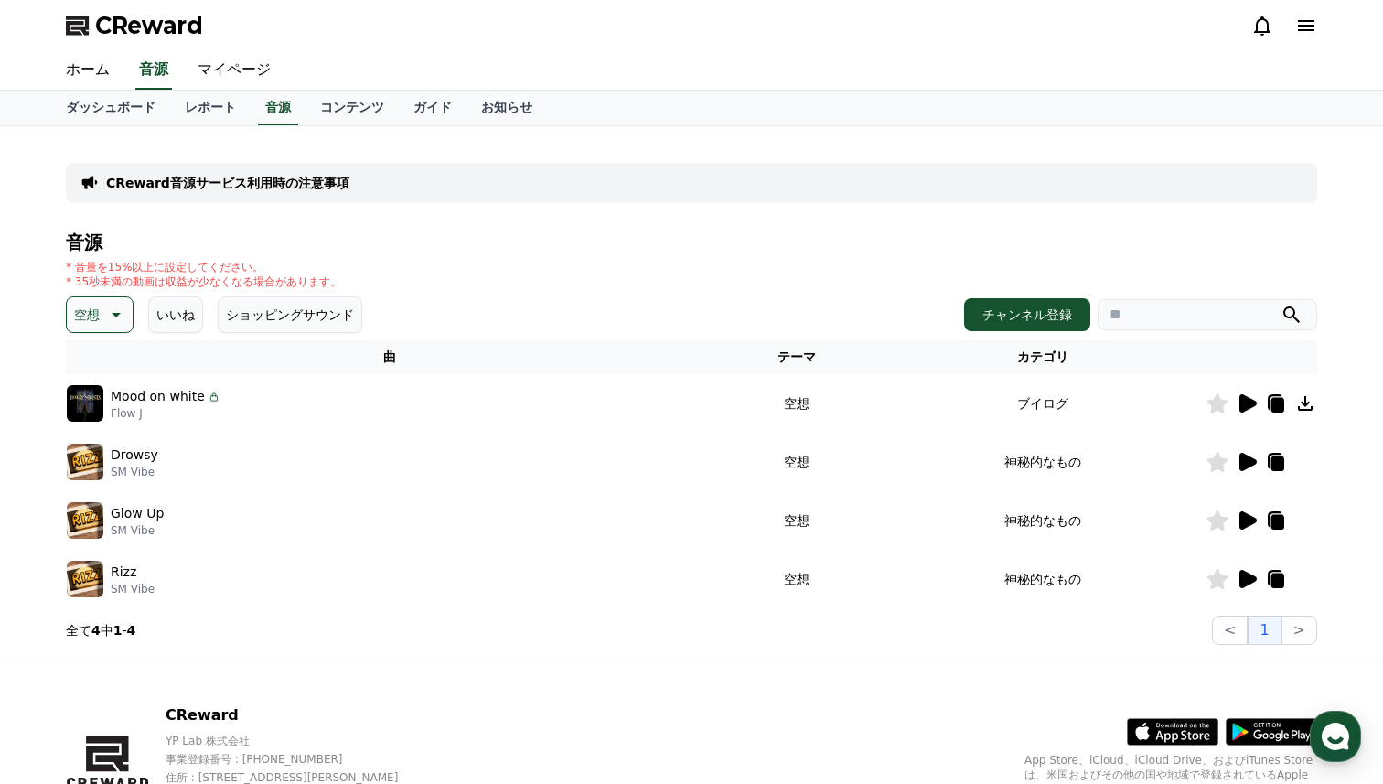
click at [1243, 405] on icon at bounding box center [1248, 403] width 17 height 18
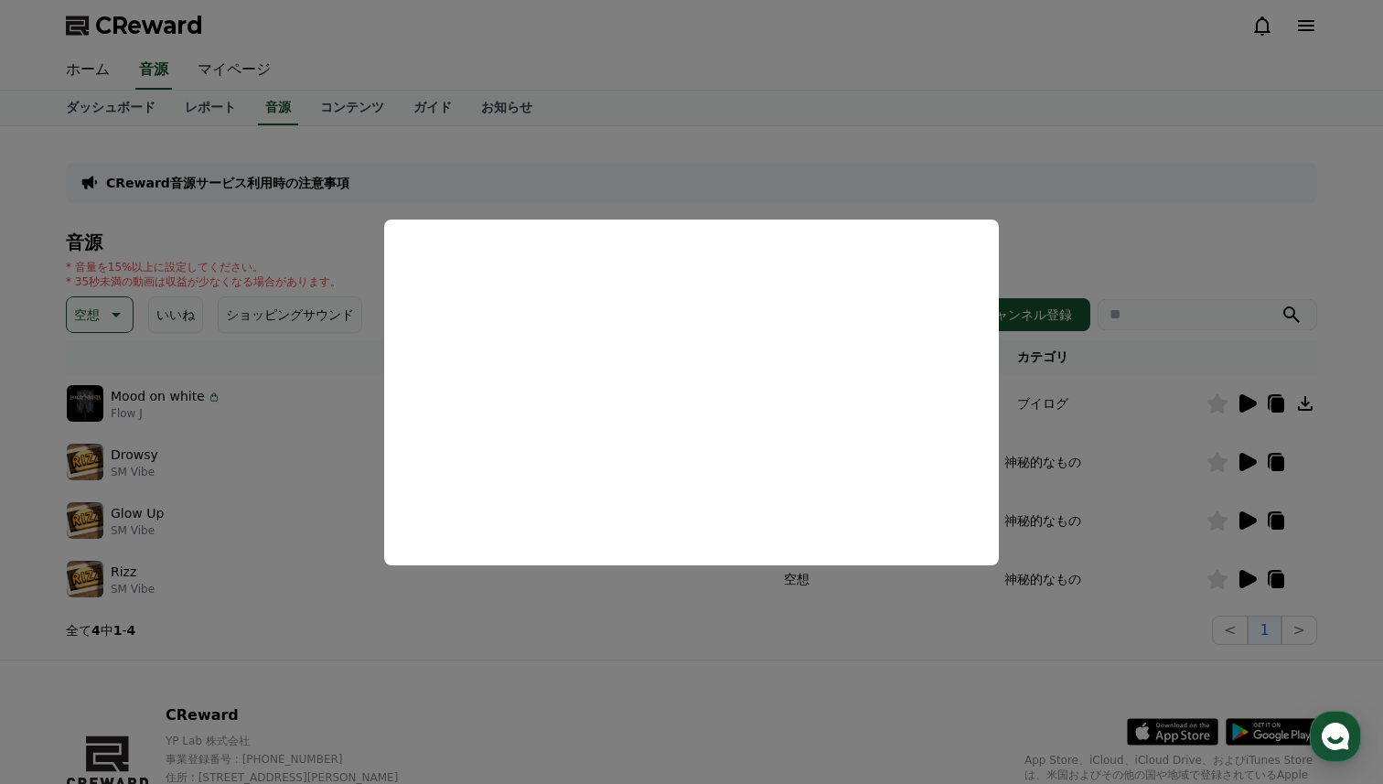
click at [1115, 220] on button "close modal" at bounding box center [691, 392] width 1383 height 784
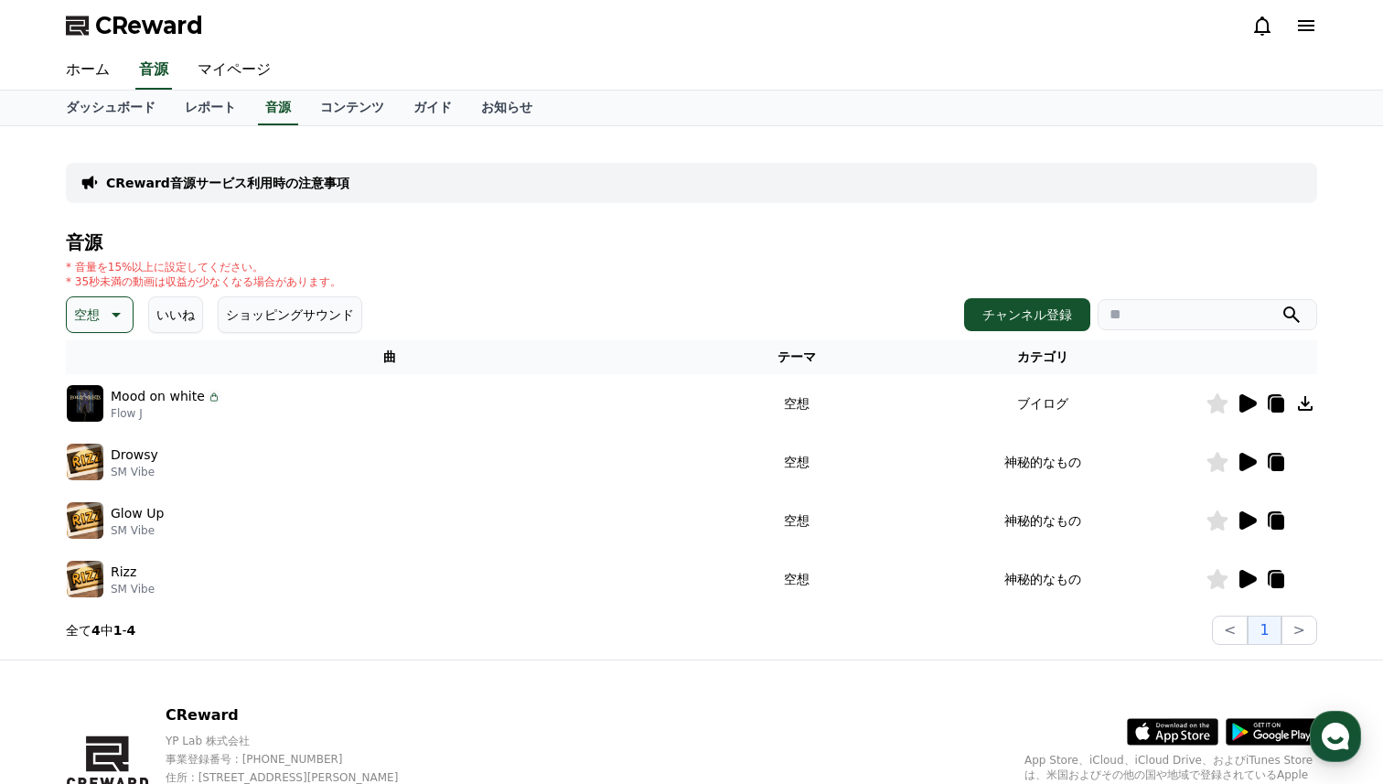
drag, startPoint x: 340, startPoint y: 281, endPoint x: 76, endPoint y: 280, distance: 264.4
click at [76, 280] on div "* 音量を15%以上に設定してください。 * 35秒未満の動画は収益が少なくなる場合があります。" at bounding box center [692, 274] width 1252 height 29
click at [350, 265] on div "* 音量を15%以上に設定してください。 * 35秒未満の動画は収益が少なくなる場合があります。" at bounding box center [692, 274] width 1252 height 29
click at [249, 75] on link "マイページ" at bounding box center [234, 70] width 102 height 38
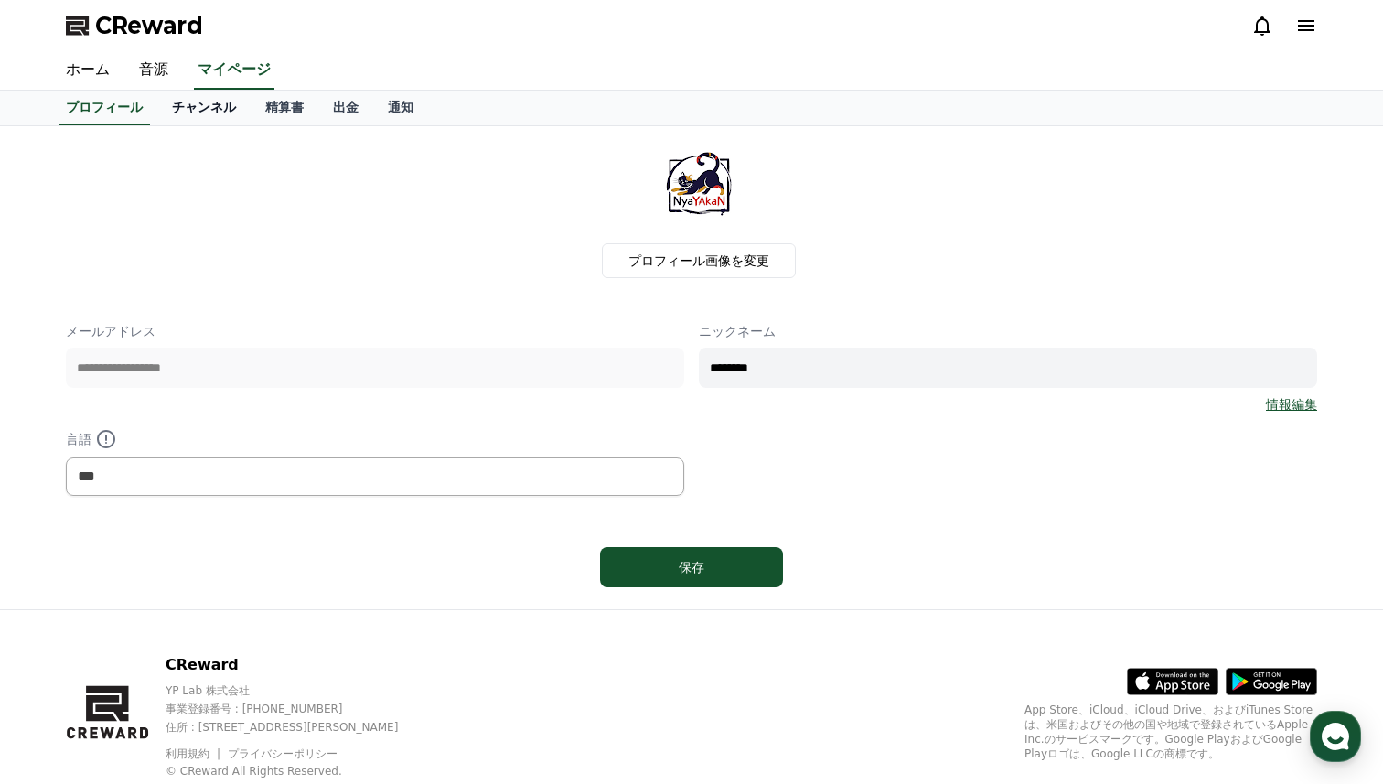
click at [211, 110] on link "チャンネル" at bounding box center [203, 108] width 93 height 35
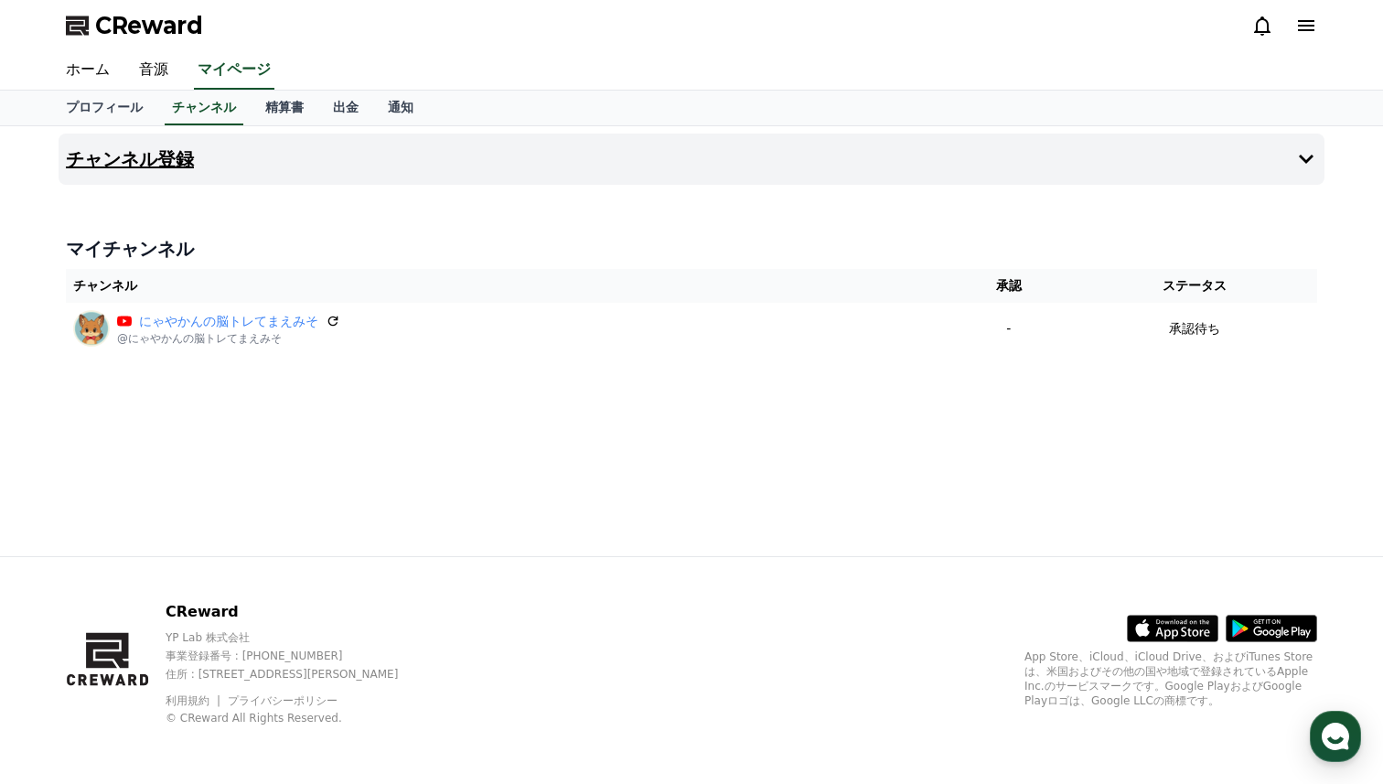
click at [156, 163] on h4 "チャンネル登録" at bounding box center [130, 159] width 128 height 20
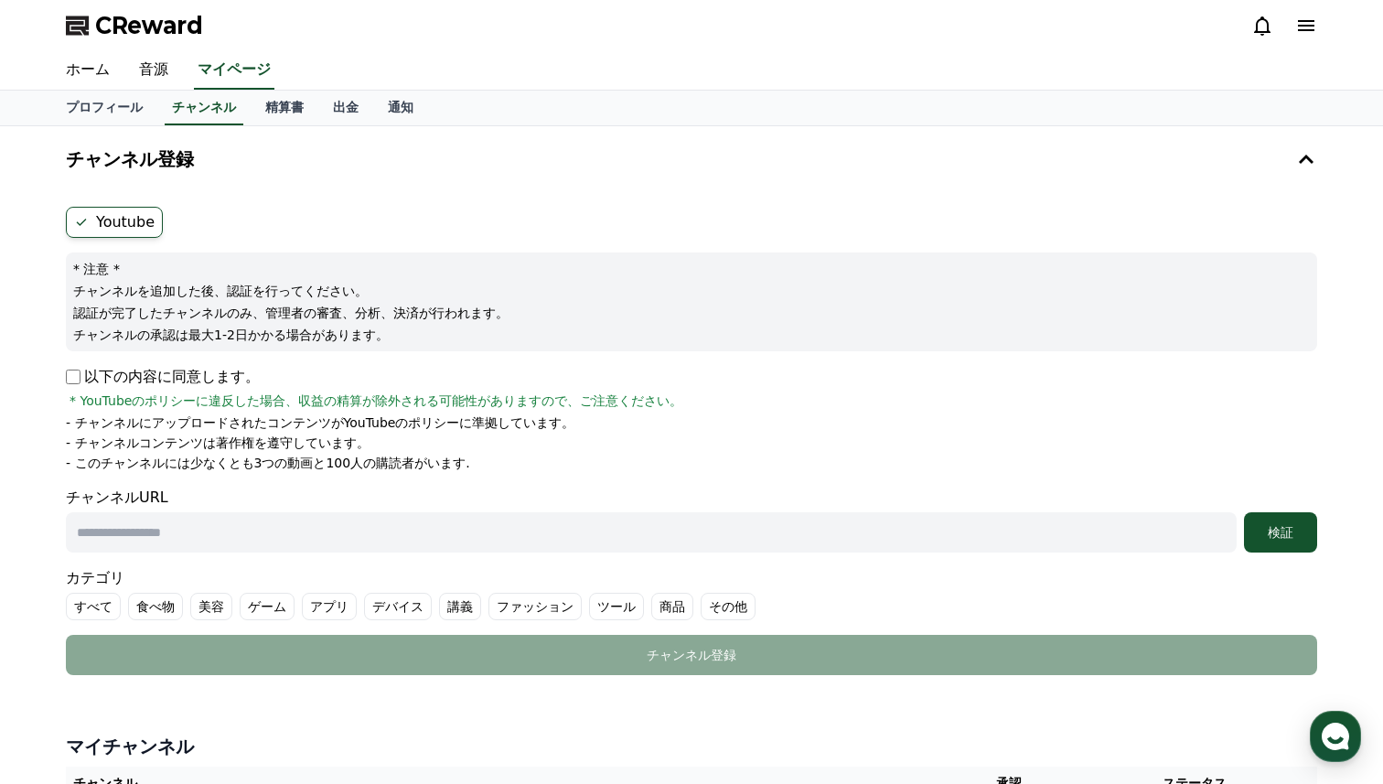
click at [88, 372] on p "以下の内容に同意します。" at bounding box center [163, 377] width 194 height 22
click at [69, 369] on p "以下の内容に同意します。" at bounding box center [163, 377] width 194 height 22
click at [210, 530] on input "text" at bounding box center [651, 532] width 1171 height 40
click at [299, 534] on input "text" at bounding box center [651, 532] width 1171 height 40
paste input "**********"
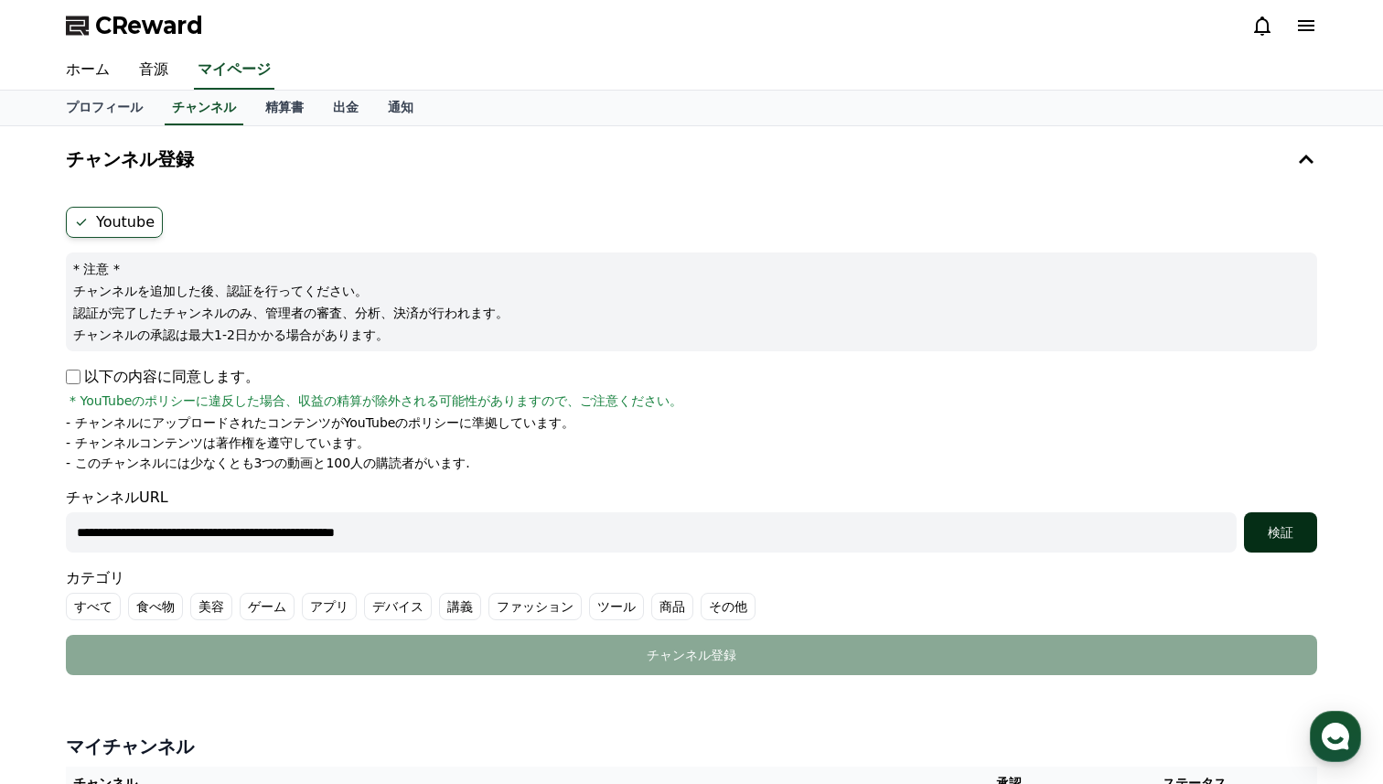
type input "**********"
click at [1289, 523] on div "検証" at bounding box center [1281, 532] width 59 height 18
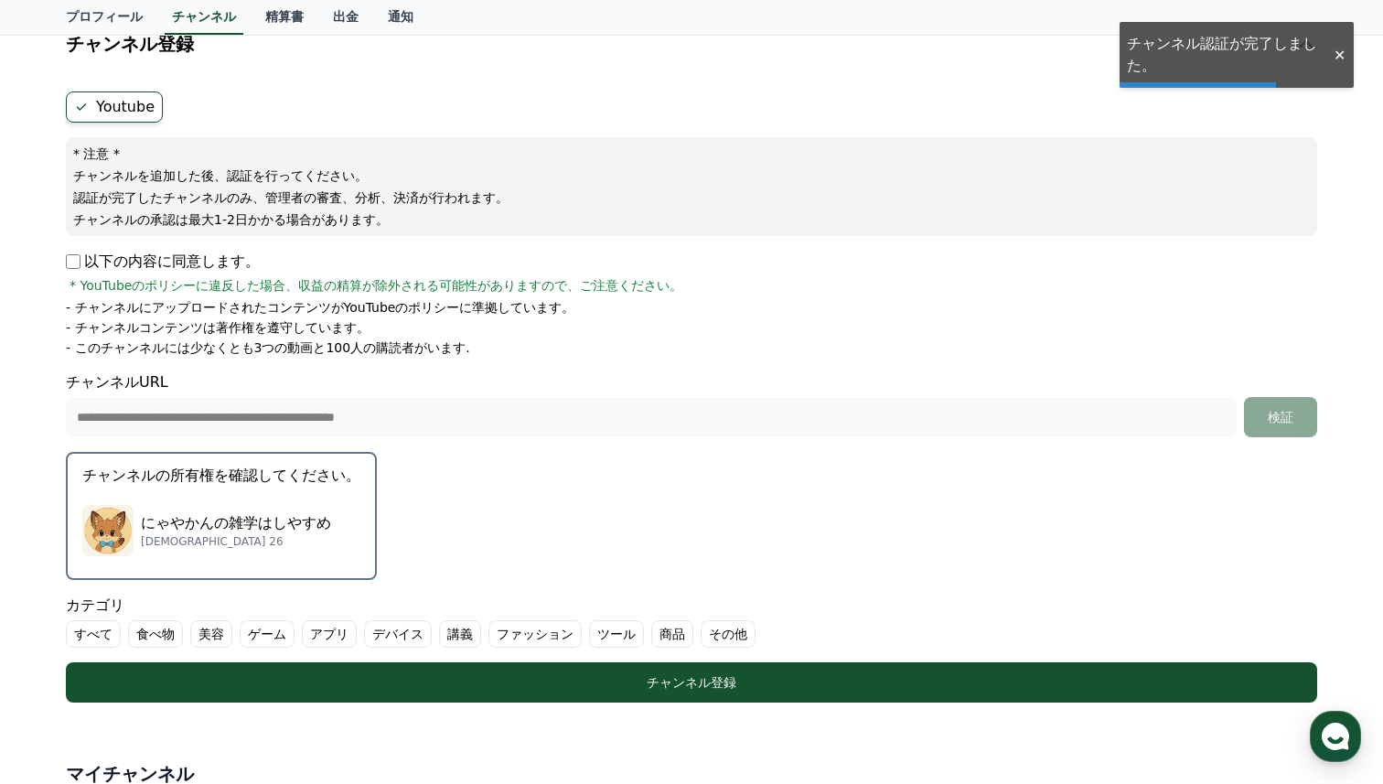
scroll to position [152, 0]
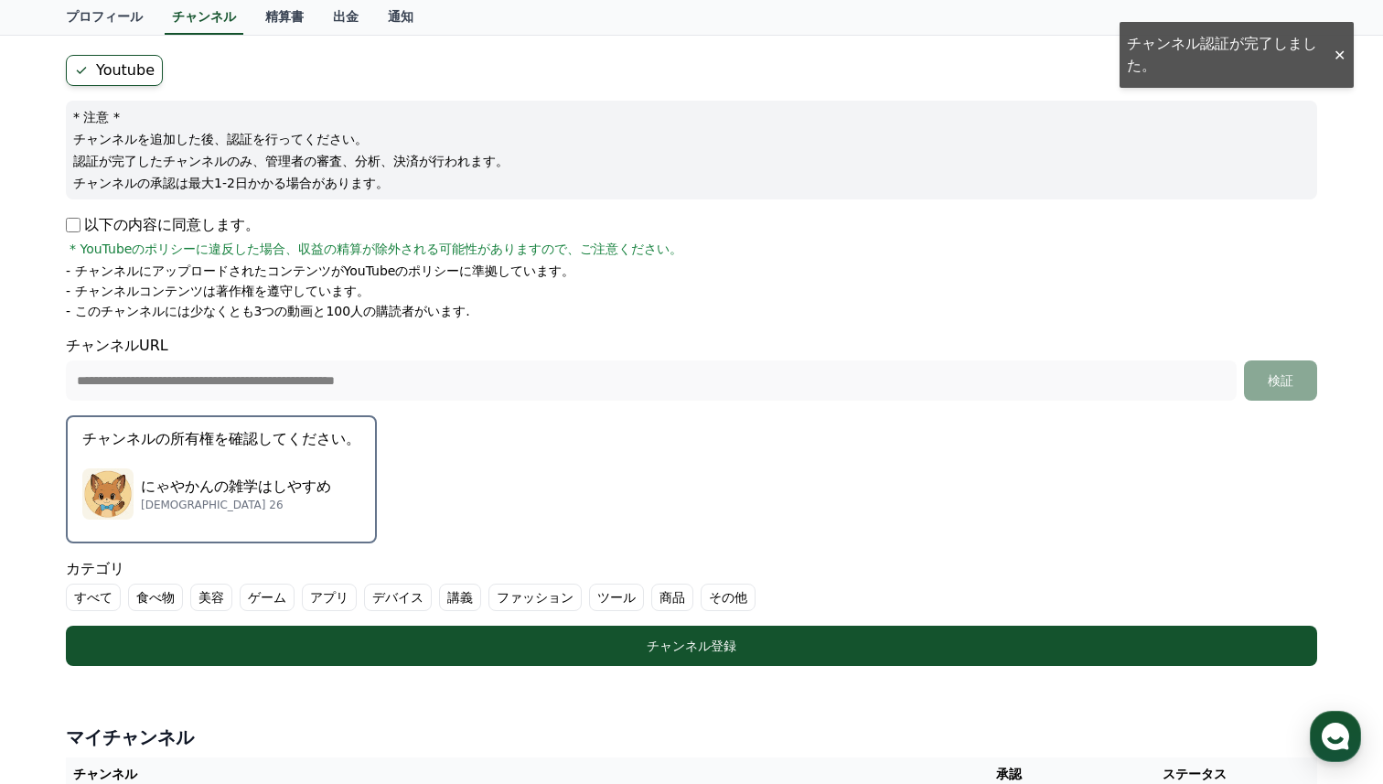
click at [335, 465] on div "にゃやかんの雑学はしやすめ サブスクライバー 26" at bounding box center [221, 493] width 278 height 73
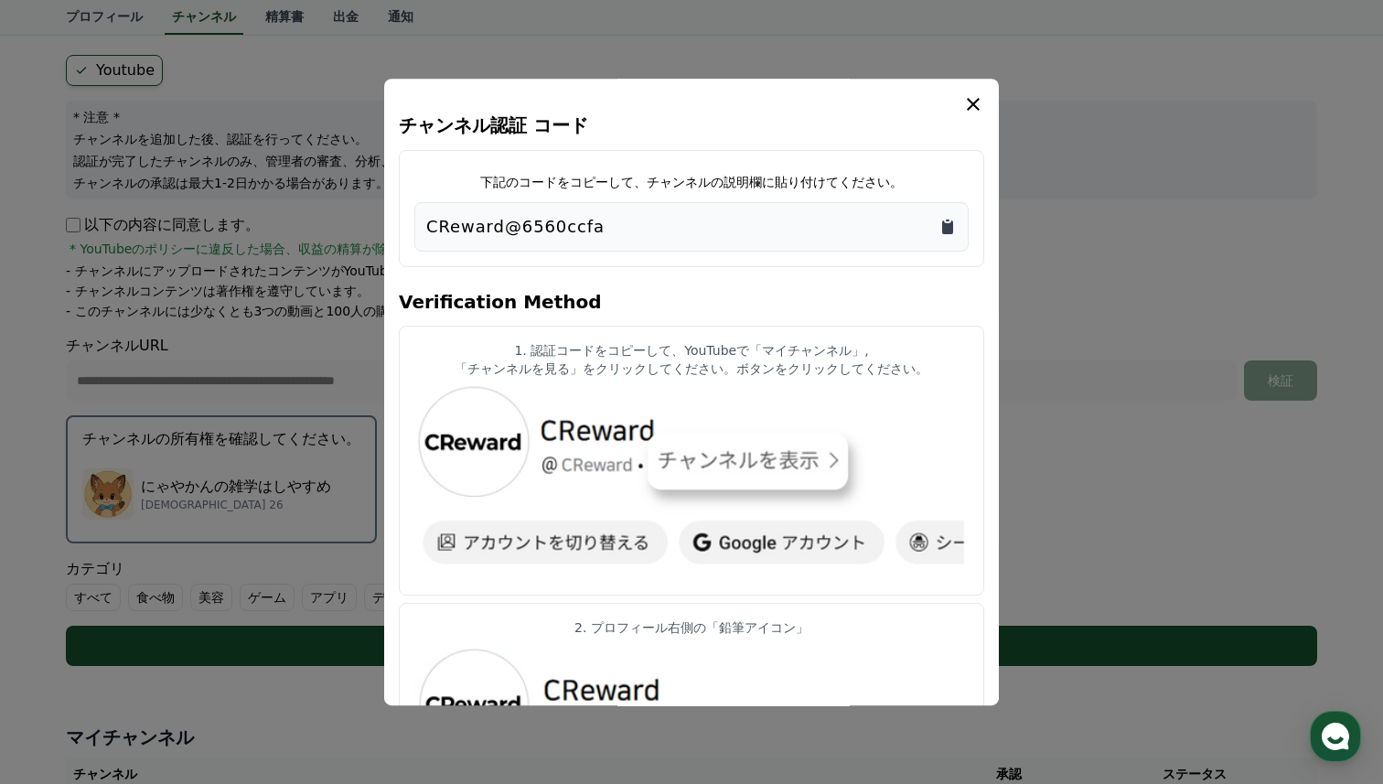
click at [941, 230] on icon "Copy to clipboard" at bounding box center [948, 227] width 18 height 18
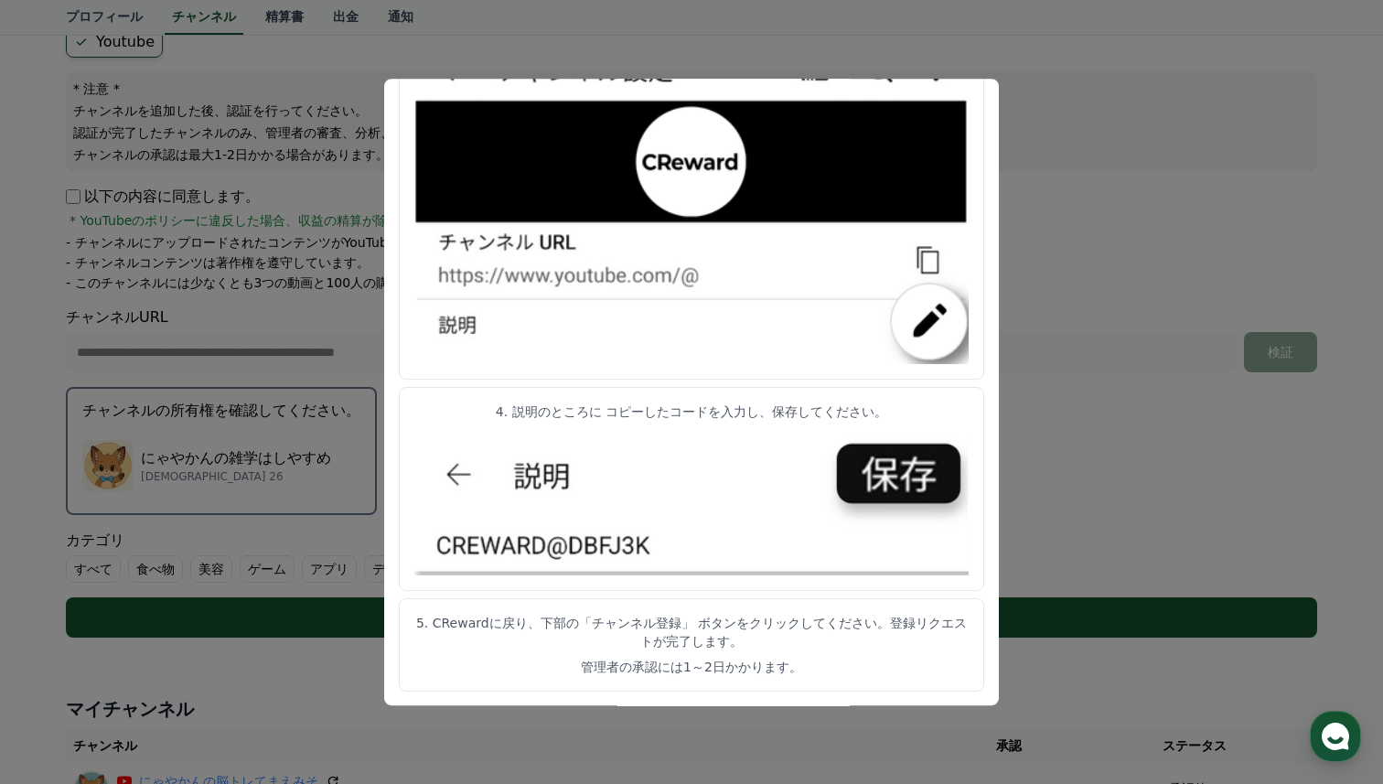
scroll to position [185, 0]
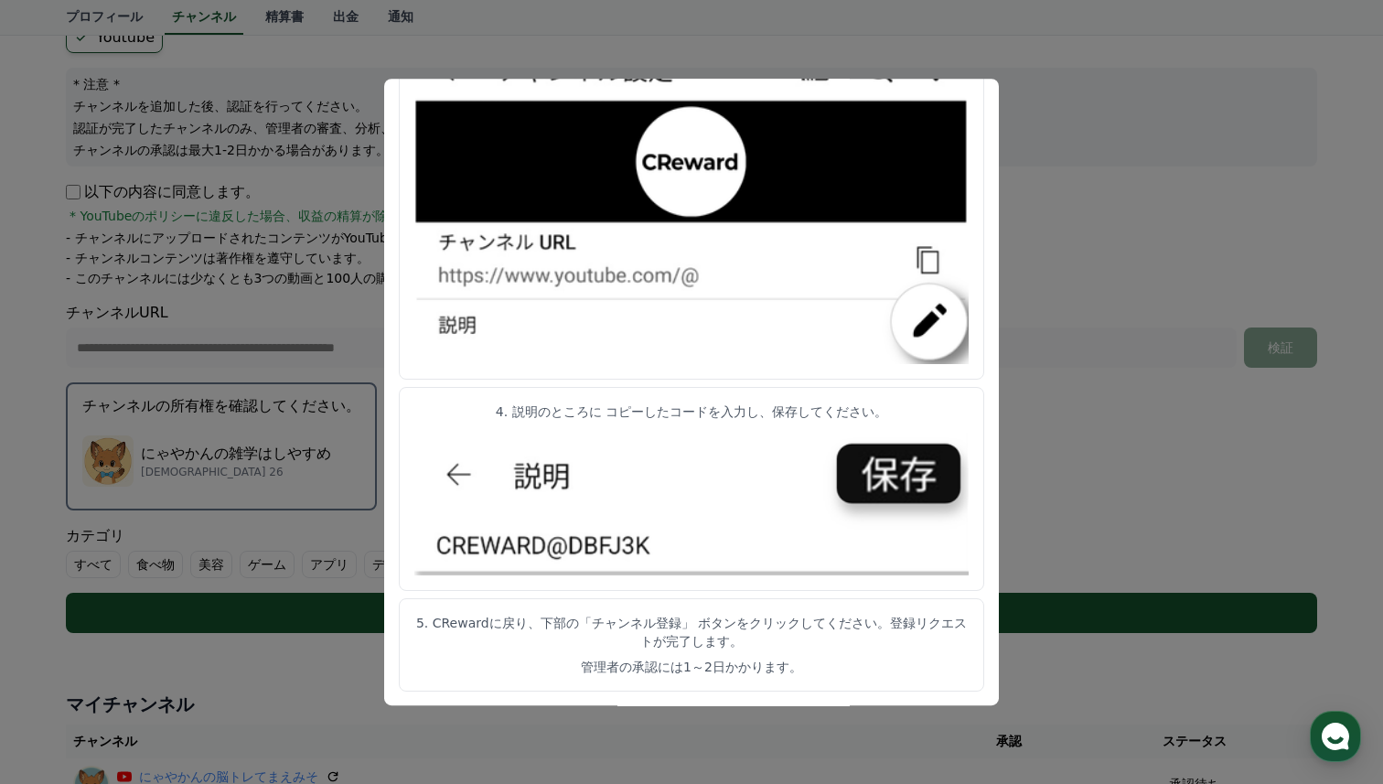
click at [1112, 207] on button "close modal" at bounding box center [691, 392] width 1383 height 784
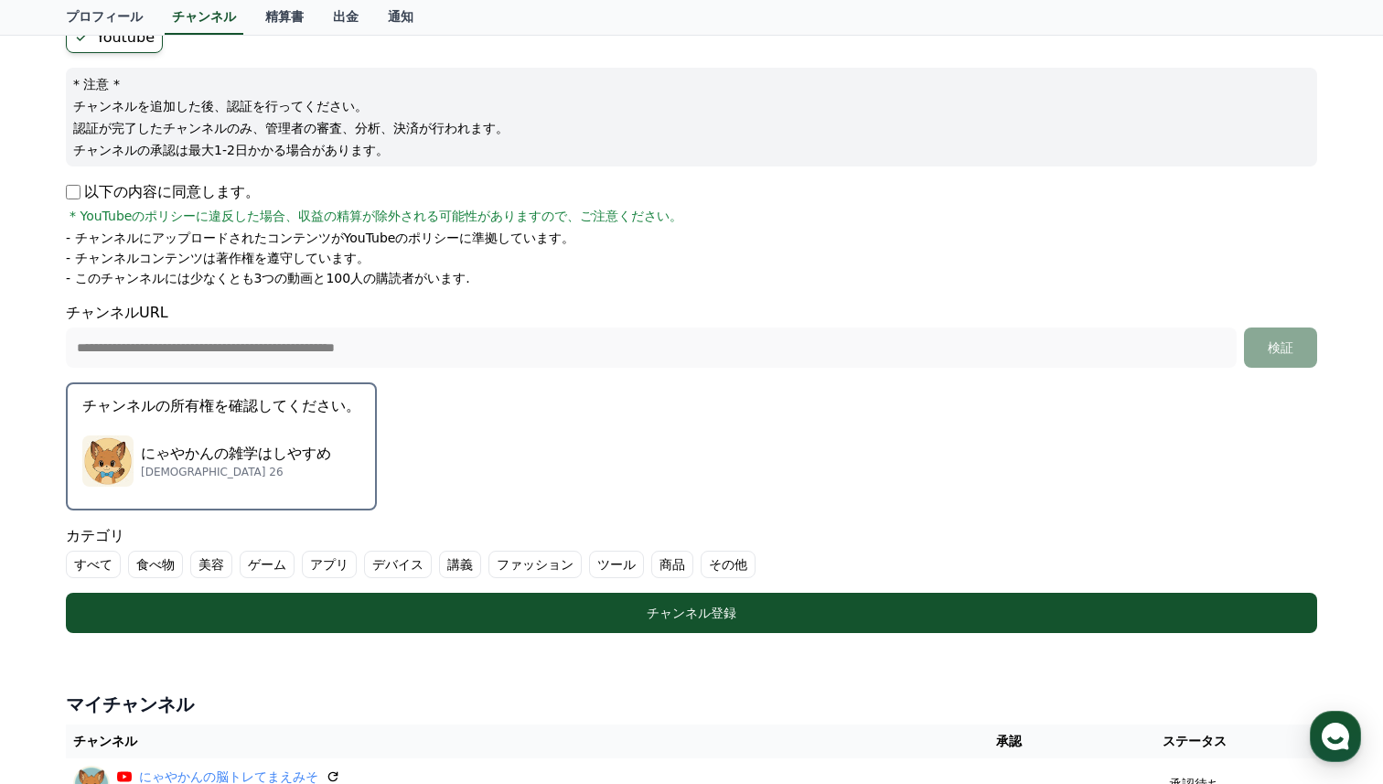
click at [725, 560] on label "その他" at bounding box center [728, 564] width 55 height 27
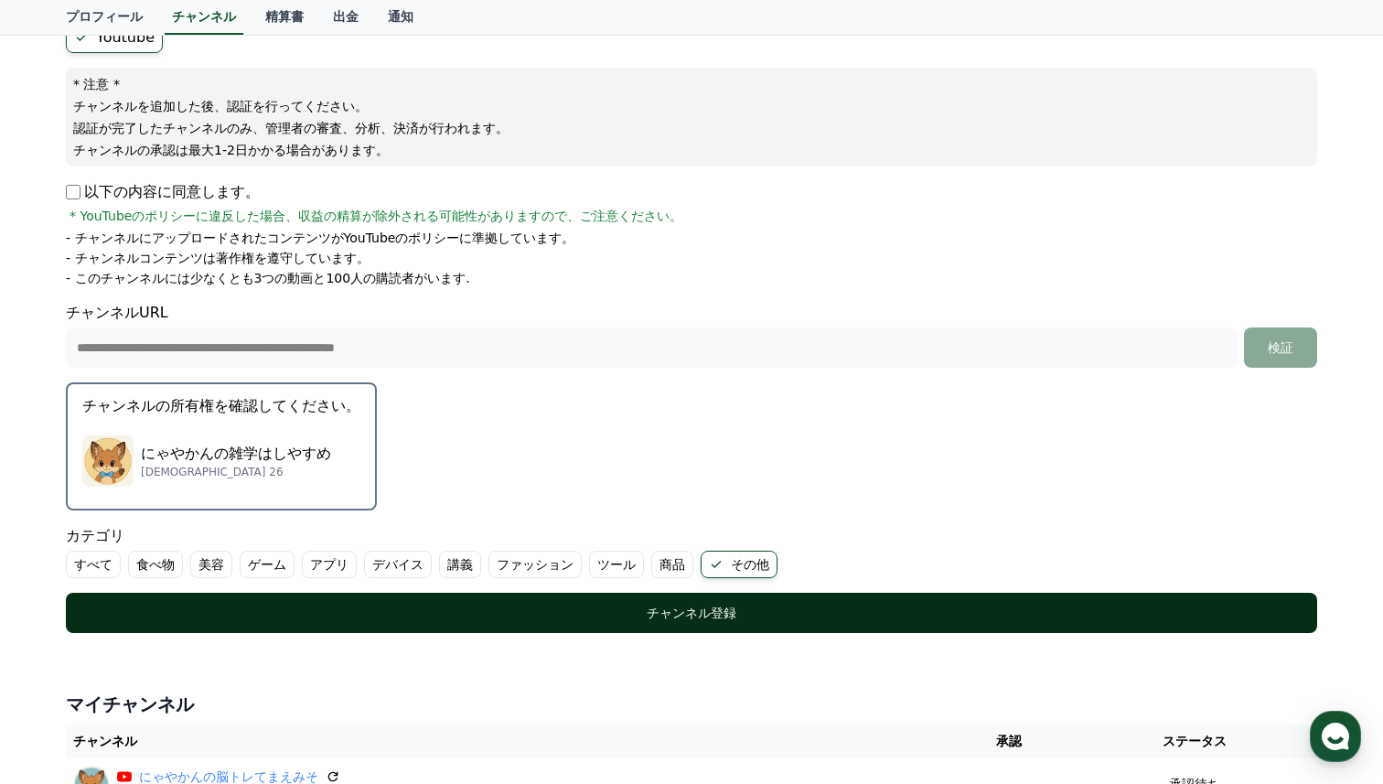
click at [409, 607] on div "チャンネル登録" at bounding box center [691, 613] width 1178 height 18
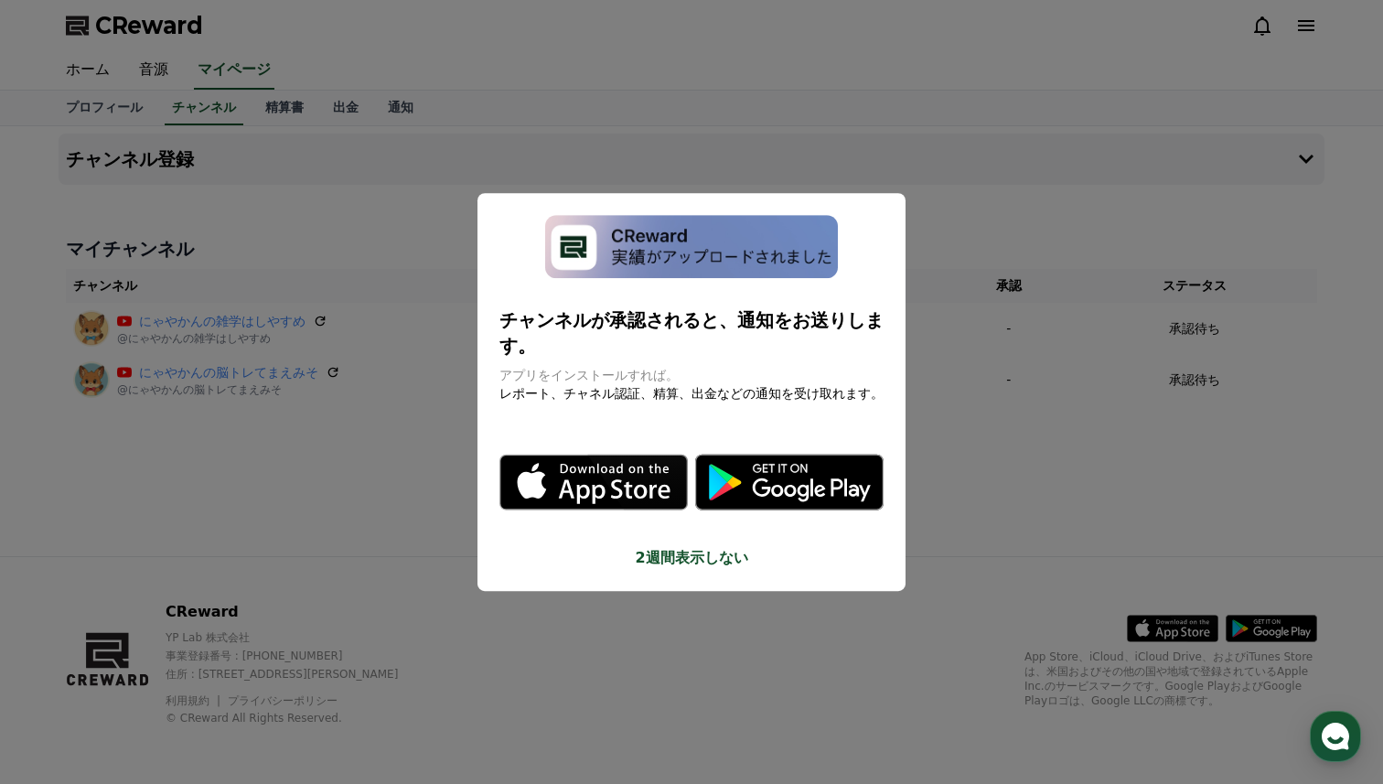
click at [578, 130] on button "close modal" at bounding box center [691, 392] width 1383 height 784
